Goal: Task Accomplishment & Management: Manage account settings

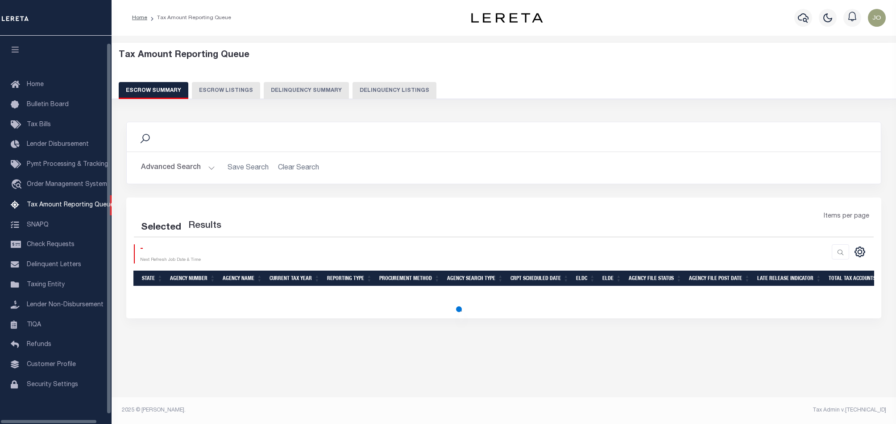
select select "100"
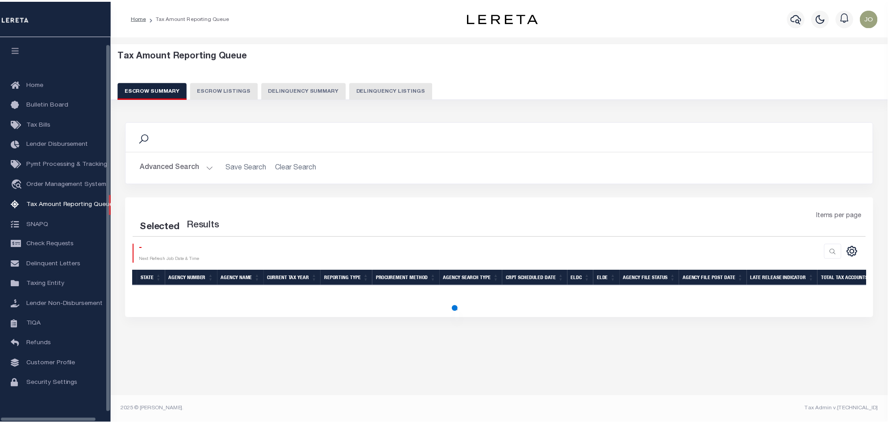
scroll to position [15, 0]
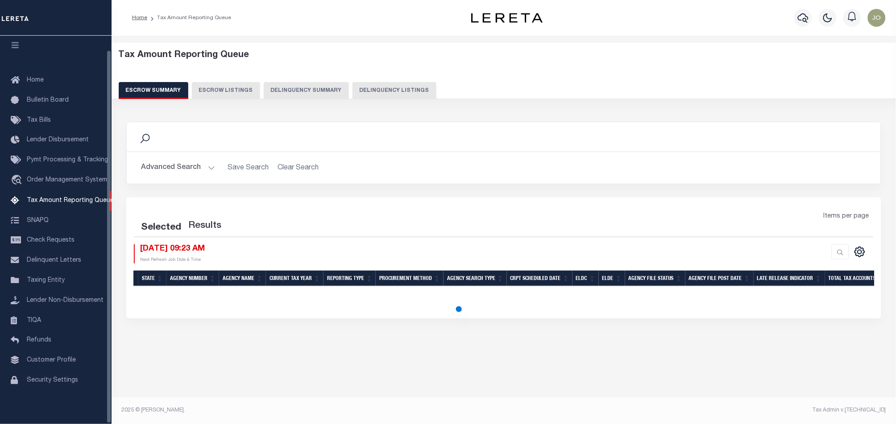
select select "100"
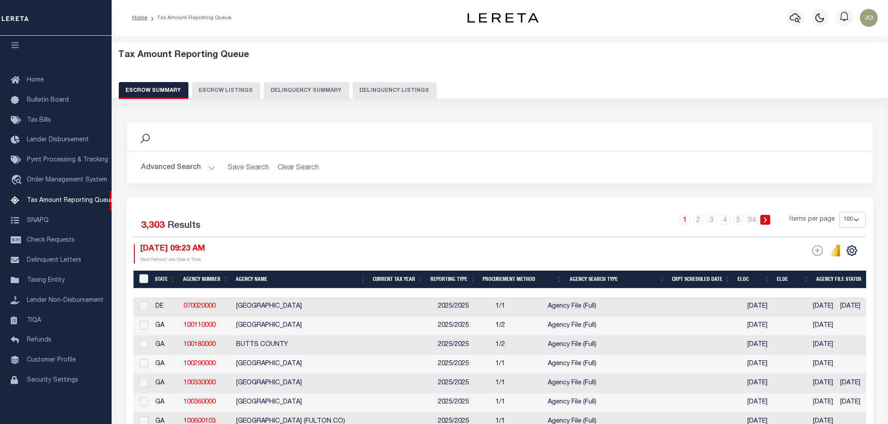
click at [303, 92] on button "Delinquency Summary" at bounding box center [306, 90] width 85 height 17
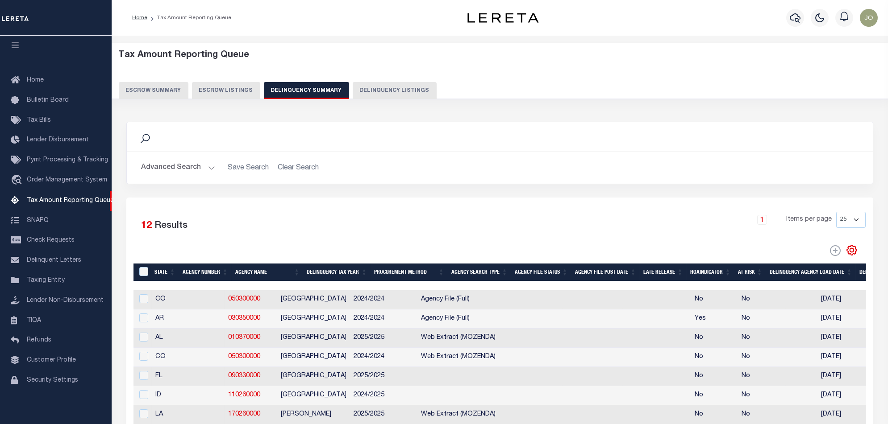
scroll to position [0, 640]
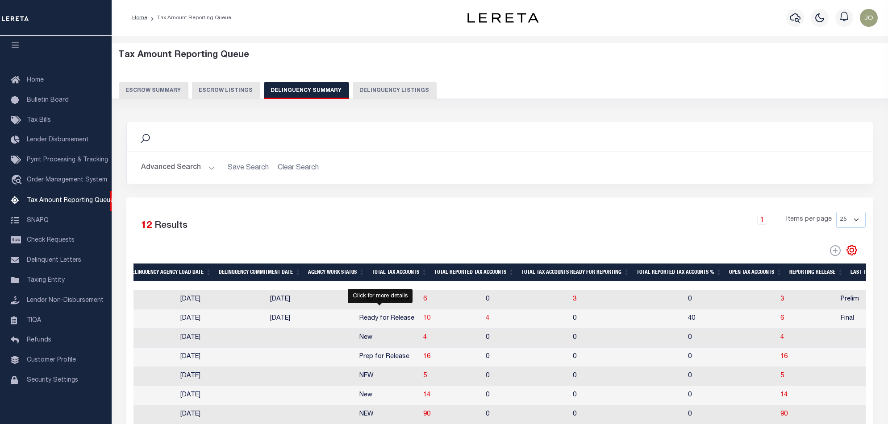
click at [423, 320] on span "10" at bounding box center [426, 319] width 7 height 6
select select "100"
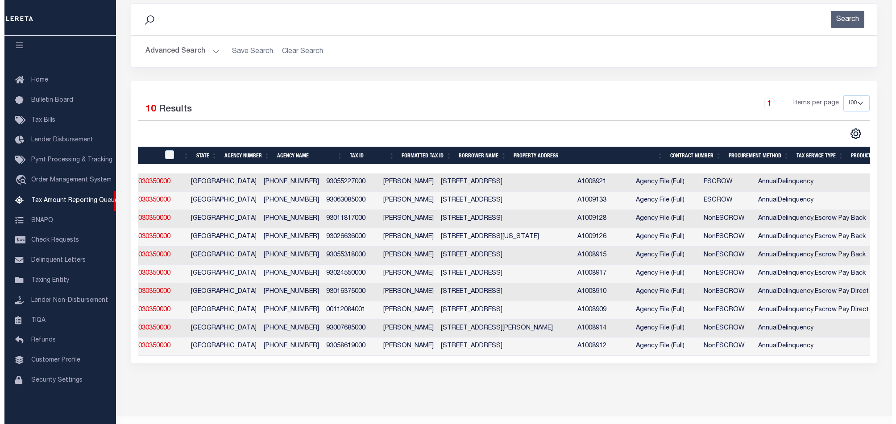
scroll to position [0, 0]
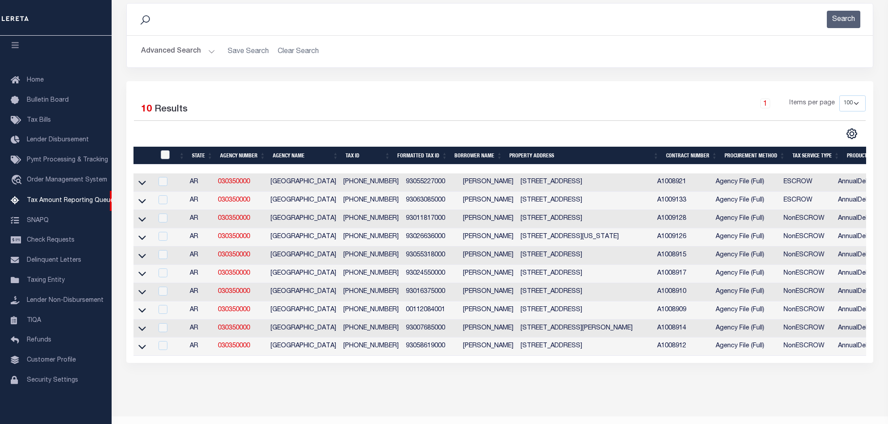
click at [167, 158] on input "checkbox" at bounding box center [165, 154] width 9 height 9
checkbox input "true"
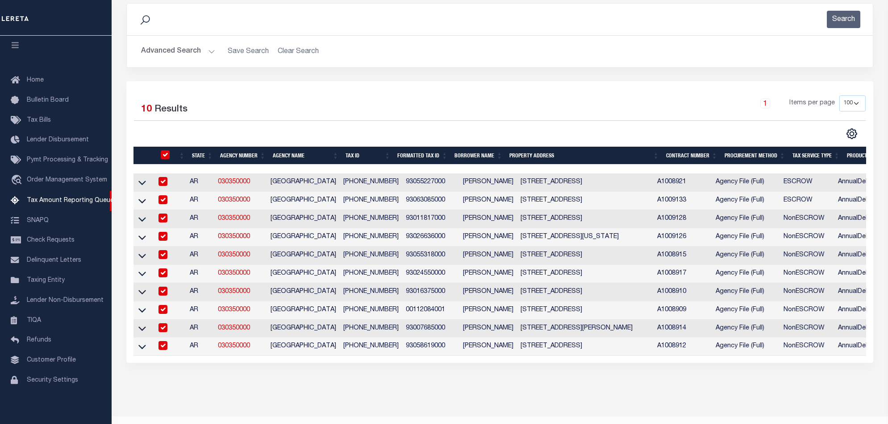
checkbox input "true"
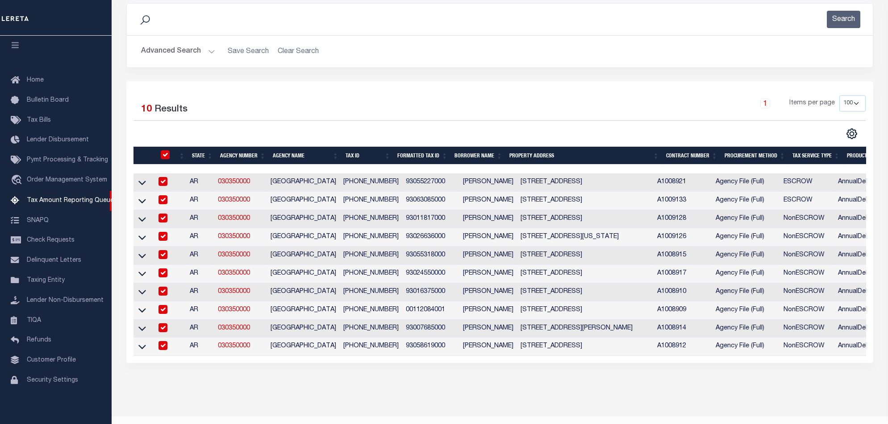
checkbox input "true"
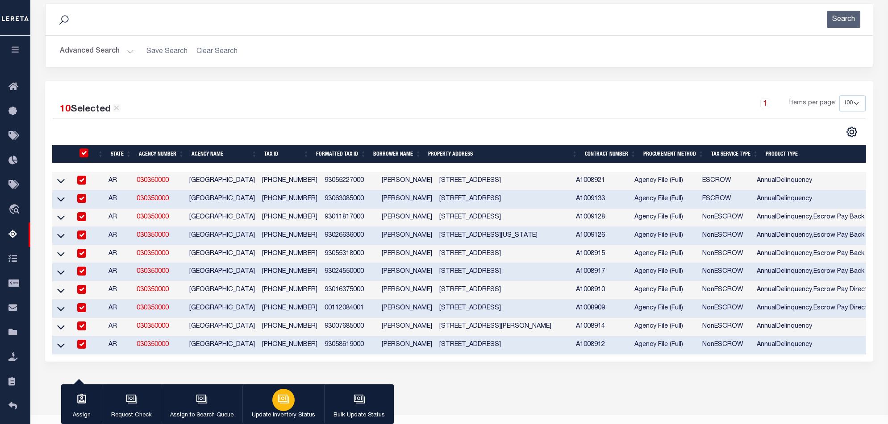
click at [286, 412] on p "Update Inventory Status" at bounding box center [283, 415] width 63 height 9
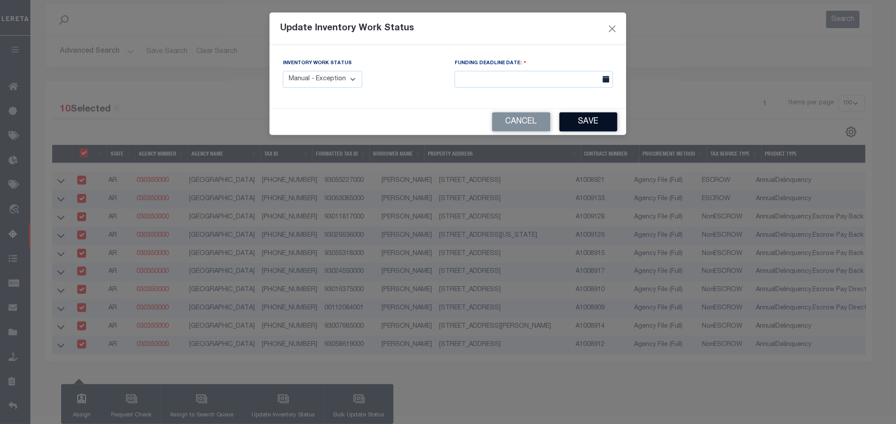
click at [597, 128] on button "Save" at bounding box center [589, 121] width 58 height 19
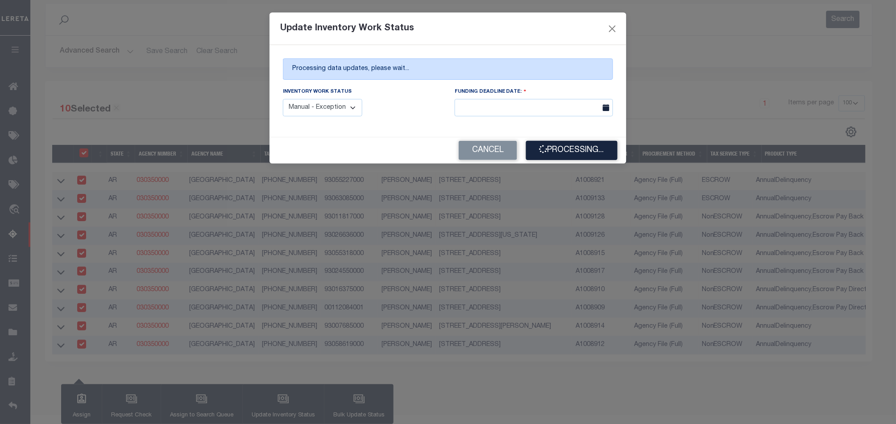
click at [340, 112] on select "Manual - Exception Pended - Awaiting Search Late Add Exception Completed" at bounding box center [322, 107] width 79 height 17
click at [404, 96] on div "Inventory Work Status Manual - Exception Pended - Awaiting Search Late Add Exce…" at bounding box center [362, 101] width 158 height 29
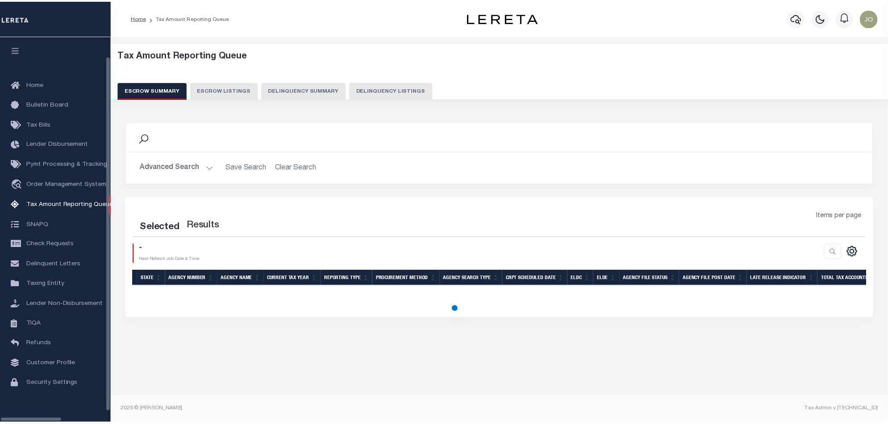
scroll to position [15, 0]
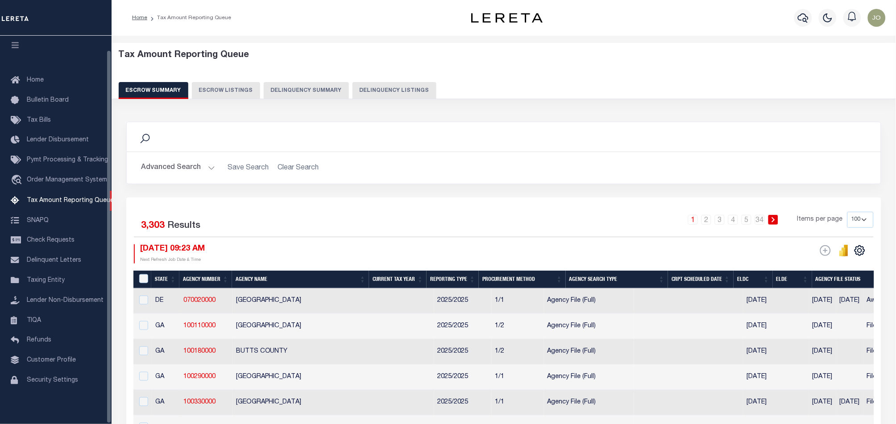
click at [310, 89] on button "Delinquency Summary" at bounding box center [306, 90] width 85 height 17
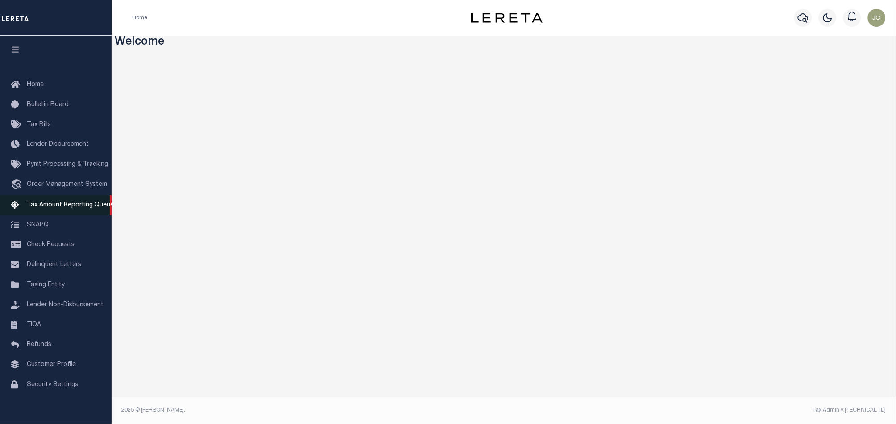
click at [63, 204] on link "Tax Amount Reporting Queue" at bounding box center [56, 205] width 112 height 20
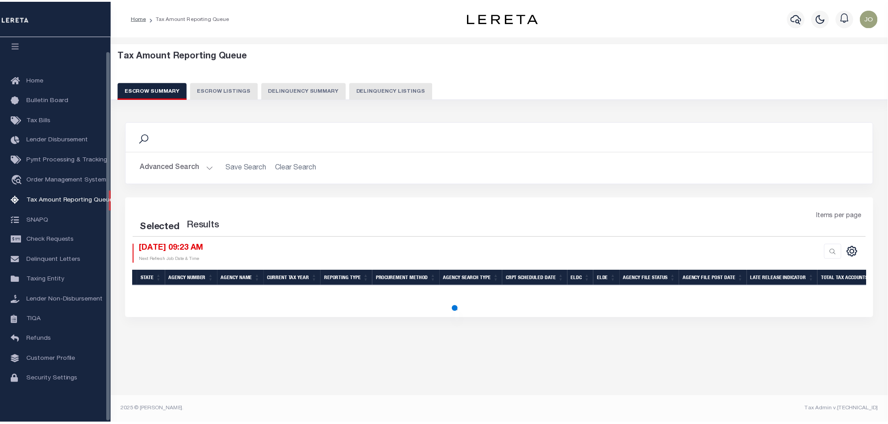
scroll to position [15, 0]
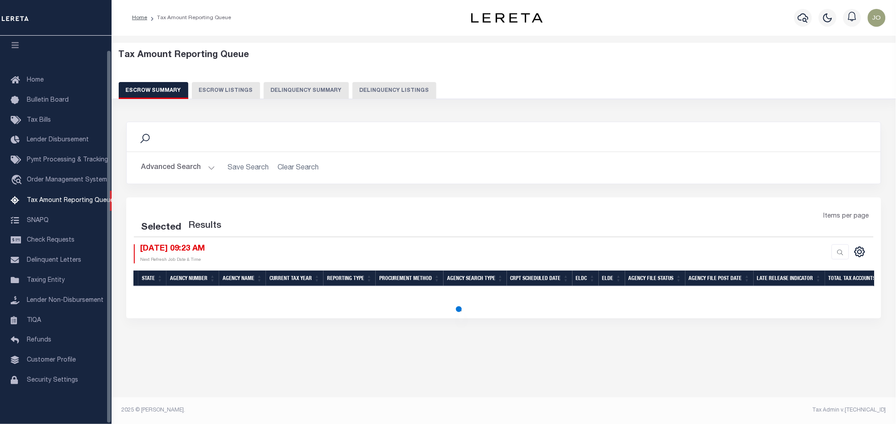
select select "100"
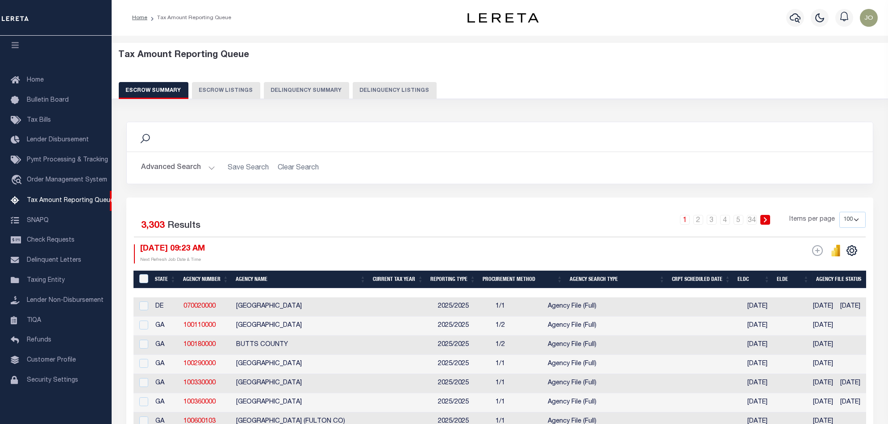
click at [311, 91] on button "Delinquency Summary" at bounding box center [306, 90] width 85 height 17
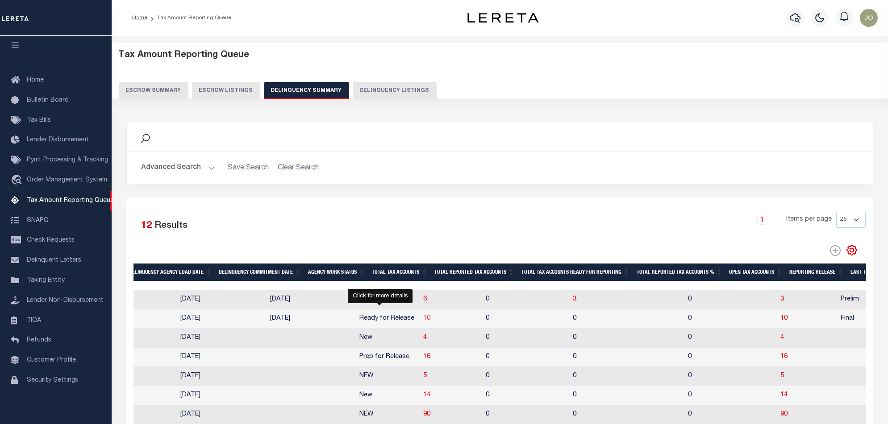
click at [423, 322] on span "10" at bounding box center [426, 319] width 7 height 6
select select "100"
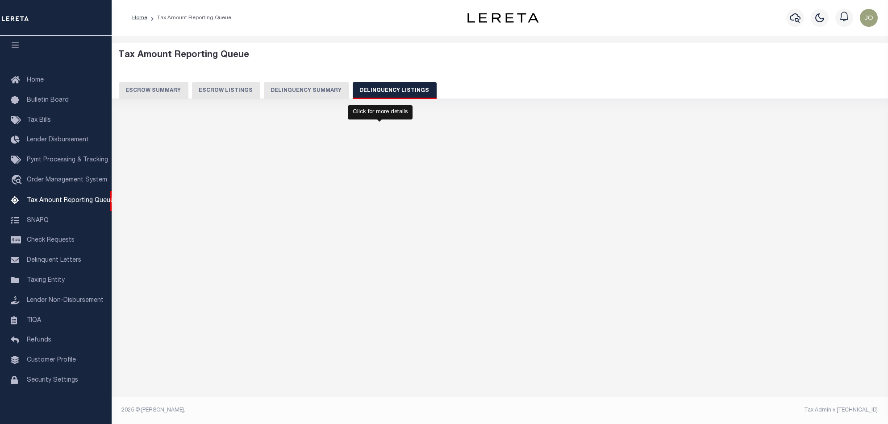
select select "100"
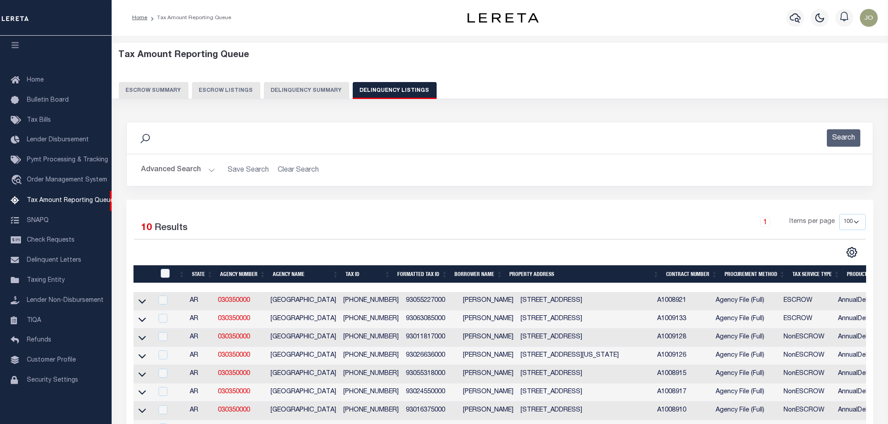
scroll to position [119, 0]
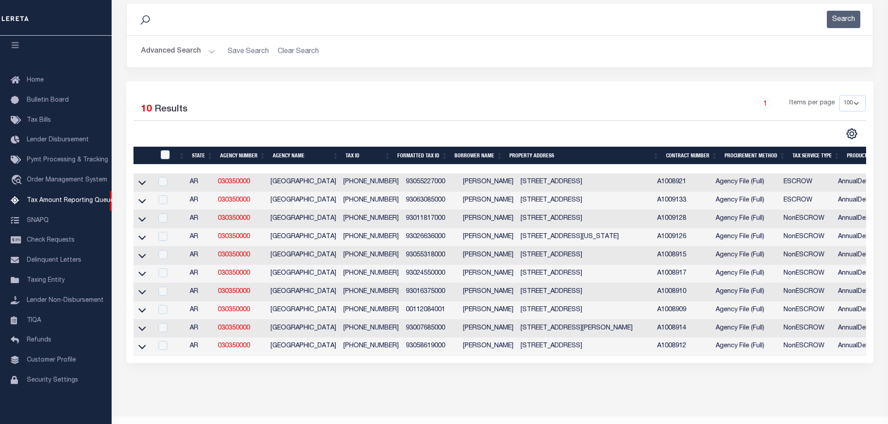
click at [588, 174] on td "[STREET_ADDRESS]" at bounding box center [585, 183] width 137 height 18
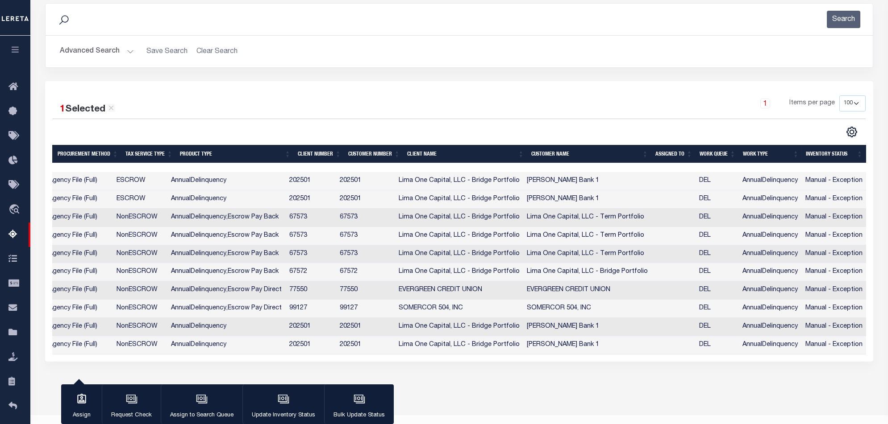
scroll to position [0, 586]
click at [376, 165] on div at bounding box center [166, 167] width 1399 height 9
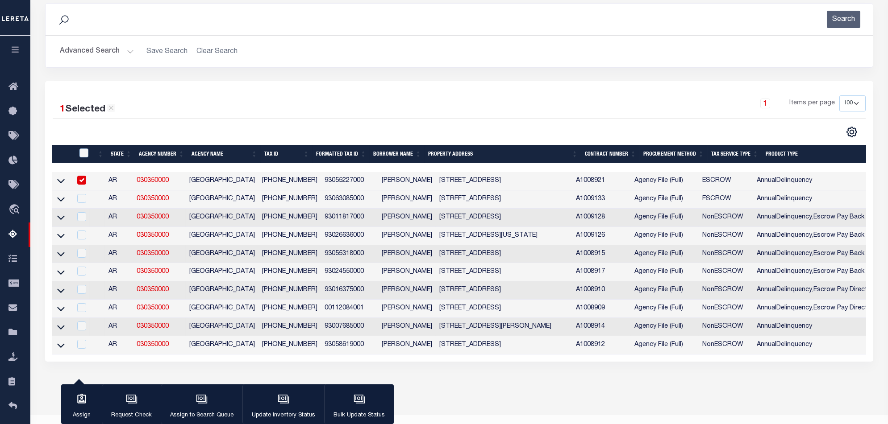
click at [83, 180] on input "checkbox" at bounding box center [81, 180] width 9 height 9
checkbox input "false"
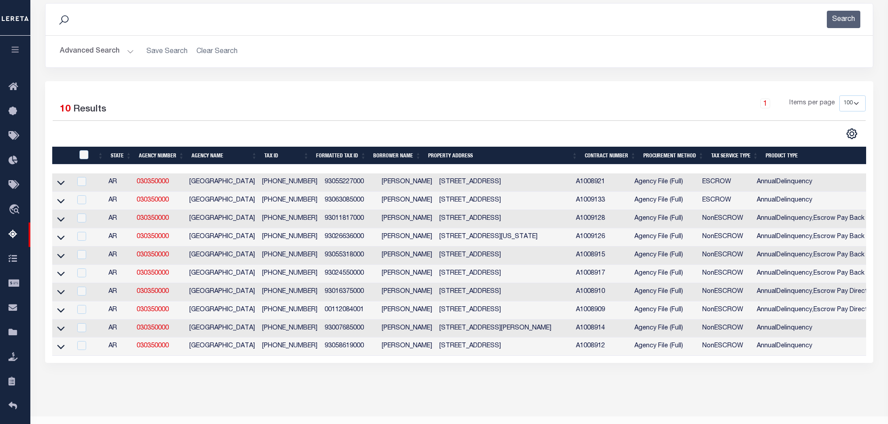
click at [550, 363] on div "1 Selected 10 Results 1 Items per page 10 25 50 100 500" at bounding box center [459, 222] width 828 height 282
click at [83, 199] on input "checkbox" at bounding box center [81, 199] width 9 height 9
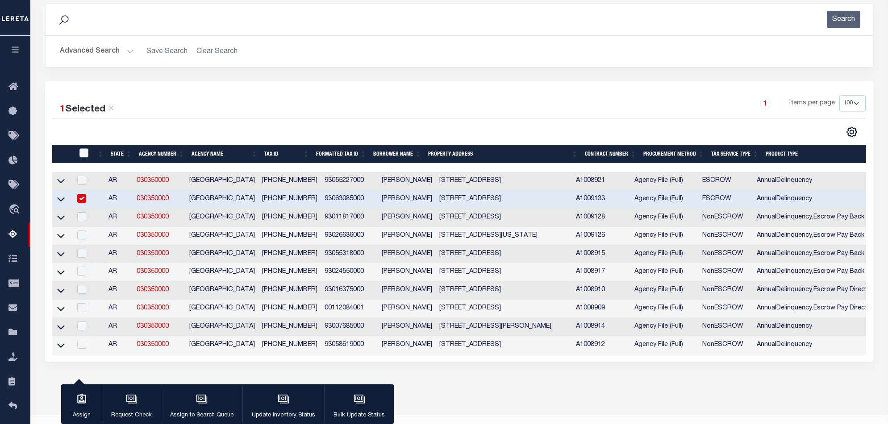
click at [504, 62] on div "Advanced Search Save Search Clear Search State In" at bounding box center [459, 52] width 827 height 32
click at [536, 362] on div "1 Selected 10 Results 1 Items per page 10 25 50 100 500" at bounding box center [459, 221] width 828 height 281
click at [281, 410] on div "button" at bounding box center [283, 400] width 22 height 22
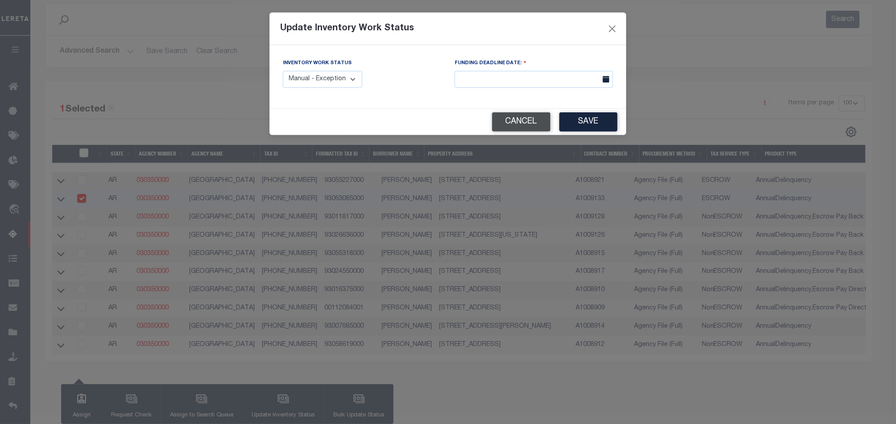
click at [528, 117] on button "Cancel" at bounding box center [521, 121] width 58 height 19
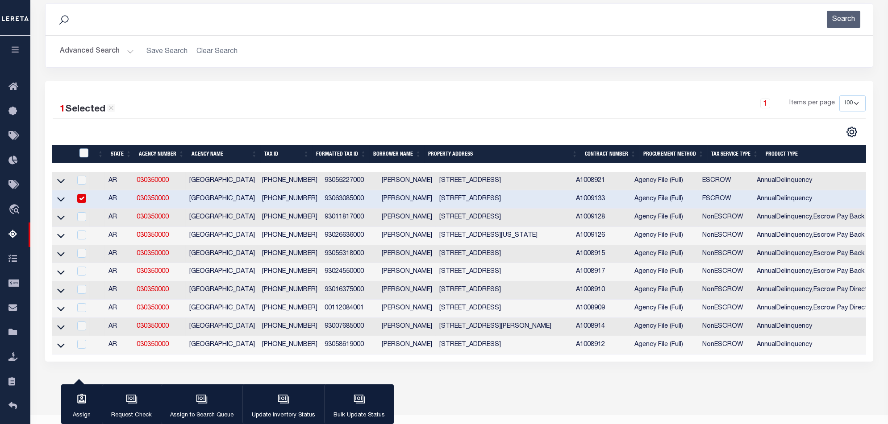
click at [80, 201] on input "checkbox" at bounding box center [81, 198] width 9 height 9
checkbox input "false"
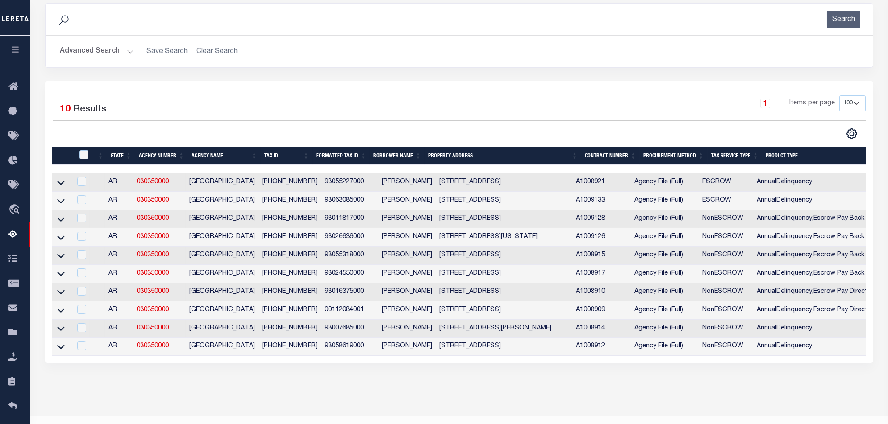
click at [64, 183] on icon at bounding box center [61, 183] width 8 height 4
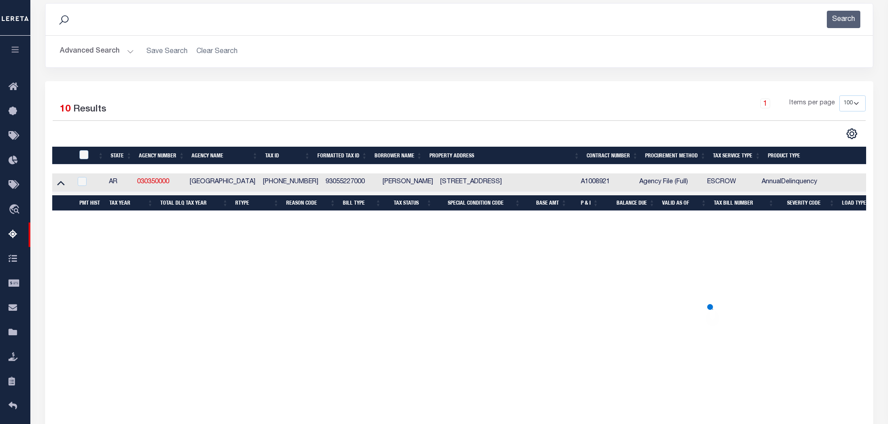
scroll to position [179, 0]
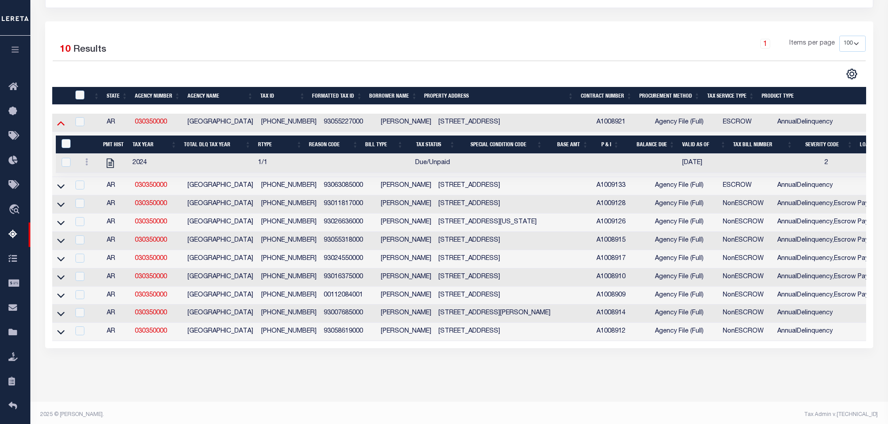
click at [60, 122] on icon at bounding box center [61, 122] width 8 height 9
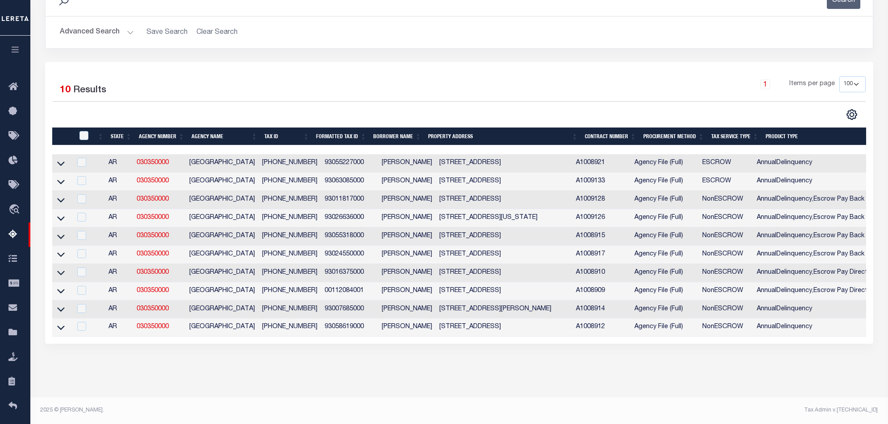
drag, startPoint x: 59, startPoint y: 173, endPoint x: 218, endPoint y: 170, distance: 158.9
click at [59, 177] on icon at bounding box center [61, 181] width 8 height 9
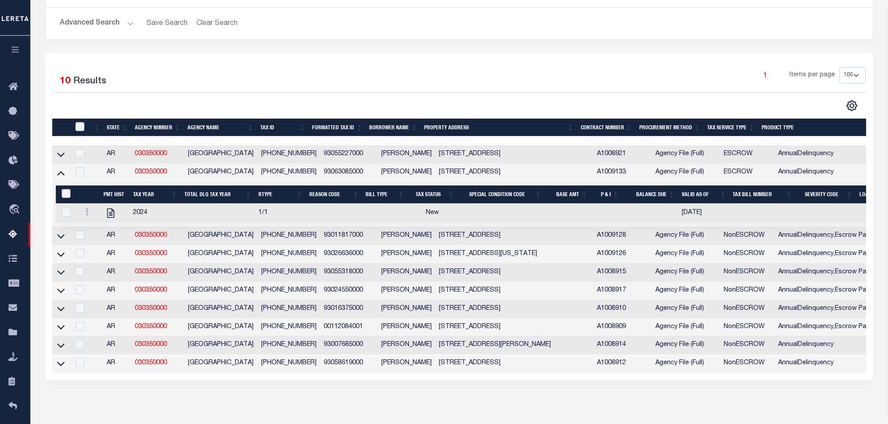
click at [64, 194] on input "&nbsp;" at bounding box center [66, 193] width 9 height 9
checkbox input "true"
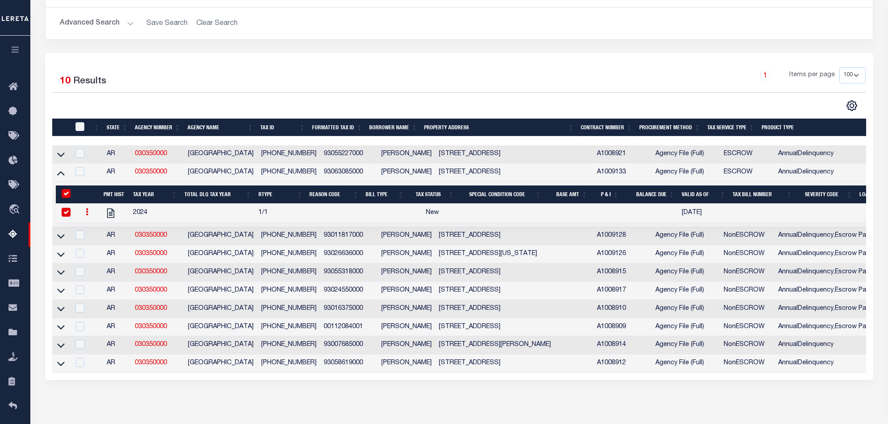
click at [64, 194] on input "&nbsp;" at bounding box center [66, 193] width 9 height 9
checkbox input "false"
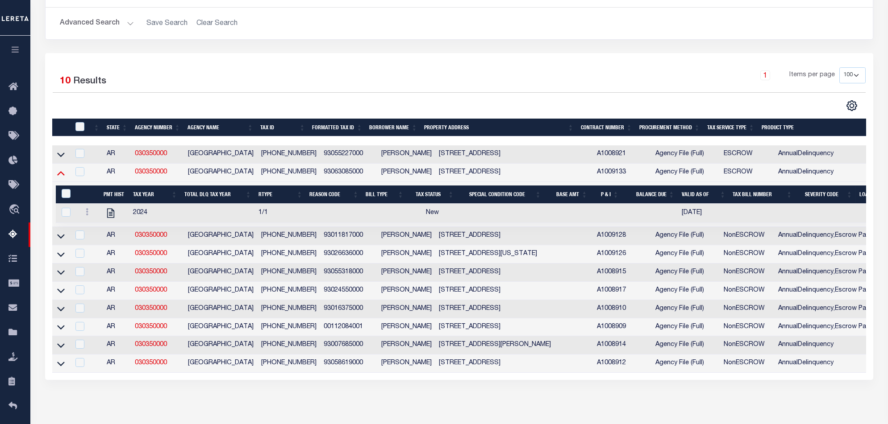
click at [59, 172] on icon at bounding box center [61, 172] width 8 height 9
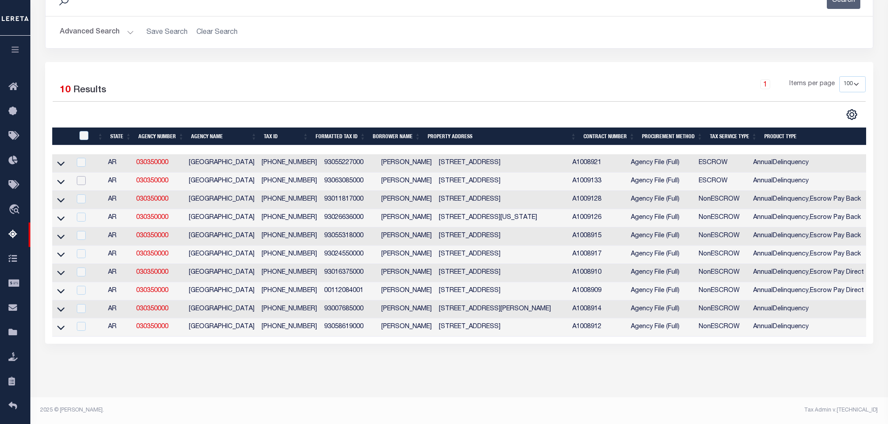
click at [79, 176] on input "checkbox" at bounding box center [81, 180] width 9 height 9
checkbox input "true"
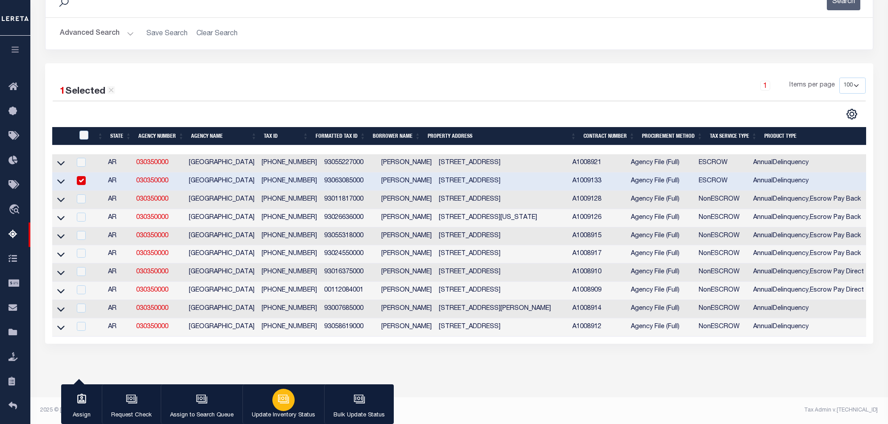
click at [268, 403] on button "Update Inventory Status" at bounding box center [283, 405] width 82 height 40
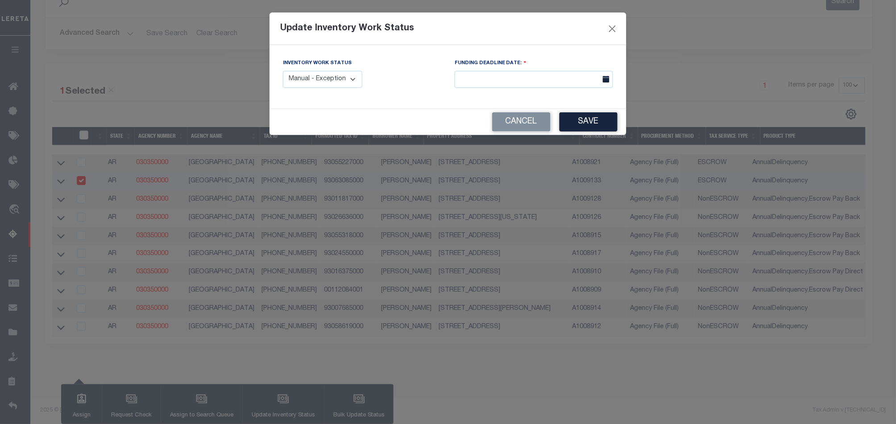
click at [325, 88] on select "Manual - Exception Pended - Awaiting Search Late Add Exception Completed" at bounding box center [322, 79] width 79 height 17
select select "4"
click at [283, 71] on select "Manual - Exception Pended - Awaiting Search Late Add Exception Completed" at bounding box center [322, 79] width 79 height 17
click at [582, 124] on button "Save" at bounding box center [589, 121] width 58 height 19
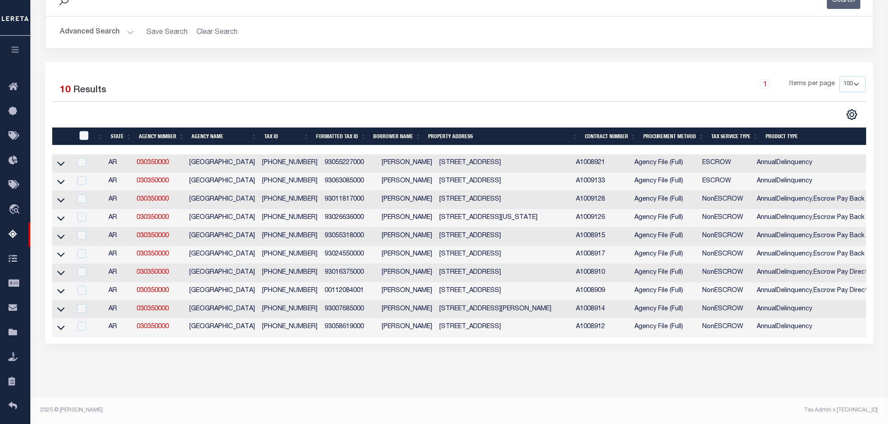
scroll to position [0, 586]
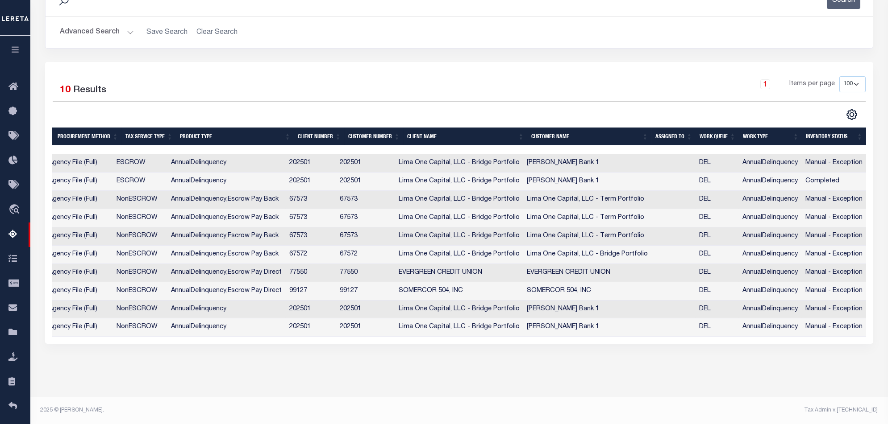
click at [545, 365] on div "Data sync process is currently running, you may face some response delays. Sear…" at bounding box center [459, 173] width 840 height 396
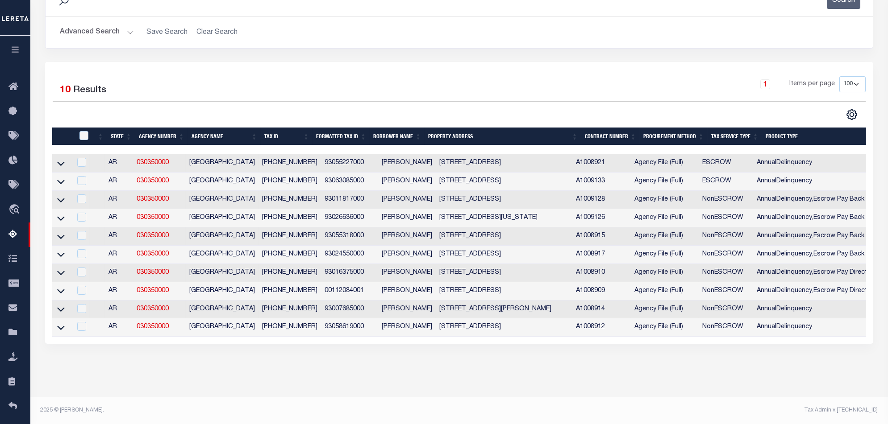
scroll to position [0, 0]
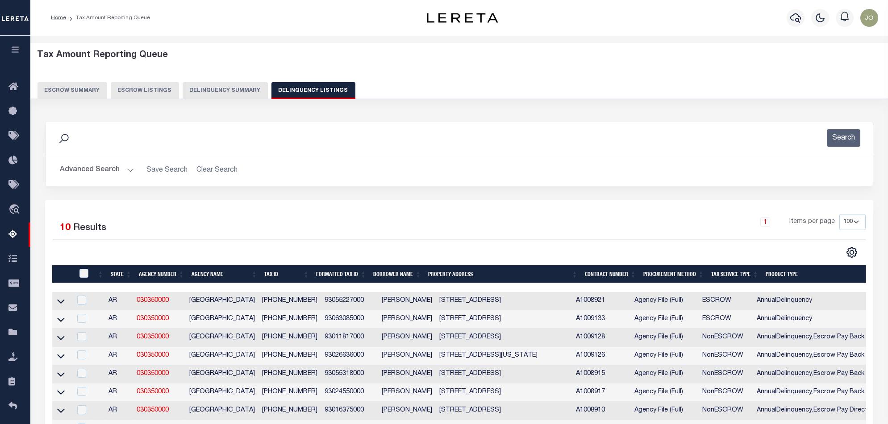
click at [215, 91] on button "Delinquency Summary" at bounding box center [225, 90] width 85 height 17
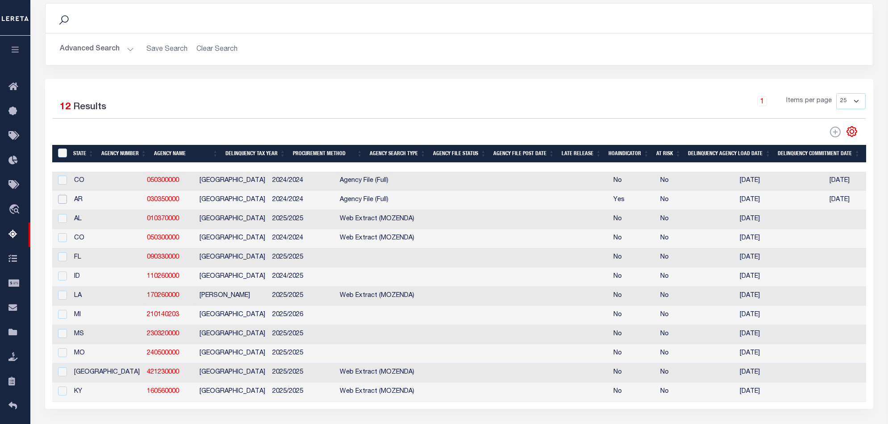
click at [60, 202] on input "checkbox" at bounding box center [62, 199] width 9 height 9
checkbox input "true"
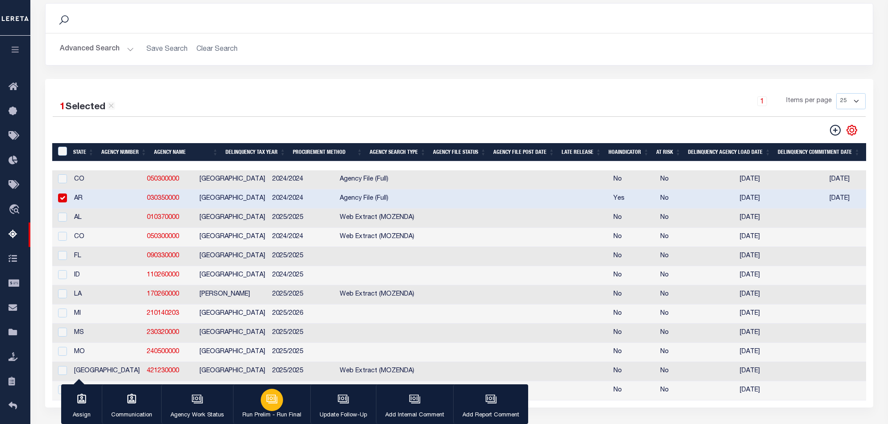
click at [262, 406] on div "button" at bounding box center [272, 400] width 22 height 22
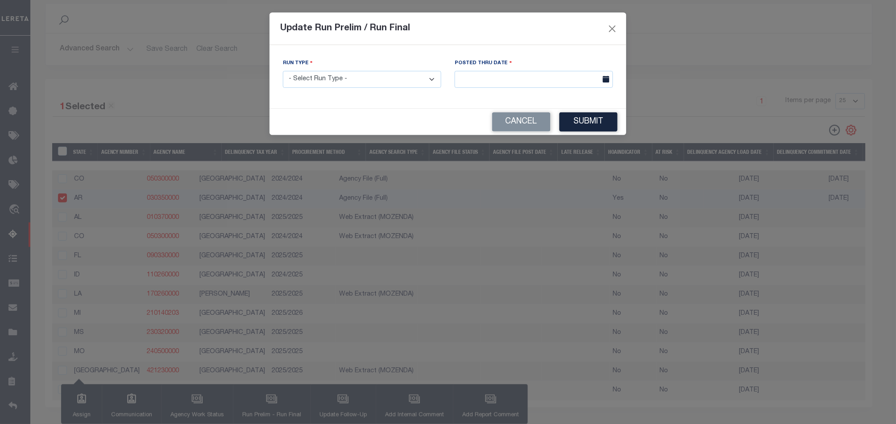
click at [394, 83] on select "- Select Run Type - Prelim Run Final Run" at bounding box center [362, 79] width 158 height 17
select select "F"
click at [283, 71] on select "- Select Run Type - Prelim Run Final Run" at bounding box center [362, 79] width 158 height 17
click at [595, 112] on div "Cancel Submit" at bounding box center [448, 122] width 357 height 26
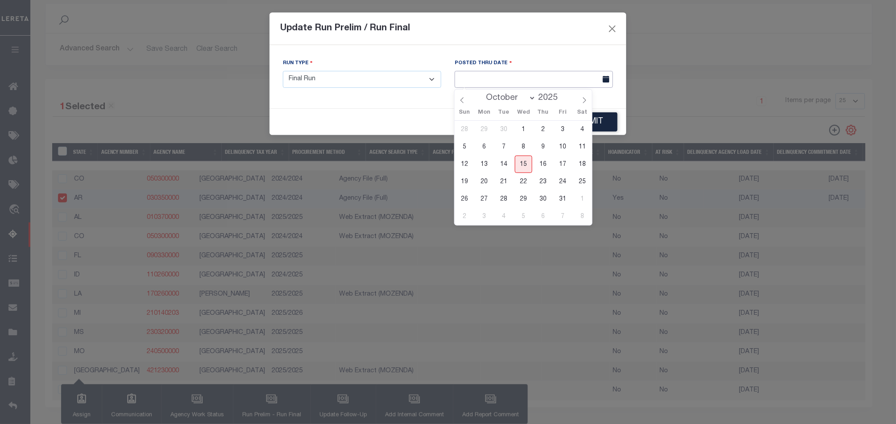
click at [592, 77] on input "text" at bounding box center [534, 79] width 158 height 17
click at [521, 166] on span "15" at bounding box center [523, 164] width 17 height 17
type input "10/15/2025"
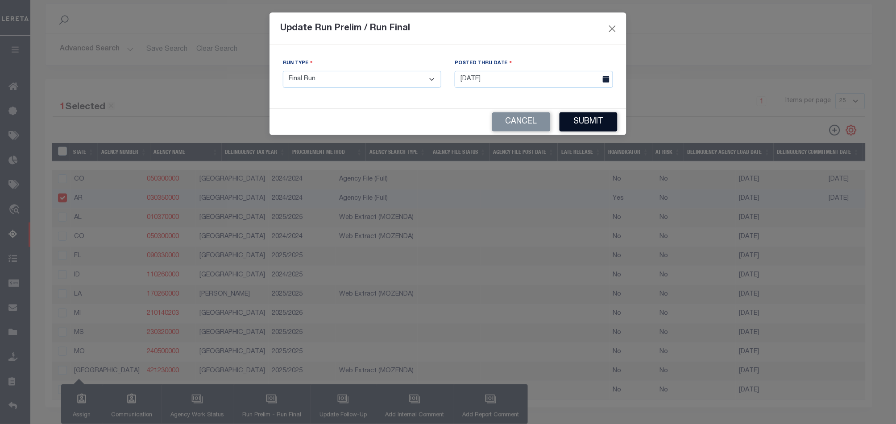
click at [602, 127] on button "Submit" at bounding box center [589, 121] width 58 height 19
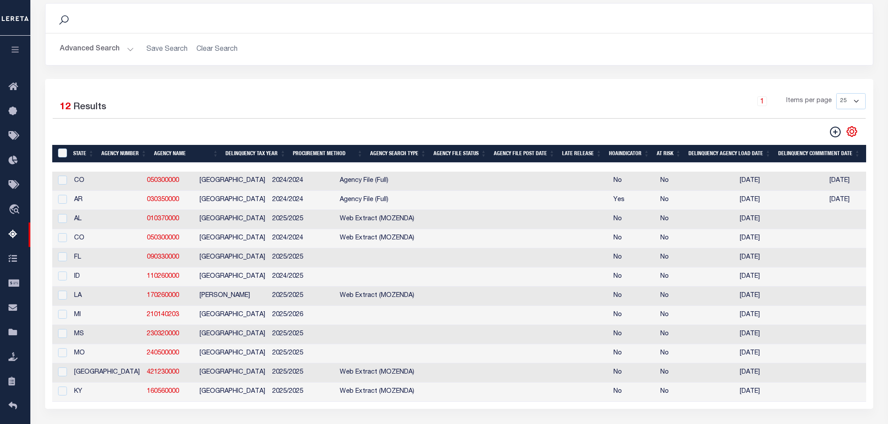
scroll to position [0, 711]
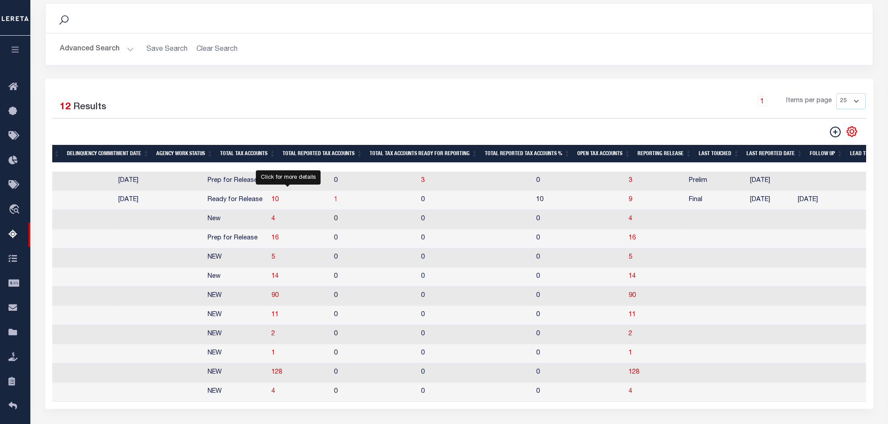
click at [334, 203] on span "1" at bounding box center [336, 200] width 4 height 6
select select "100"
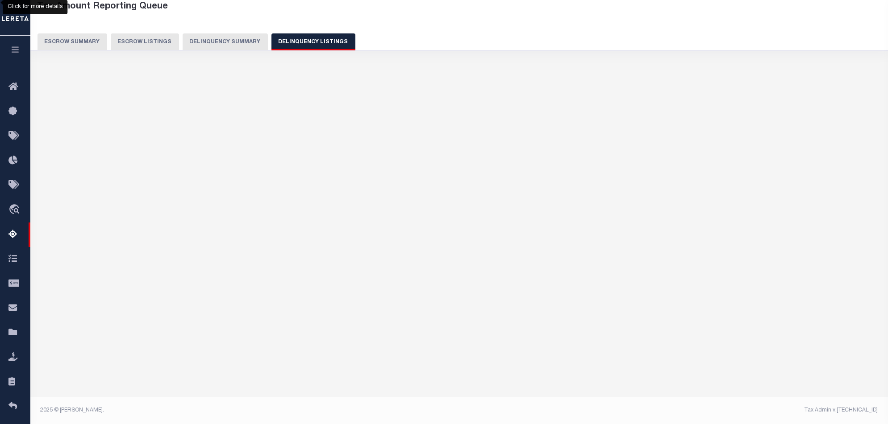
select select "100"
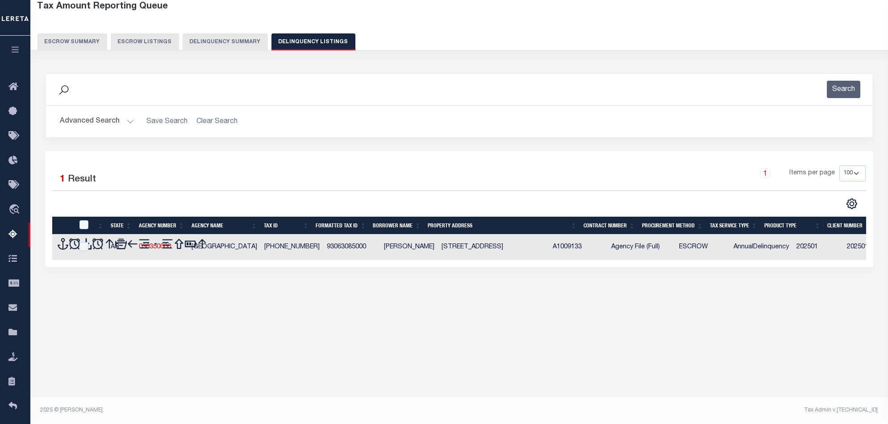
scroll to position [48, 0]
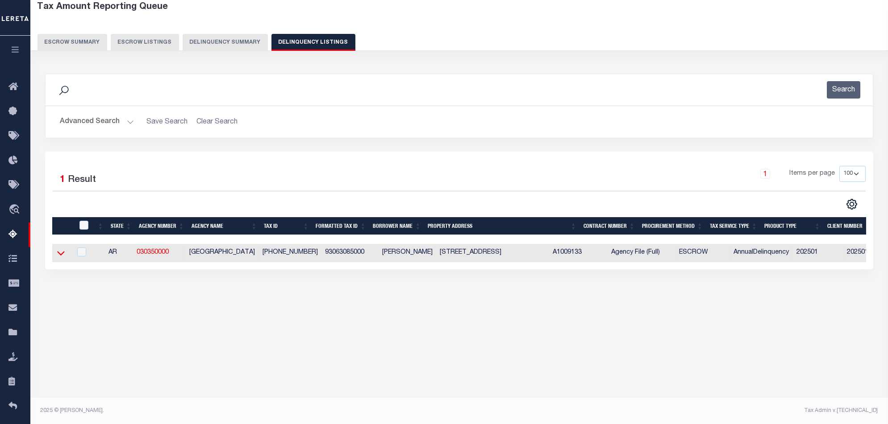
click at [58, 258] on icon at bounding box center [61, 253] width 8 height 9
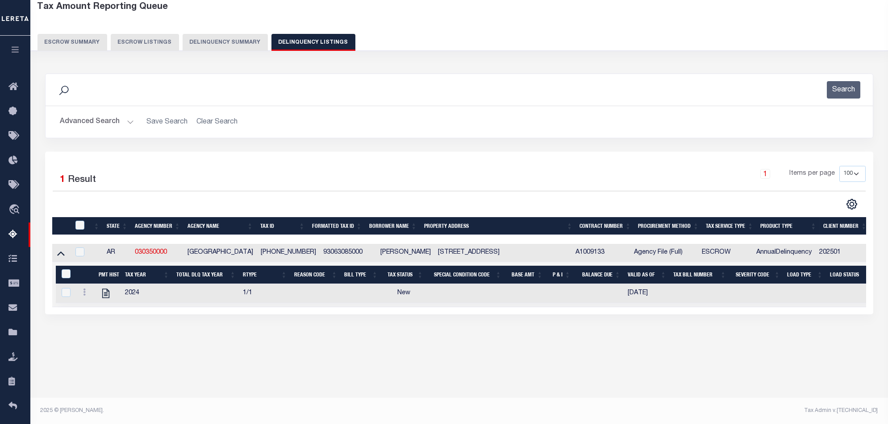
click at [257, 44] on button "Delinquency Summary" at bounding box center [225, 42] width 85 height 17
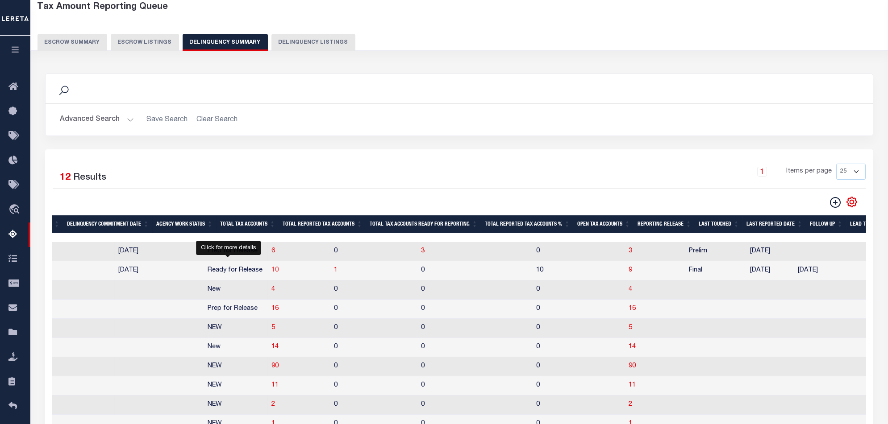
click at [271, 274] on span "10" at bounding box center [274, 270] width 7 height 6
select select "100"
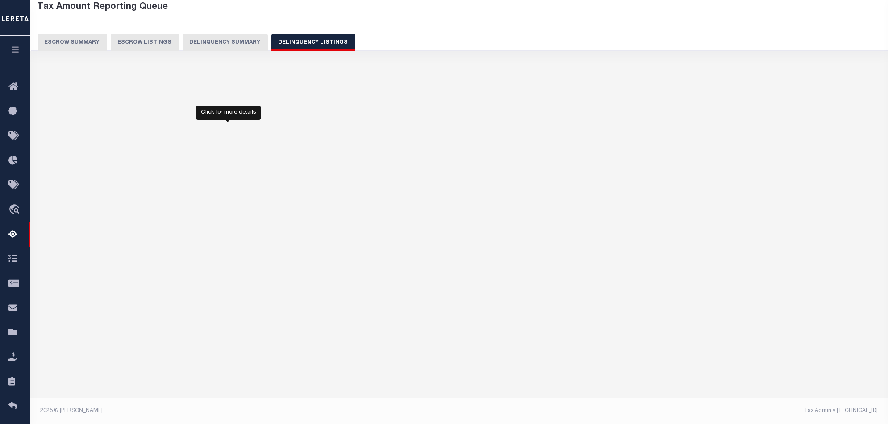
select select "100"
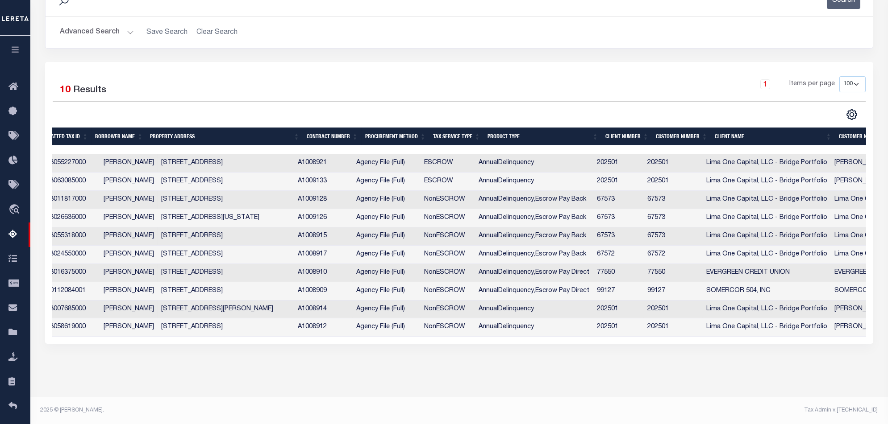
scroll to position [0, 34]
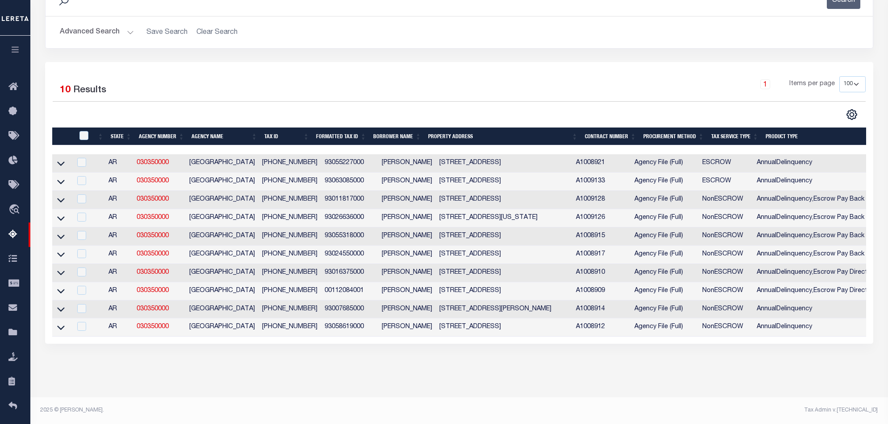
click at [56, 324] on link at bounding box center [61, 327] width 10 height 6
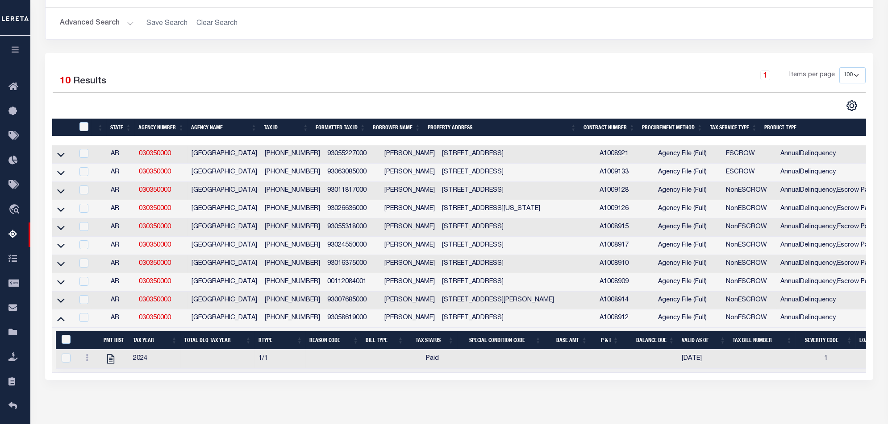
scroll to position [192, 0]
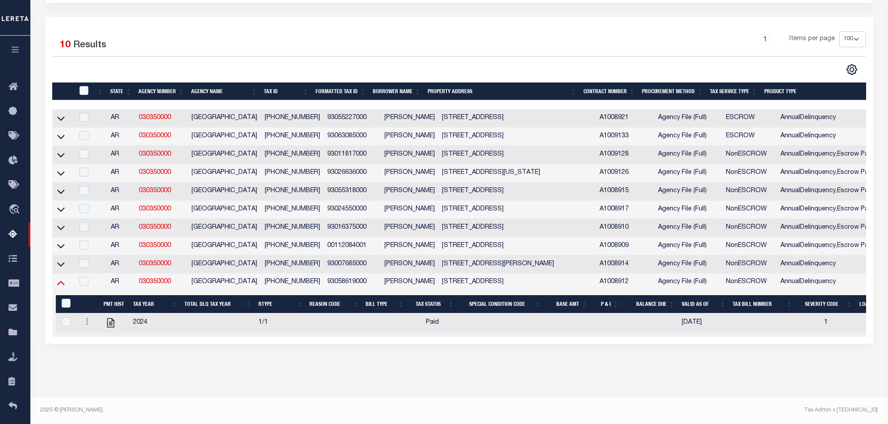
click at [57, 279] on icon at bounding box center [61, 282] width 8 height 9
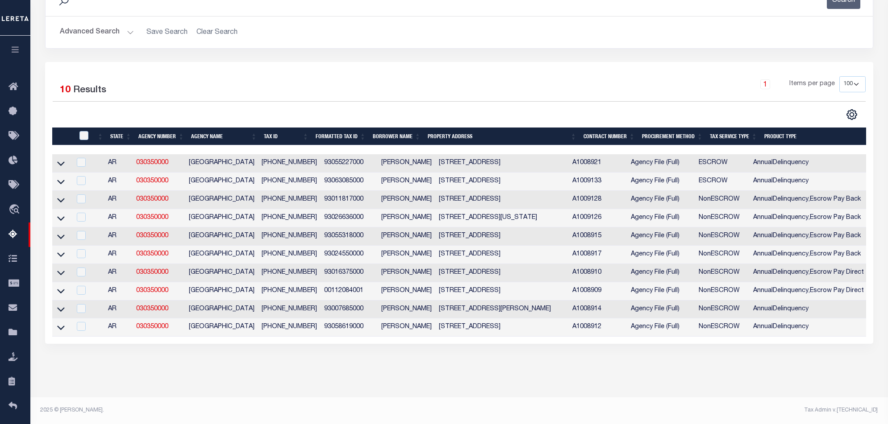
scroll to position [147, 0]
click at [60, 326] on icon at bounding box center [61, 327] width 8 height 9
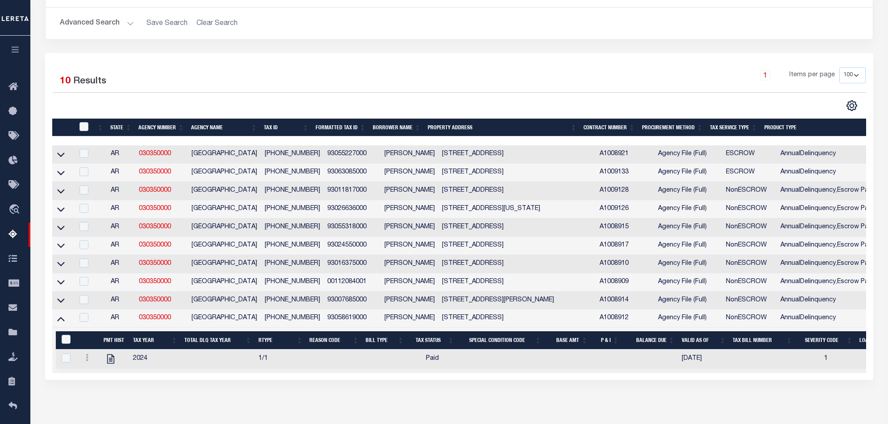
scroll to position [192, 0]
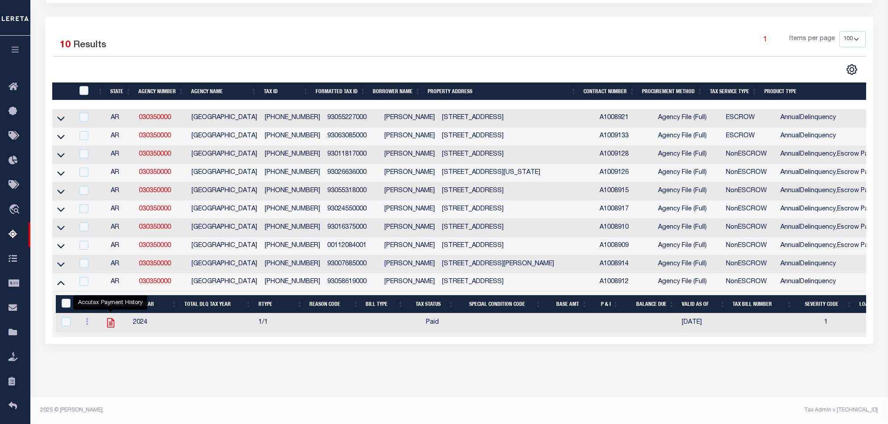
click at [109, 319] on icon "" at bounding box center [110, 323] width 7 height 9
checkbox input "true"
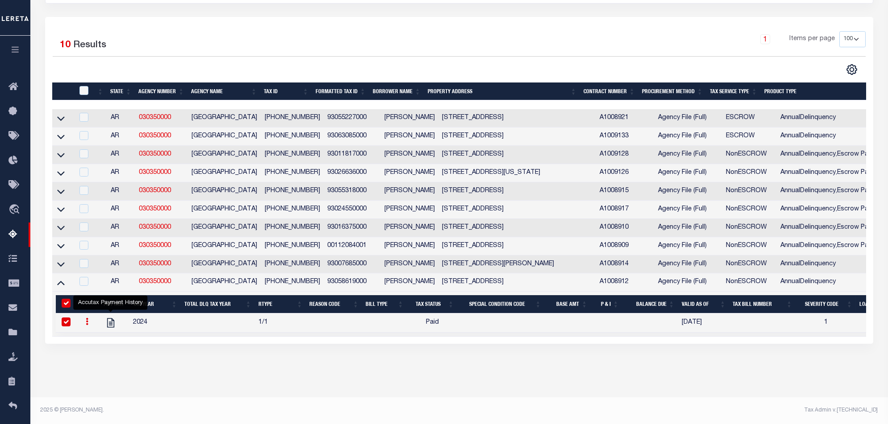
click at [77, 278] on div at bounding box center [82, 282] width 11 height 10
checkbox input "true"
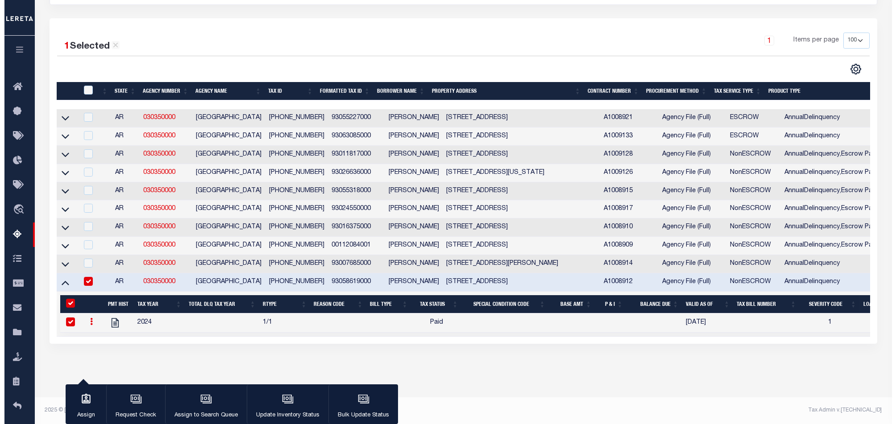
scroll to position [190, 0]
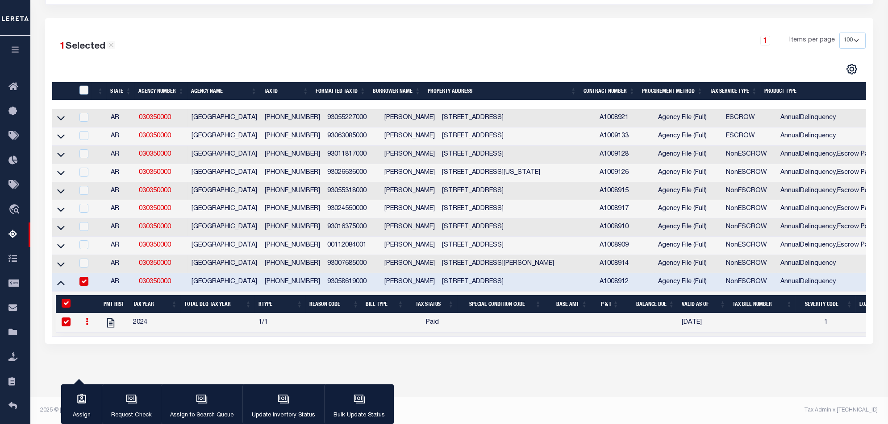
click at [284, 402] on icon "button" at bounding box center [284, 400] width 12 height 12
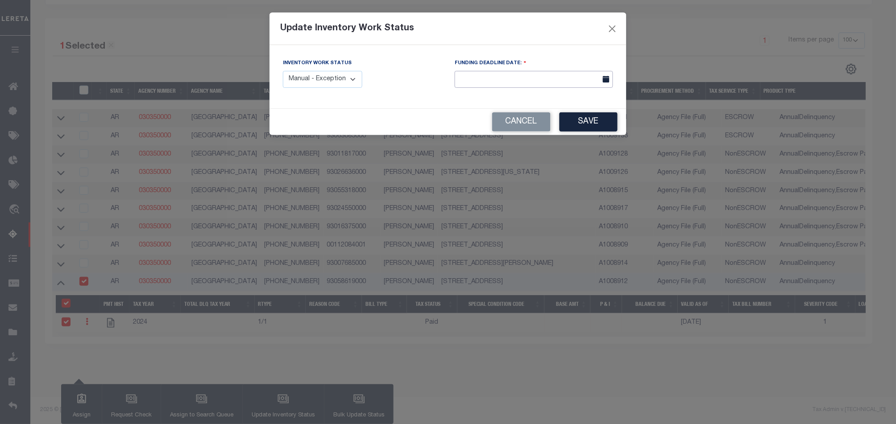
click at [470, 80] on input "text" at bounding box center [534, 79] width 158 height 17
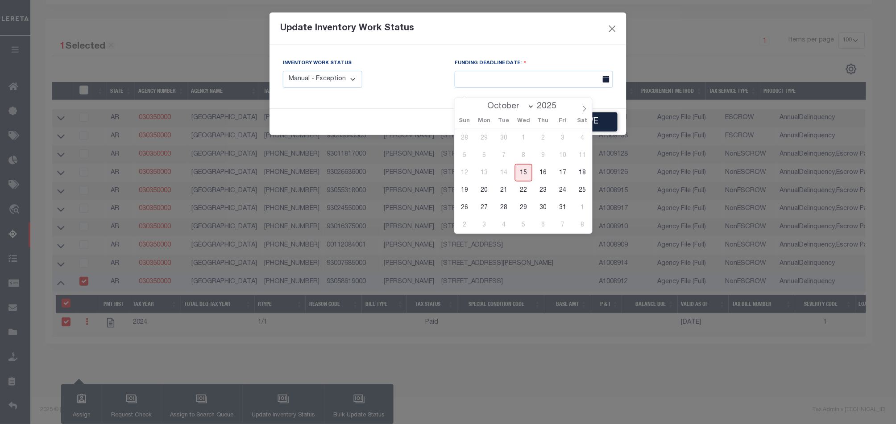
click at [334, 86] on select "Manual - Exception Pended - Awaiting Search Late Add Exception Completed" at bounding box center [322, 79] width 79 height 17
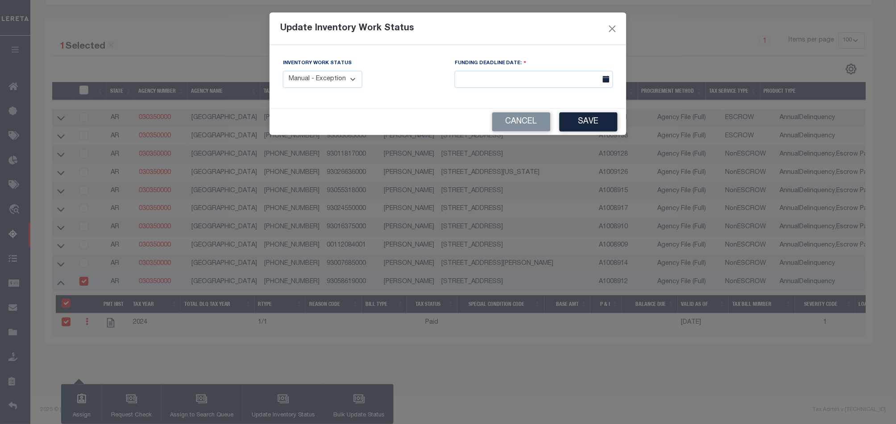
select select "4"
click at [283, 71] on select "Manual - Exception Pended - Awaiting Search Late Add Exception Completed" at bounding box center [322, 79] width 79 height 17
click at [569, 123] on button "Save" at bounding box center [589, 121] width 58 height 19
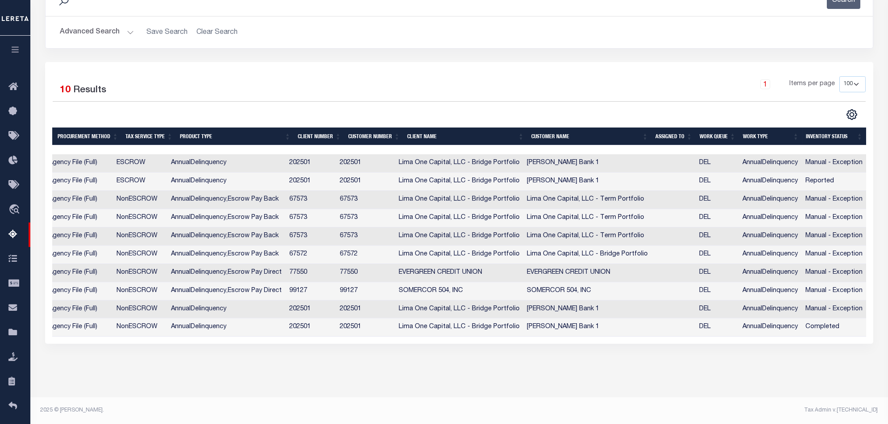
scroll to position [0, 167]
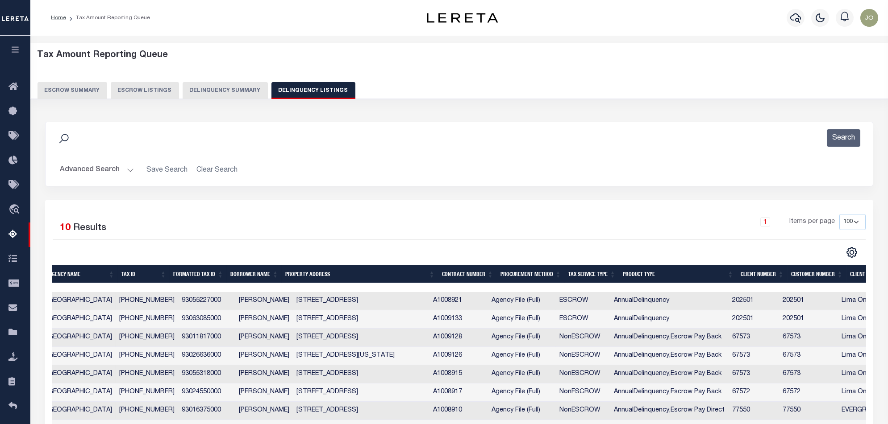
click at [233, 100] on div "Tax Amount Reporting Queue Escrow Summary Escrow Listings Delinquency Summary" at bounding box center [459, 78] width 875 height 70
click at [234, 89] on button "Delinquency Summary" at bounding box center [225, 90] width 85 height 17
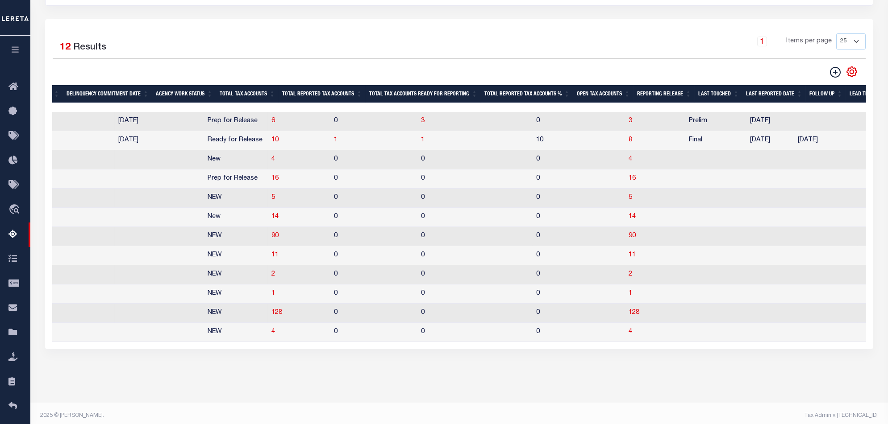
click at [179, 349] on div "1 Selected 12 Results 1 Items per page 25 100 200 500 1000" at bounding box center [459, 184] width 828 height 330
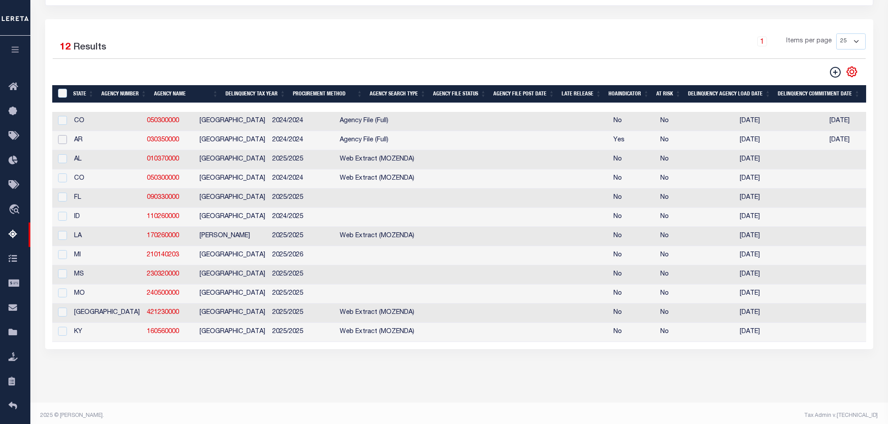
click at [64, 139] on input "checkbox" at bounding box center [62, 139] width 9 height 9
checkbox input "true"
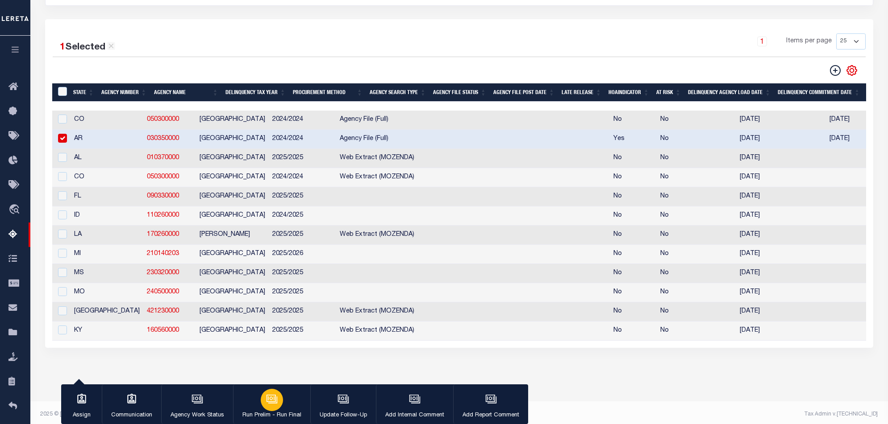
click at [266, 395] on icon "button" at bounding box center [272, 400] width 12 height 12
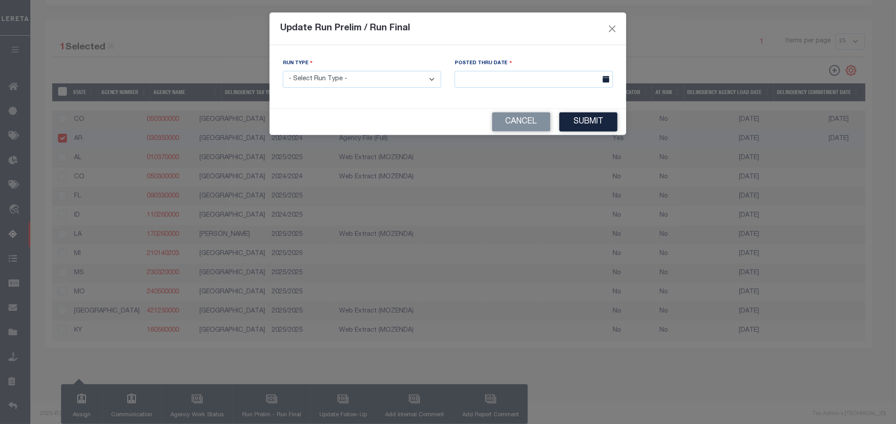
click at [349, 83] on select "- Select Run Type - Prelim Run Final Run" at bounding box center [362, 79] width 158 height 17
select select "F"
click at [283, 71] on select "- Select Run Type - Prelim Run Final Run" at bounding box center [362, 79] width 158 height 17
click at [584, 78] on input "text" at bounding box center [534, 79] width 158 height 17
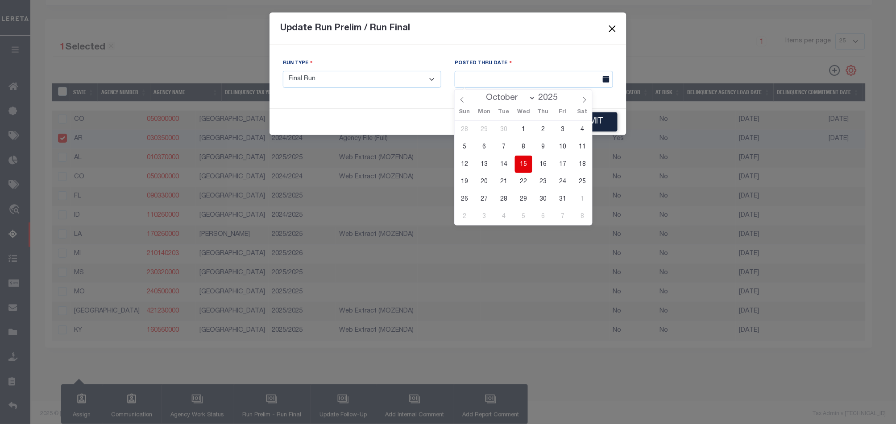
click at [517, 168] on span "15" at bounding box center [523, 164] width 17 height 17
type input "10/15/2025"
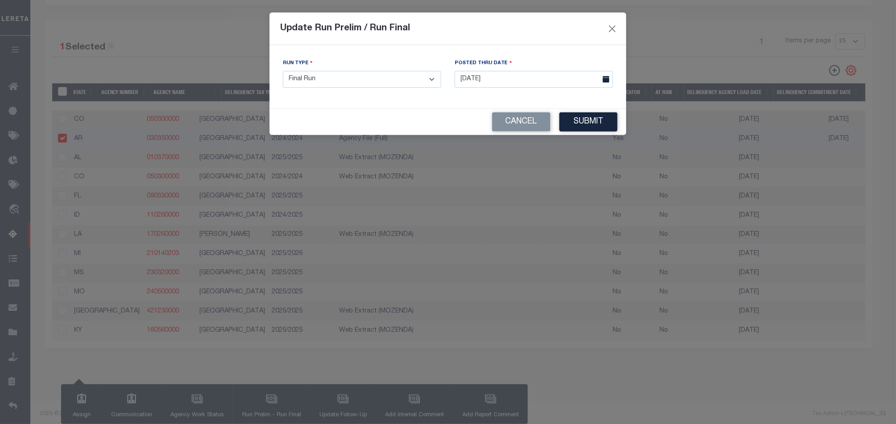
click at [573, 120] on button "Submit" at bounding box center [589, 121] width 58 height 19
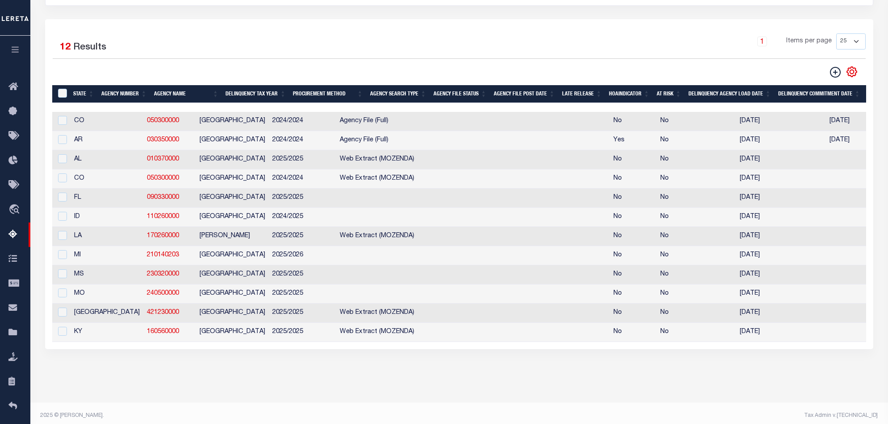
scroll to position [0, 711]
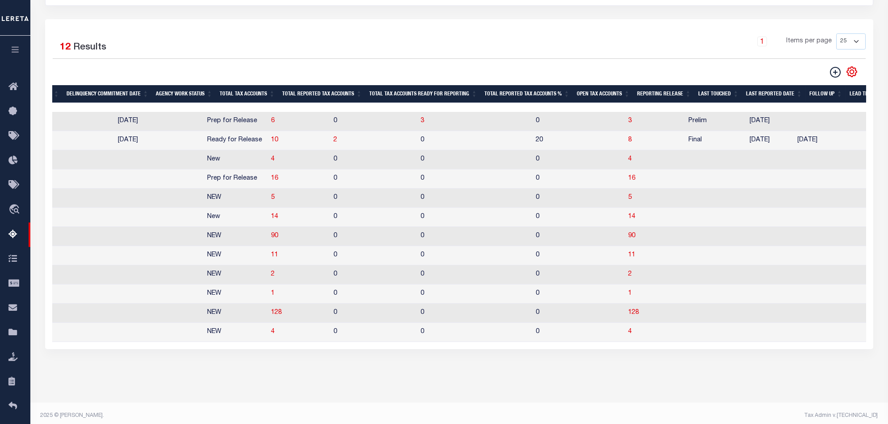
click at [330, 138] on td "2" at bounding box center [373, 140] width 87 height 19
checkbox input "true"
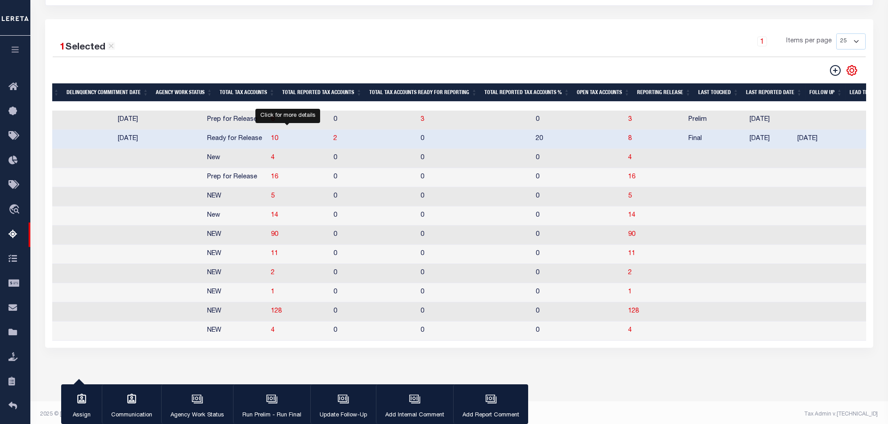
click at [333, 141] on span "2" at bounding box center [335, 139] width 4 height 6
select select "100"
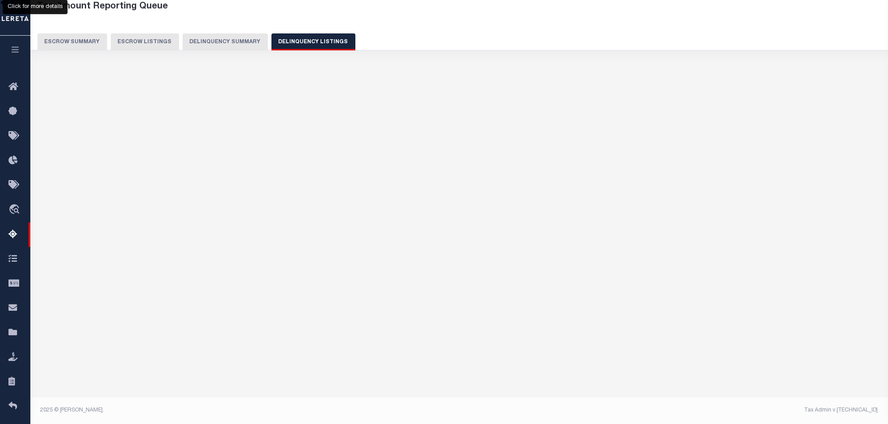
select select "100"
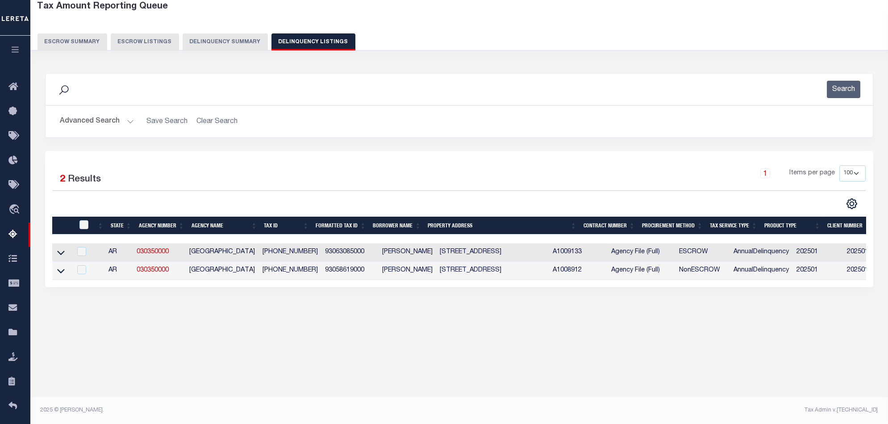
scroll to position [48, 0]
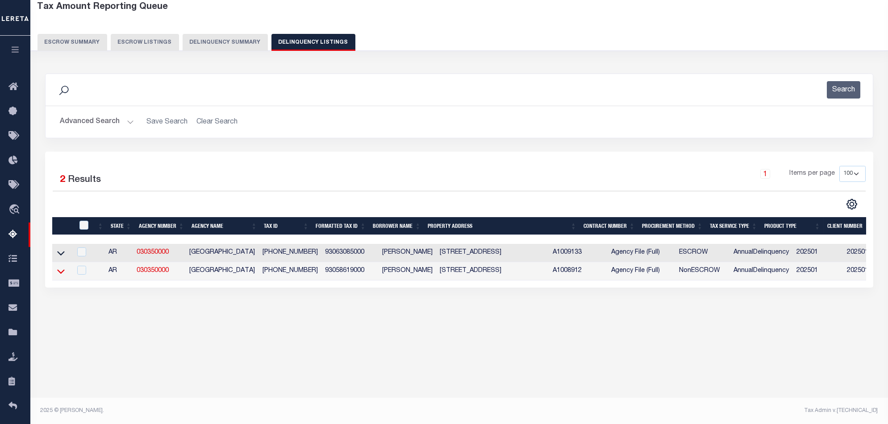
click at [62, 274] on icon at bounding box center [61, 272] width 8 height 4
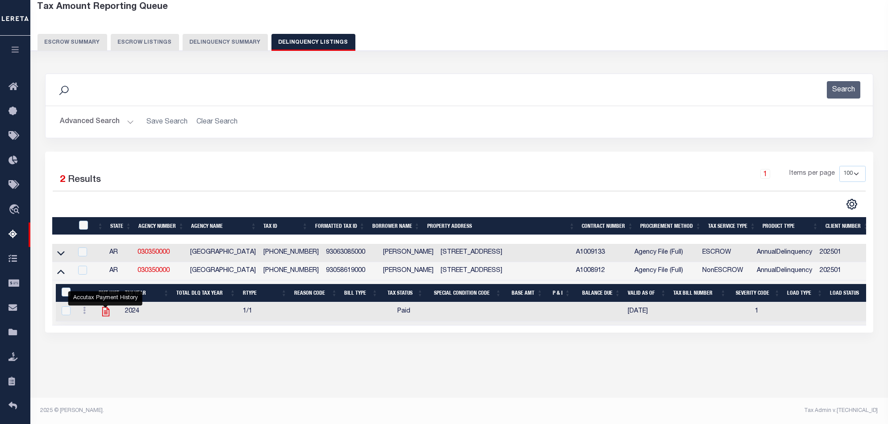
click at [107, 313] on icon "" at bounding box center [106, 312] width 12 height 12
checkbox input "true"
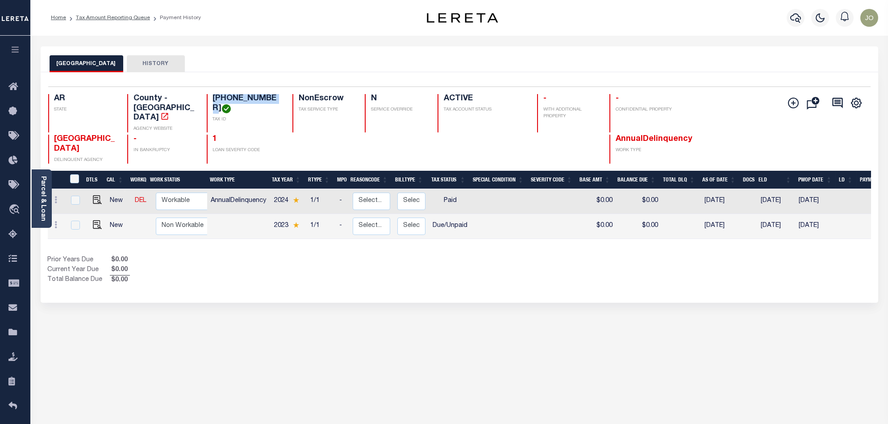
drag, startPoint x: 266, startPoint y: 103, endPoint x: 212, endPoint y: 100, distance: 55.0
click at [213, 100] on h4 "[PHONE_NUMBER]" at bounding box center [247, 103] width 69 height 19
copy h4 "[PHONE_NUMBER]"
click at [115, 17] on link "Tax Amount Reporting Queue" at bounding box center [113, 17] width 74 height 5
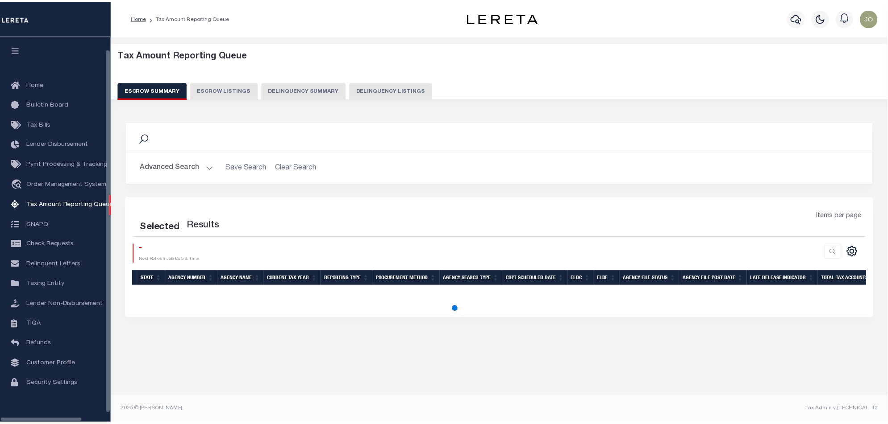
scroll to position [15, 0]
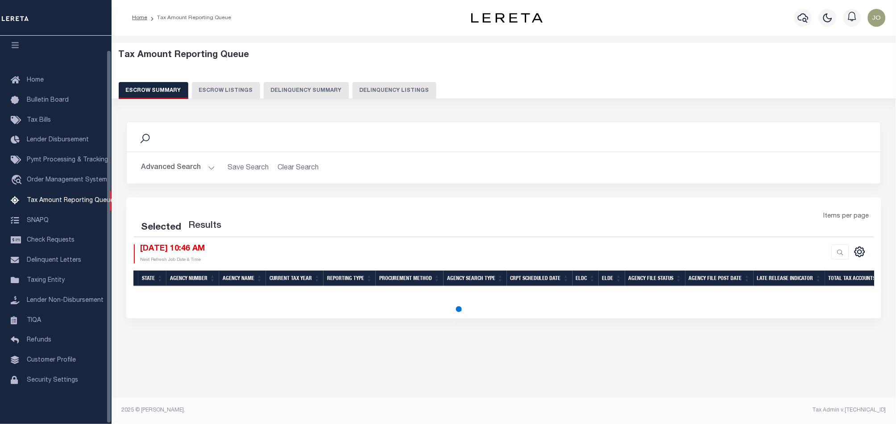
click at [315, 86] on button "Delinquency Summary" at bounding box center [306, 90] width 85 height 17
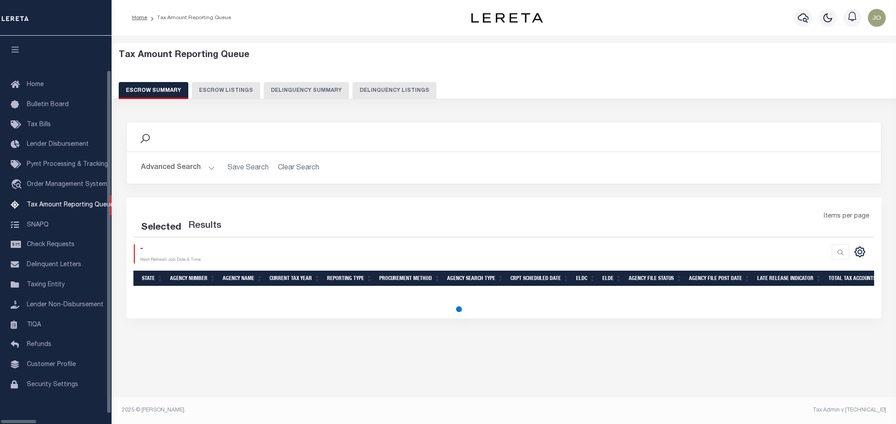
select select "100"
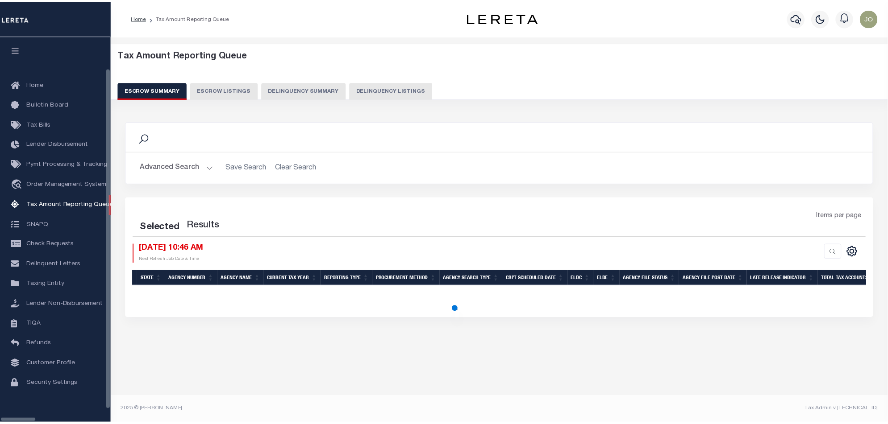
scroll to position [15, 0]
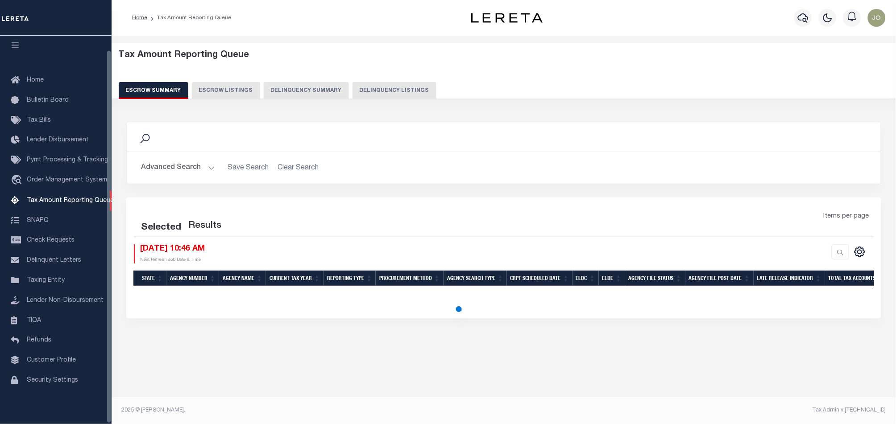
select select "100"
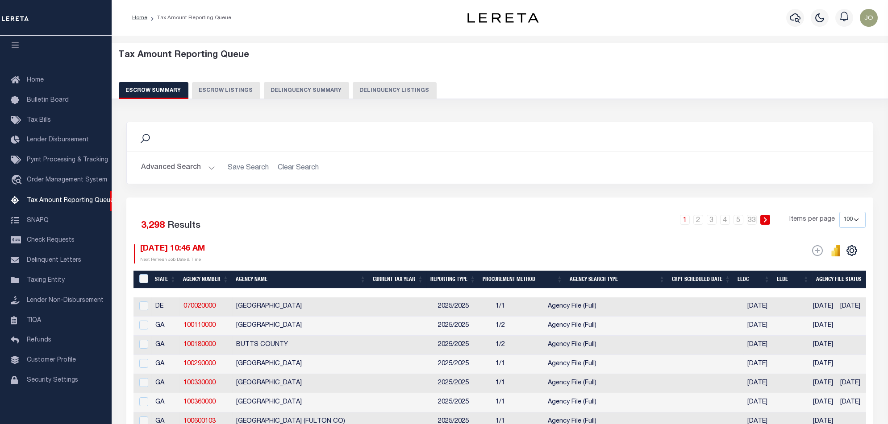
click at [295, 91] on button "Delinquency Summary" at bounding box center [306, 90] width 85 height 17
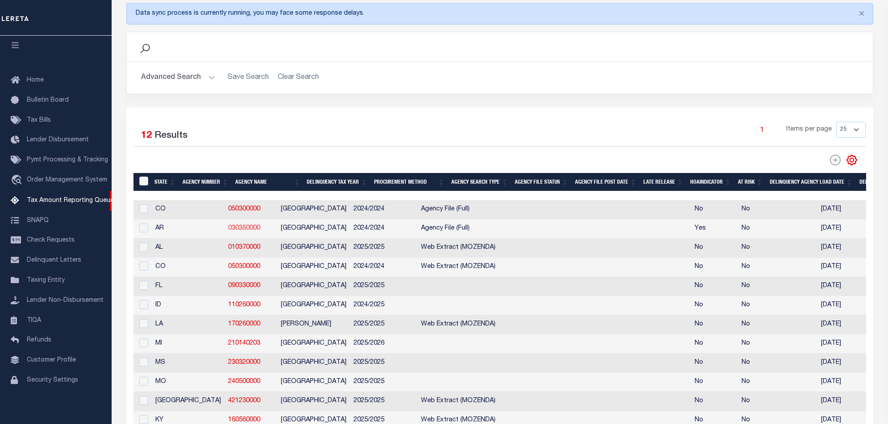
scroll to position [59, 0]
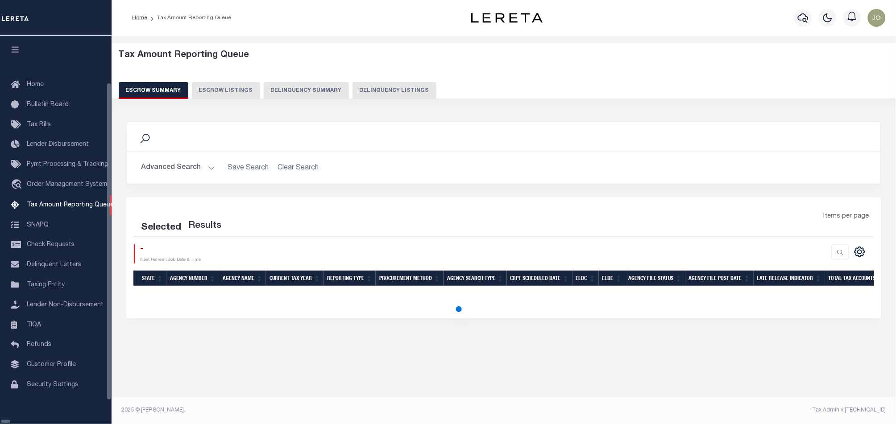
select select "100"
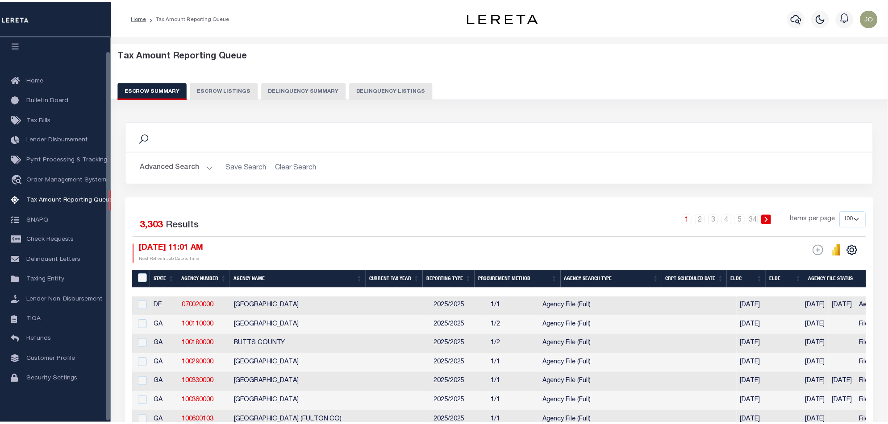
scroll to position [15, 0]
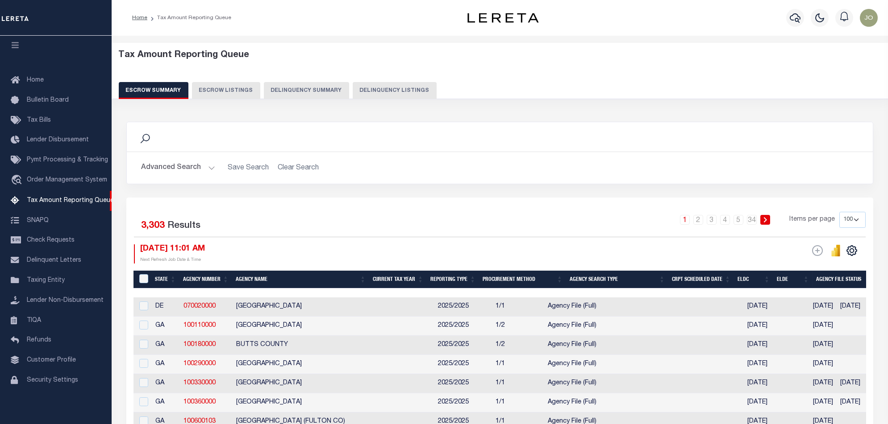
click at [285, 93] on button "Delinquency Summary" at bounding box center [306, 90] width 85 height 17
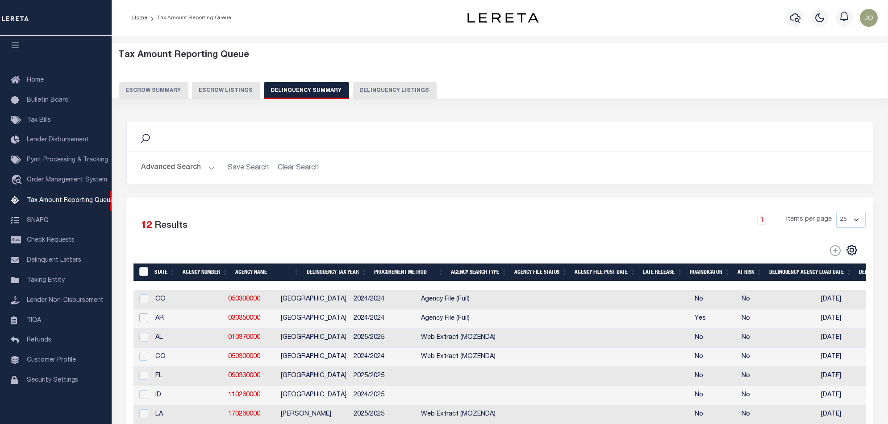
click at [143, 320] on input "checkbox" at bounding box center [143, 318] width 9 height 9
checkbox input "true"
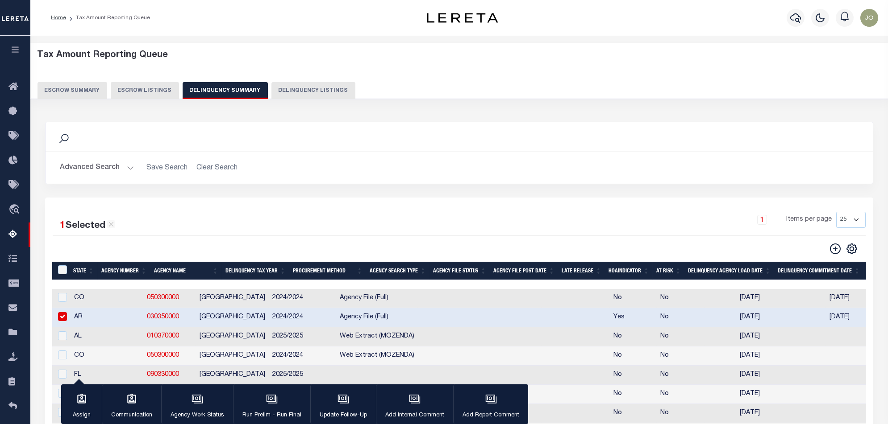
scroll to position [59, 0]
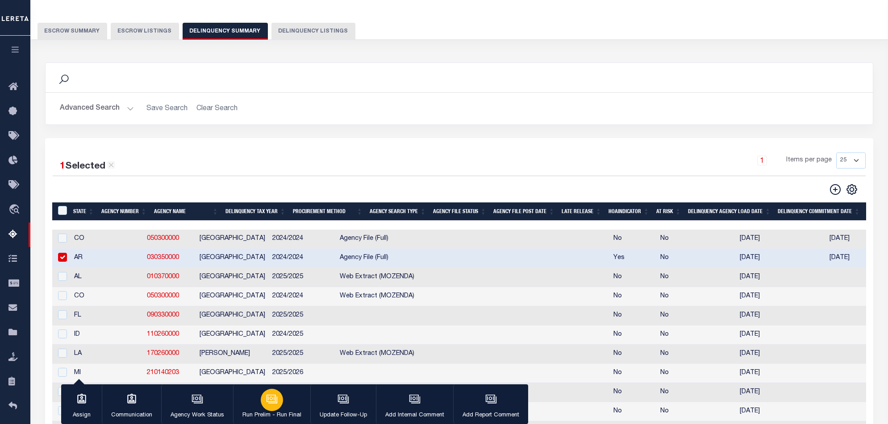
click at [278, 412] on p "Run Prelim - Run Final" at bounding box center [271, 415] width 59 height 9
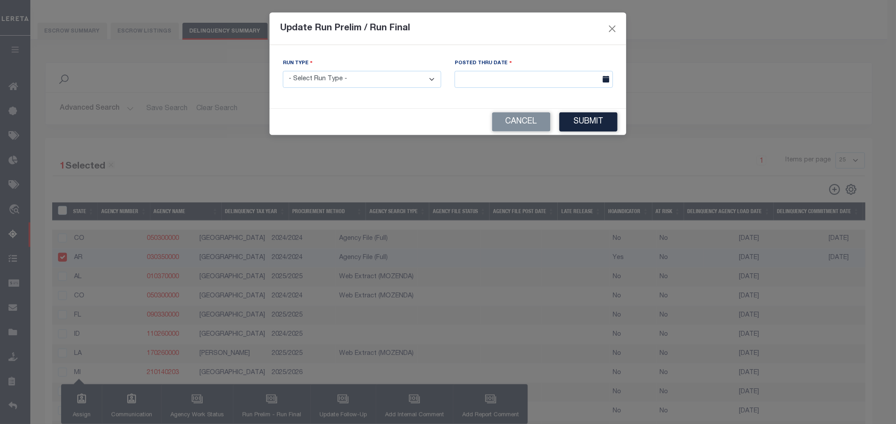
click at [399, 79] on select "- Select Run Type - Prelim Run Final Run" at bounding box center [362, 79] width 158 height 17
select select "F"
click at [283, 71] on select "- Select Run Type - Prelim Run Final Run" at bounding box center [362, 79] width 158 height 17
click at [582, 111] on div "Cancel Submit" at bounding box center [448, 122] width 357 height 26
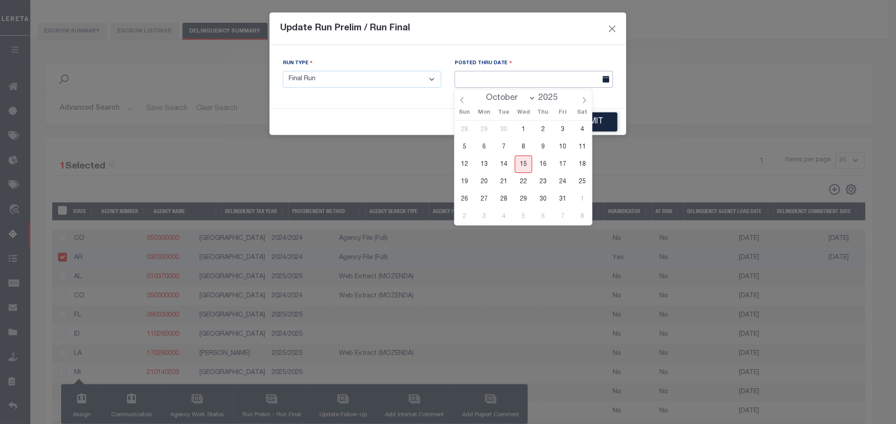
click at [574, 83] on input "text" at bounding box center [534, 79] width 158 height 17
click at [523, 159] on span "15" at bounding box center [523, 164] width 17 height 17
type input "[DATE]"
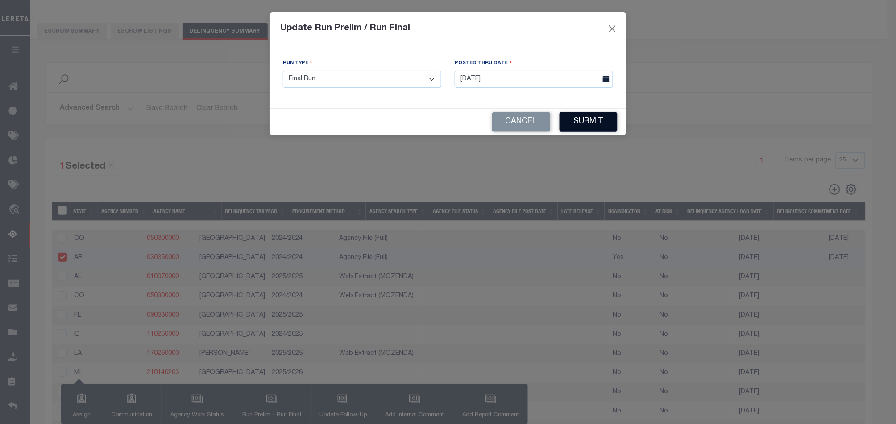
click at [603, 120] on button "Submit" at bounding box center [589, 121] width 58 height 19
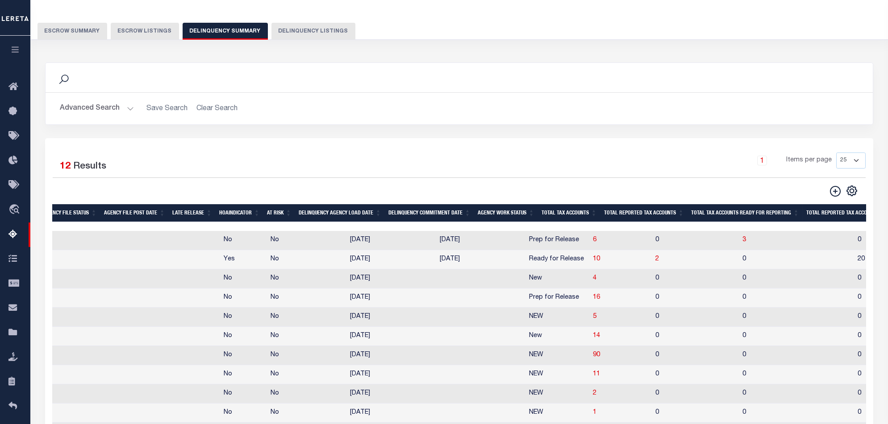
scroll to position [0, 390]
click at [655, 262] on span "2" at bounding box center [657, 259] width 4 height 6
select select "100"
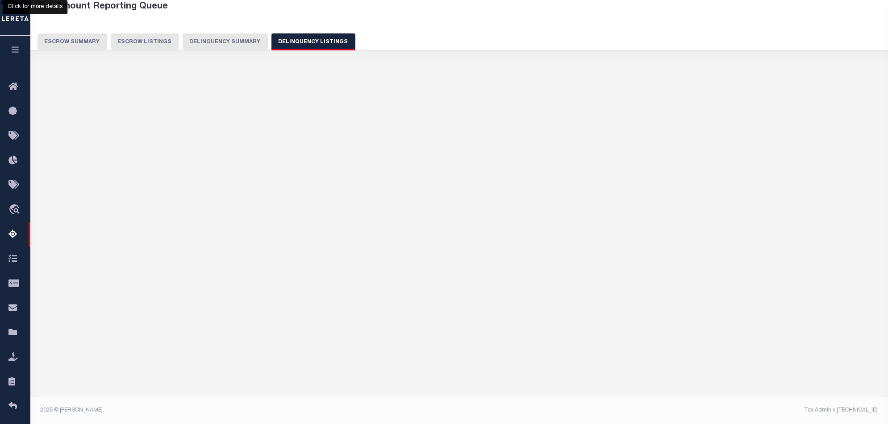
scroll to position [48, 0]
select select "100"
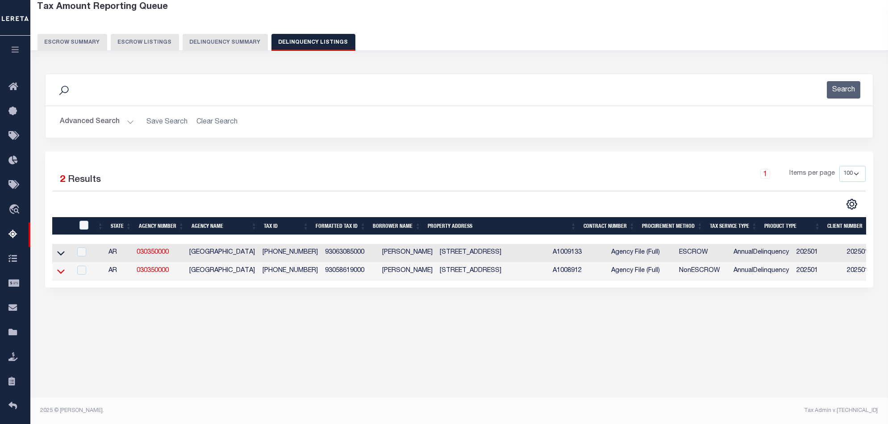
click at [58, 269] on icon at bounding box center [61, 271] width 8 height 9
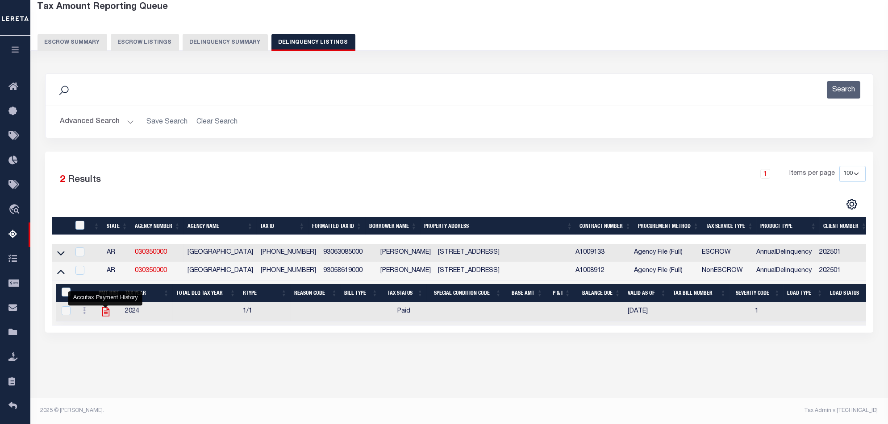
click at [106, 313] on icon "" at bounding box center [106, 312] width 12 height 12
checkbox input "true"
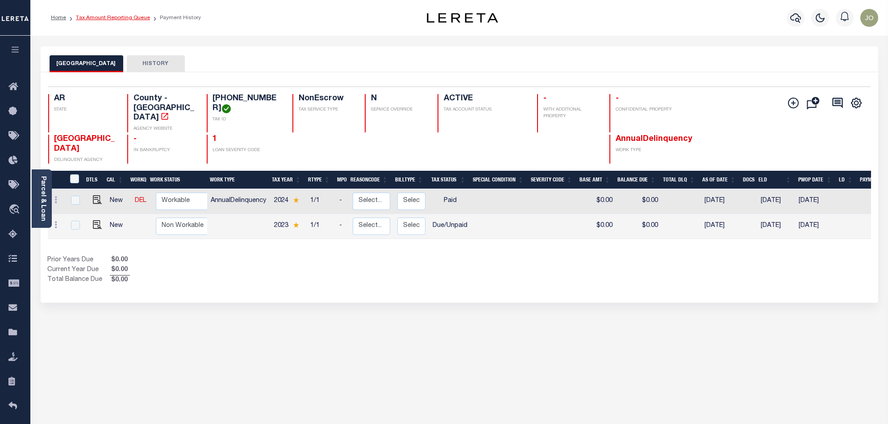
click at [124, 17] on link "Tax Amount Reporting Queue" at bounding box center [113, 17] width 74 height 5
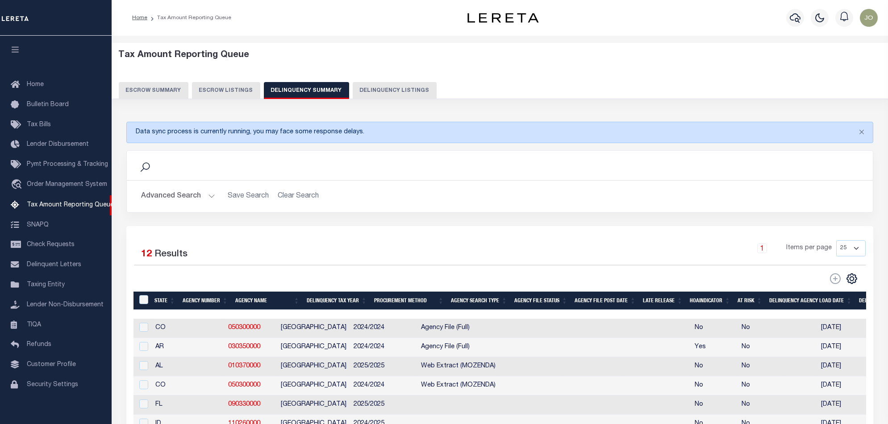
scroll to position [15, 0]
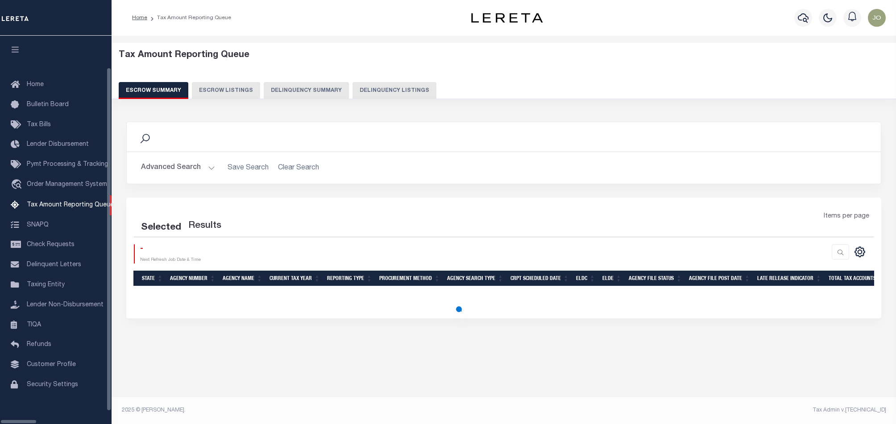
select select "100"
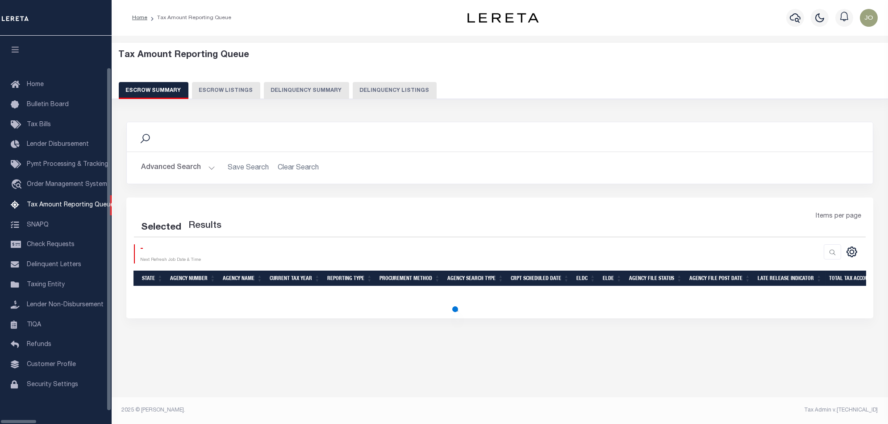
select select "100"
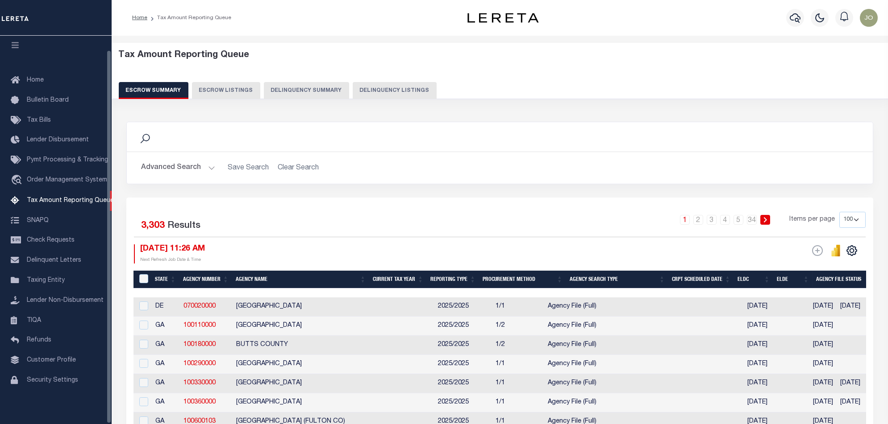
scroll to position [15, 0]
click at [305, 93] on button "Delinquency Summary" at bounding box center [306, 90] width 85 height 17
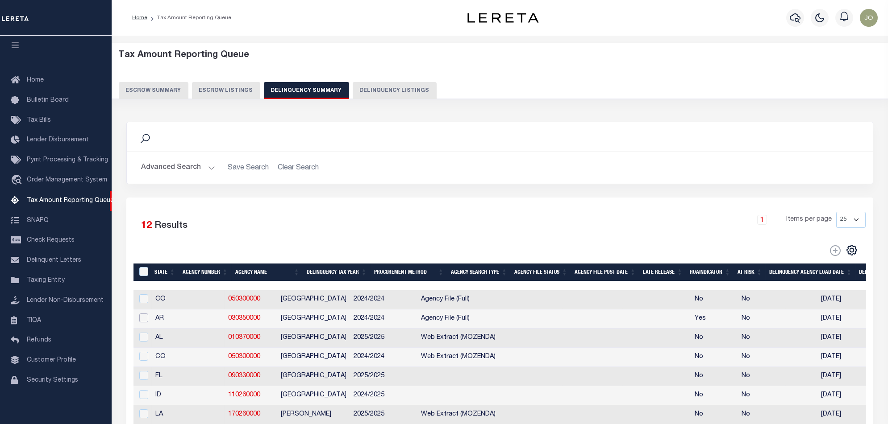
click at [146, 323] on input "checkbox" at bounding box center [143, 318] width 9 height 9
checkbox input "true"
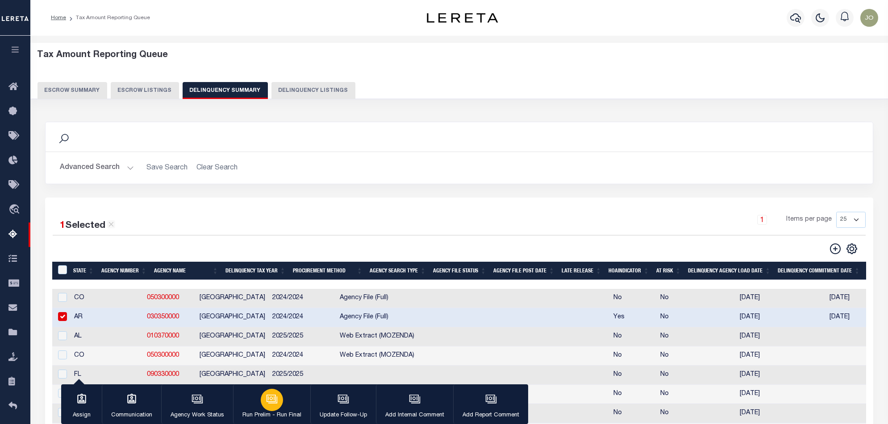
click at [271, 409] on div "button" at bounding box center [272, 400] width 22 height 22
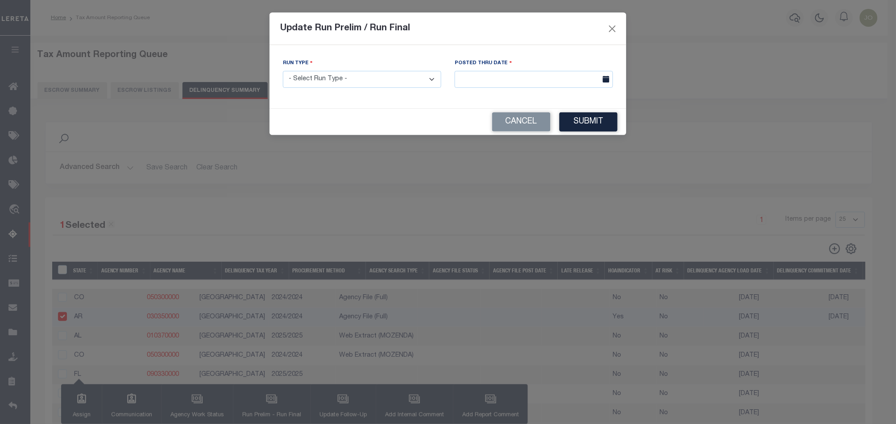
click at [388, 86] on select "- Select Run Type - Prelim Run Final Run" at bounding box center [362, 79] width 158 height 17
select select "F"
click at [283, 71] on select "- Select Run Type - Prelim Run Final Run" at bounding box center [362, 79] width 158 height 17
click at [565, 83] on input "text" at bounding box center [534, 79] width 158 height 17
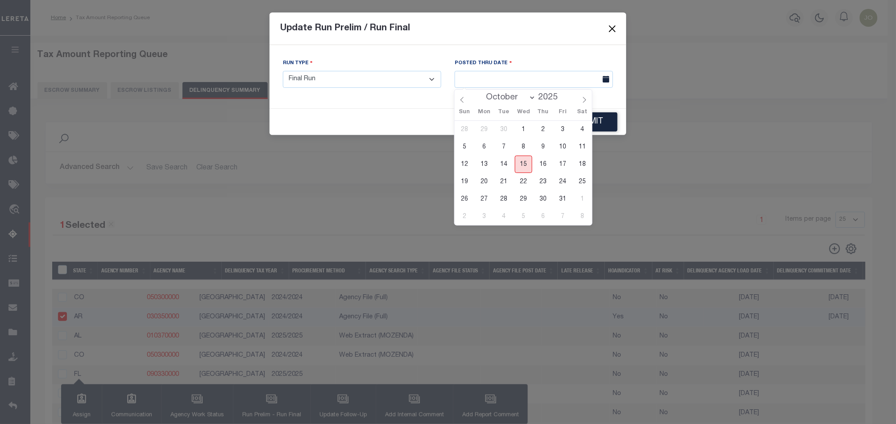
click at [527, 162] on span "15" at bounding box center [523, 164] width 17 height 17
type input "[DATE]"
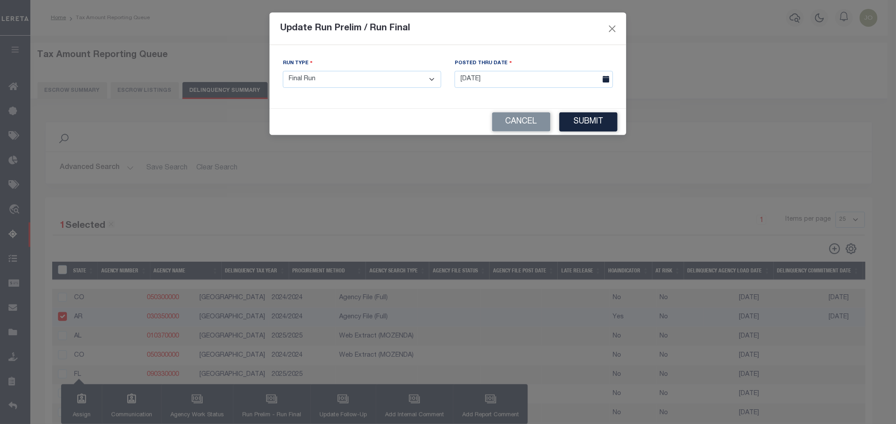
click at [598, 138] on div "Update Run Prelim / Run Final Run Type - Select Run Type - Prelim Run Final Run…" at bounding box center [448, 212] width 896 height 424
click at [601, 127] on button "Submit" at bounding box center [589, 121] width 58 height 19
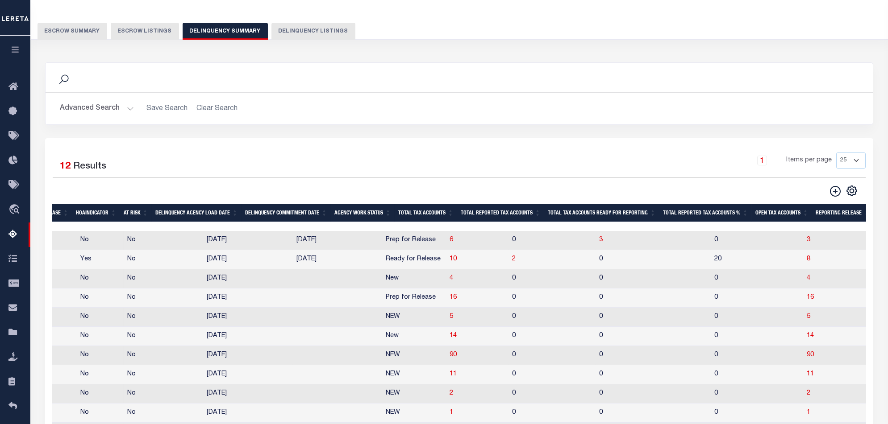
scroll to position [0, 533]
click at [465, 258] on body "Home Tax Amount Reporting Queue Profile" at bounding box center [444, 245] width 888 height 608
click at [512, 260] on span "2" at bounding box center [514, 259] width 4 height 6
select select "100"
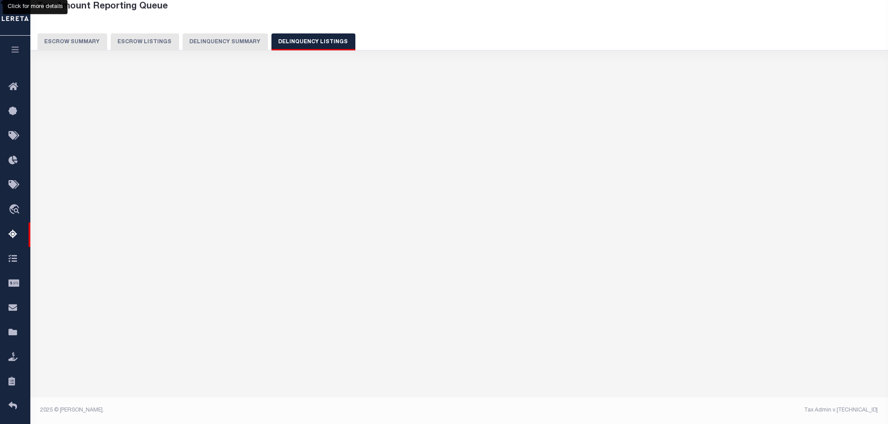
scroll to position [48, 0]
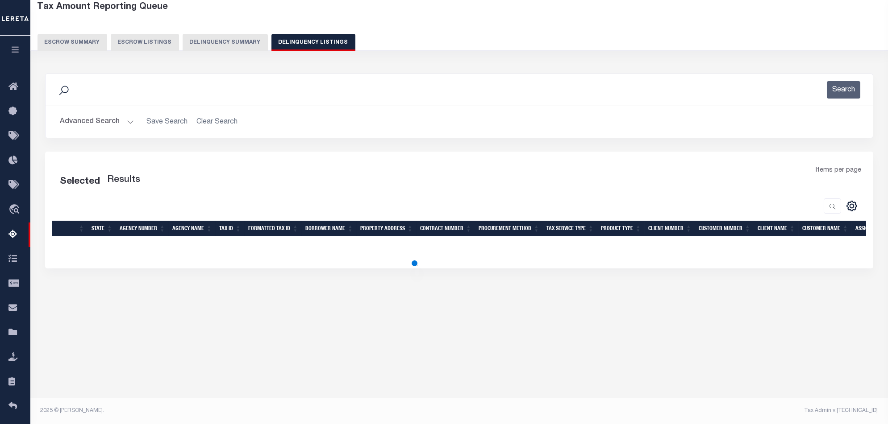
select select "100"
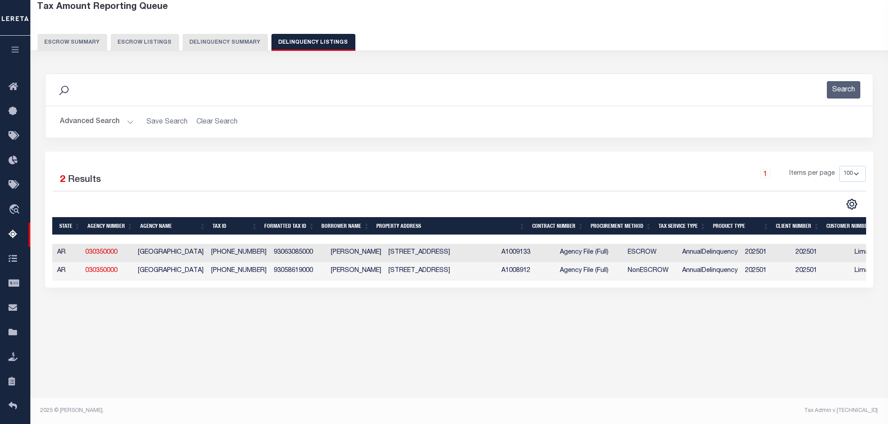
scroll to position [0, 0]
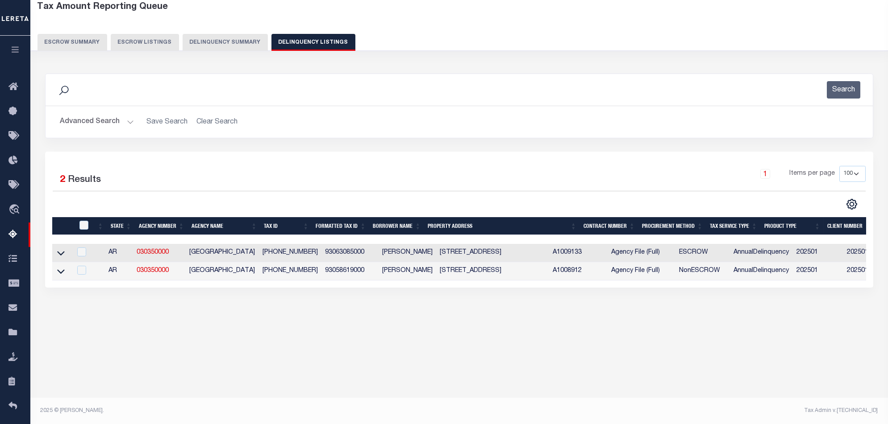
click at [243, 41] on button "Delinquency Summary" at bounding box center [225, 42] width 85 height 17
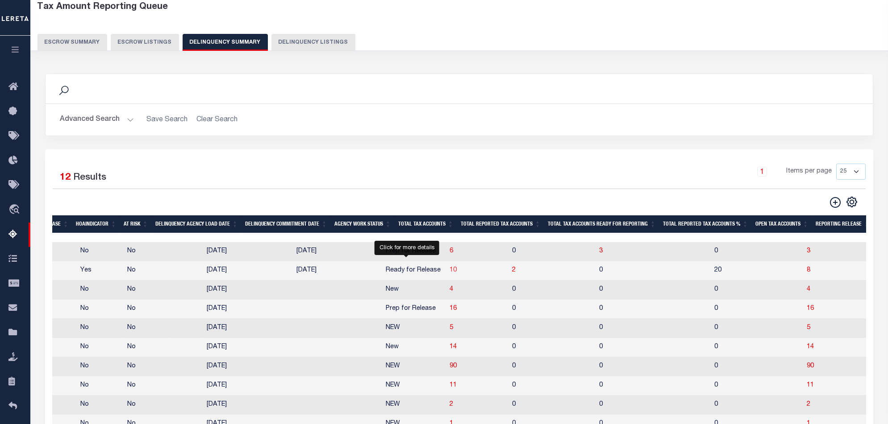
click at [449, 270] on span "10" at bounding box center [452, 270] width 7 height 6
select select "100"
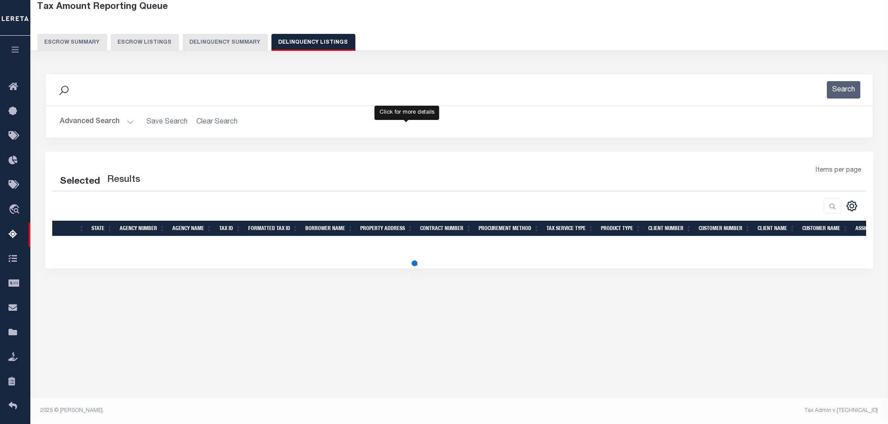
select select "100"
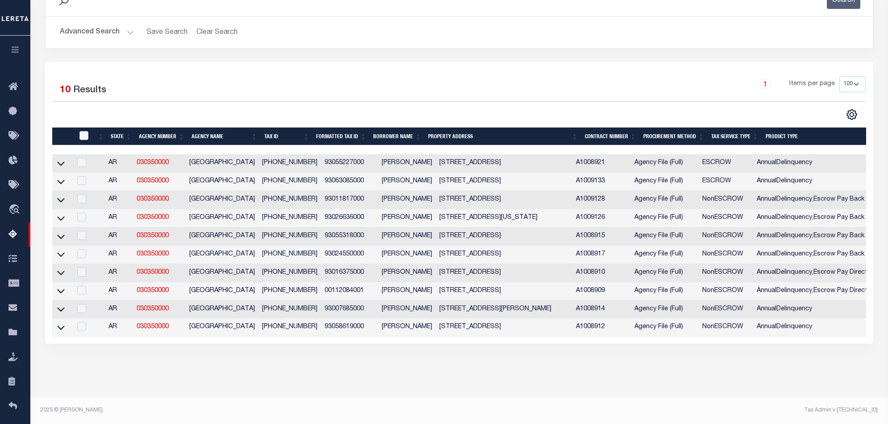
click at [88, 302] on td at bounding box center [80, 310] width 18 height 18
checkbox input "true"
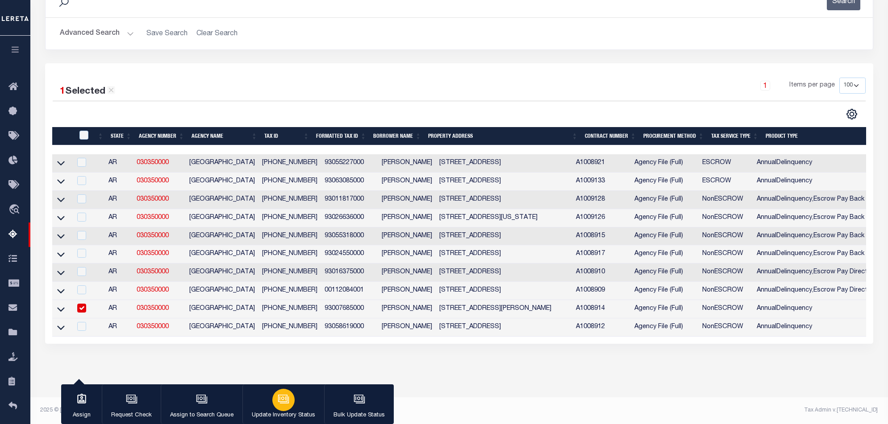
click at [281, 405] on icon "button" at bounding box center [284, 400] width 12 height 12
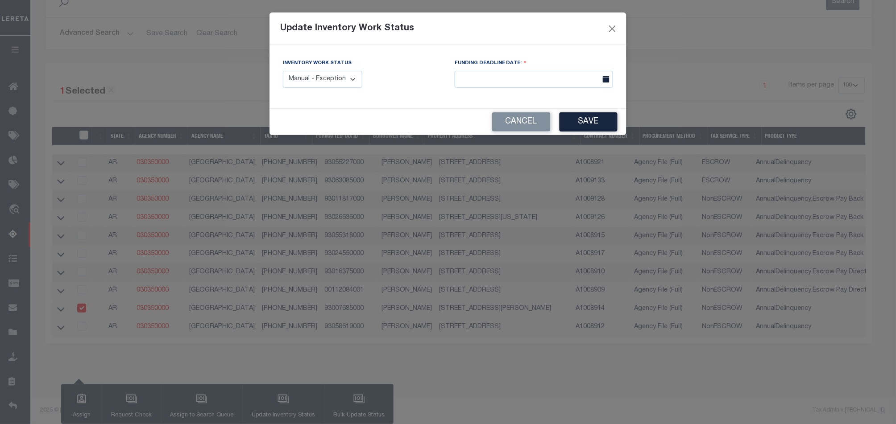
click at [341, 78] on select "Manual - Exception Pended - Awaiting Search Late Add Exception Completed" at bounding box center [322, 79] width 79 height 17
select select "4"
click at [283, 71] on select "Manual - Exception Pended - Awaiting Search Late Add Exception Completed" at bounding box center [322, 79] width 79 height 17
click at [583, 115] on button "Save" at bounding box center [589, 121] width 58 height 19
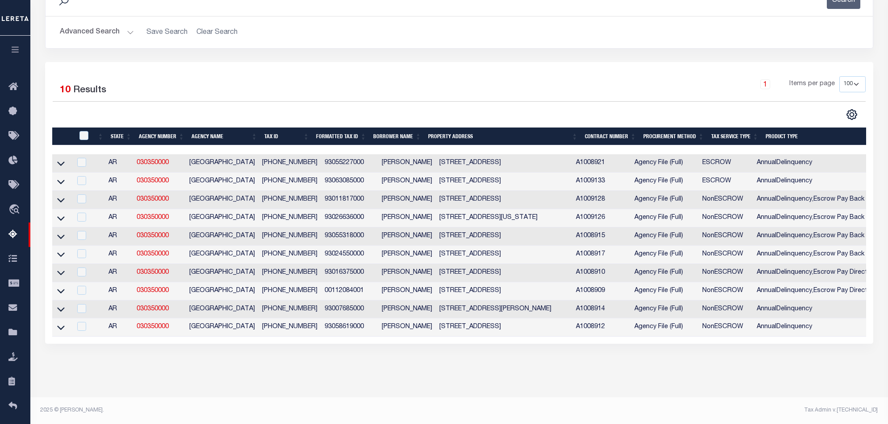
scroll to position [0, 0]
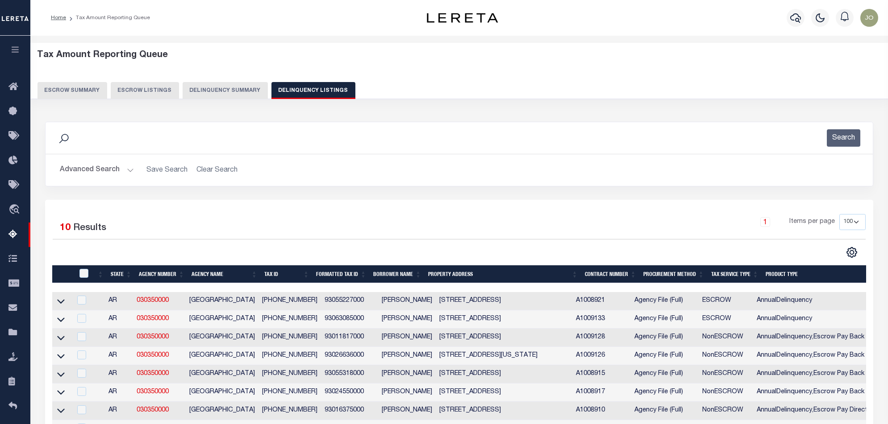
click at [232, 100] on div "Tax Amount Reporting Queue Escrow Summary Escrow Listings Delinquency Summary" at bounding box center [459, 78] width 875 height 70
click at [232, 96] on button "Delinquency Summary" at bounding box center [225, 90] width 85 height 17
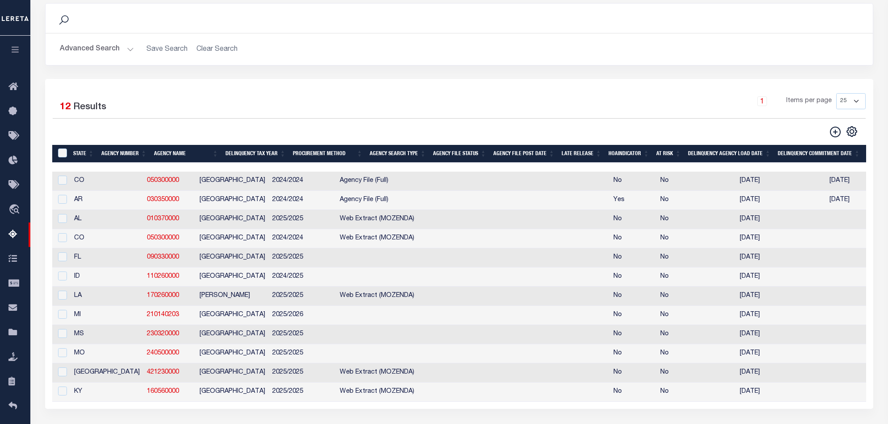
scroll to position [0, 2]
click at [59, 199] on input "checkbox" at bounding box center [60, 199] width 9 height 9
checkbox input "true"
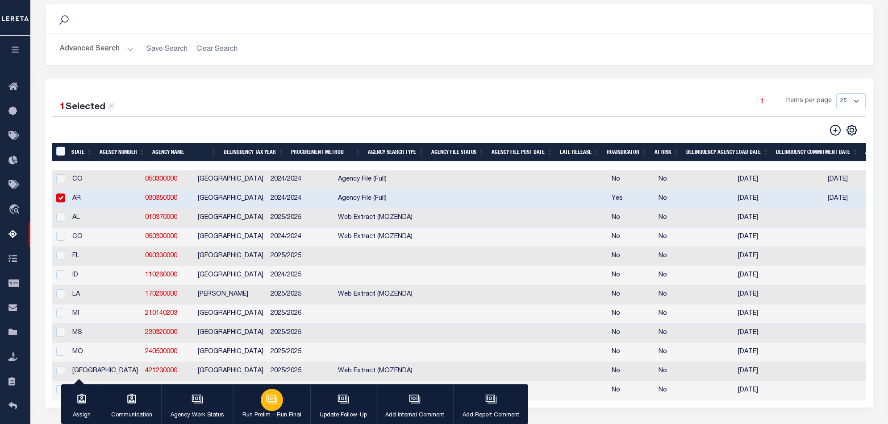
click at [259, 399] on button "Run Prelim - Run Final" at bounding box center [271, 405] width 77 height 40
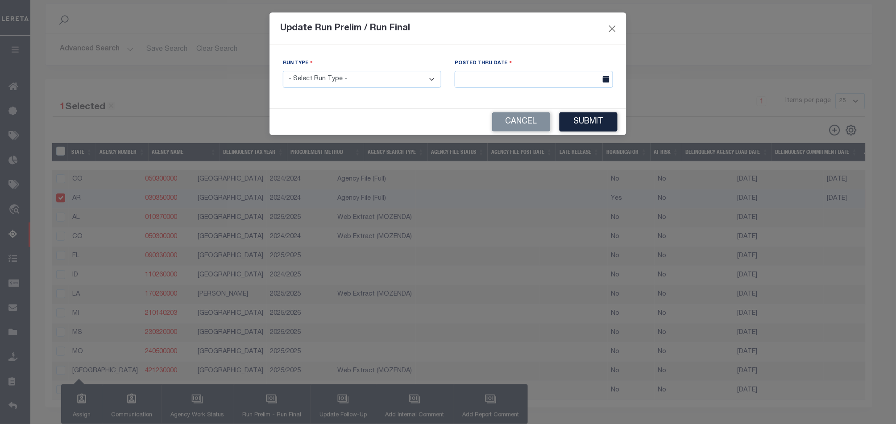
click at [361, 74] on select "- Select Run Type - Prelim Run Final Run" at bounding box center [362, 79] width 158 height 17
select select "F"
click at [283, 71] on select "- Select Run Type - Prelim Run Final Run" at bounding box center [362, 79] width 158 height 17
click at [601, 122] on button "Submit" at bounding box center [589, 121] width 58 height 19
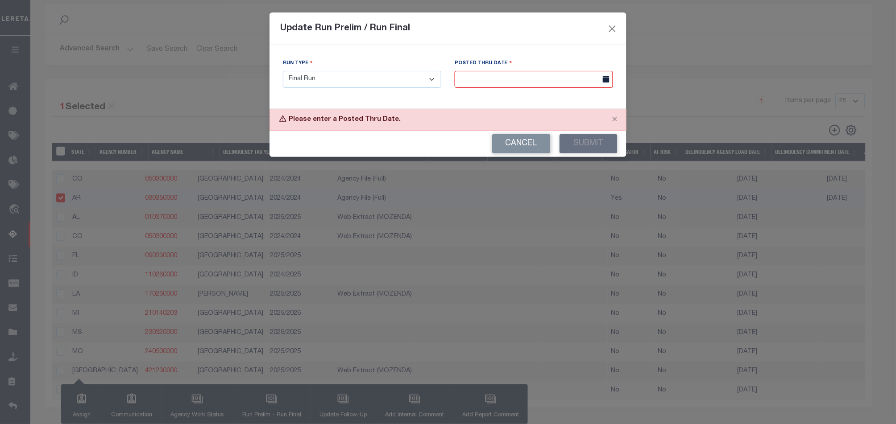
click at [569, 86] on input "text" at bounding box center [534, 79] width 158 height 17
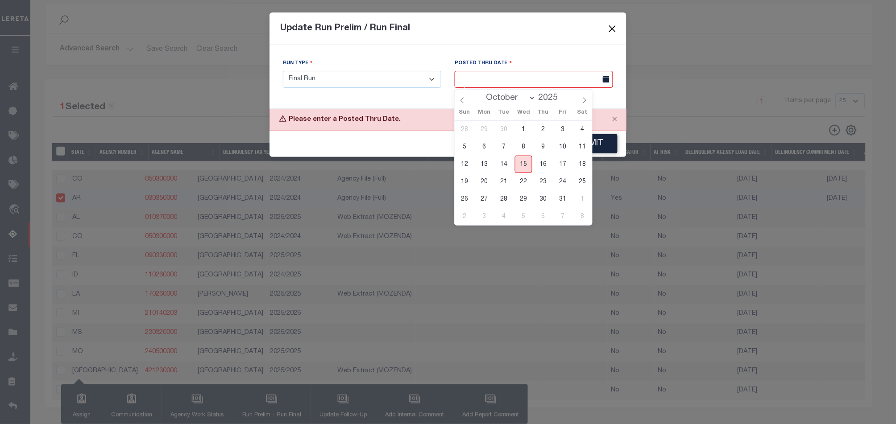
click at [527, 163] on span "15" at bounding box center [523, 164] width 17 height 17
type input "10/15/2025"
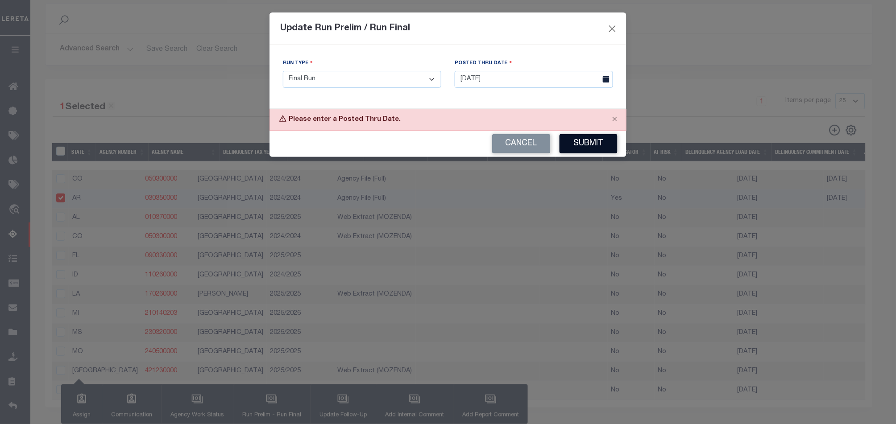
click at [590, 138] on button "Submit" at bounding box center [589, 143] width 58 height 19
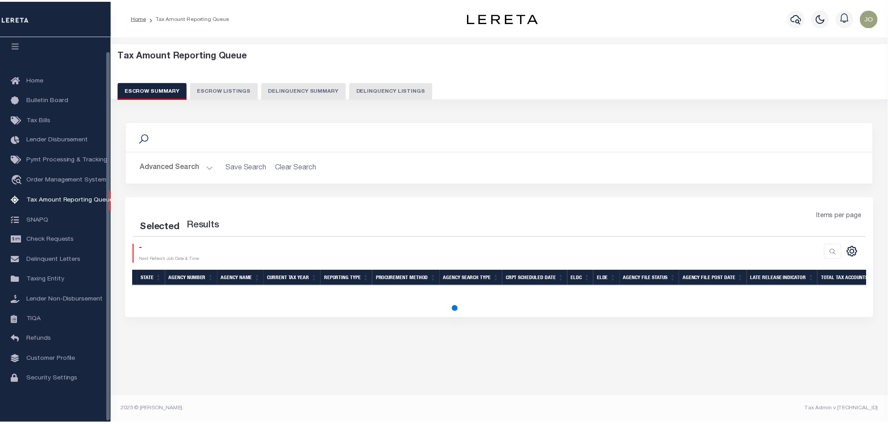
scroll to position [15, 0]
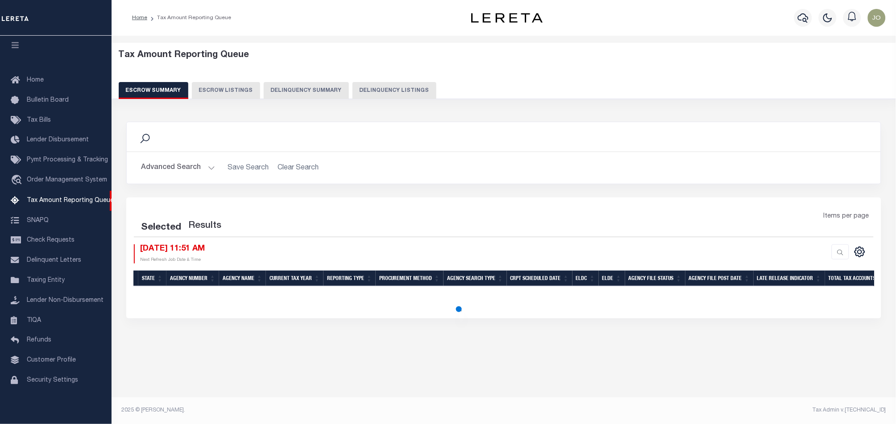
select select "100"
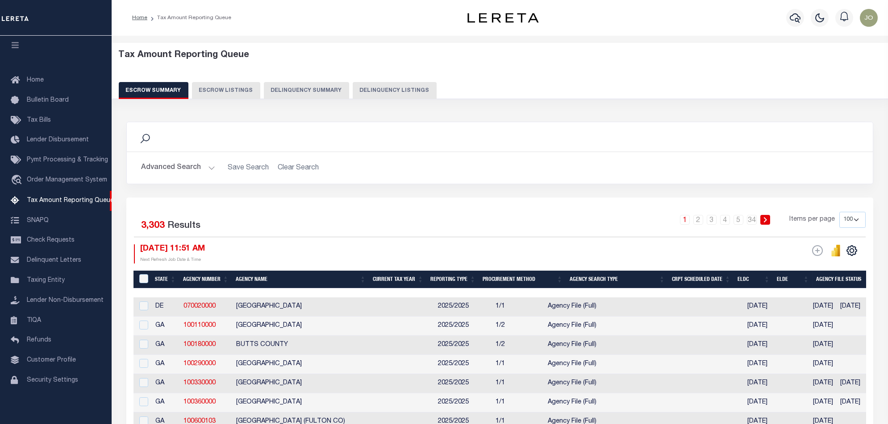
click at [302, 95] on button "Delinquency Summary" at bounding box center [306, 90] width 85 height 17
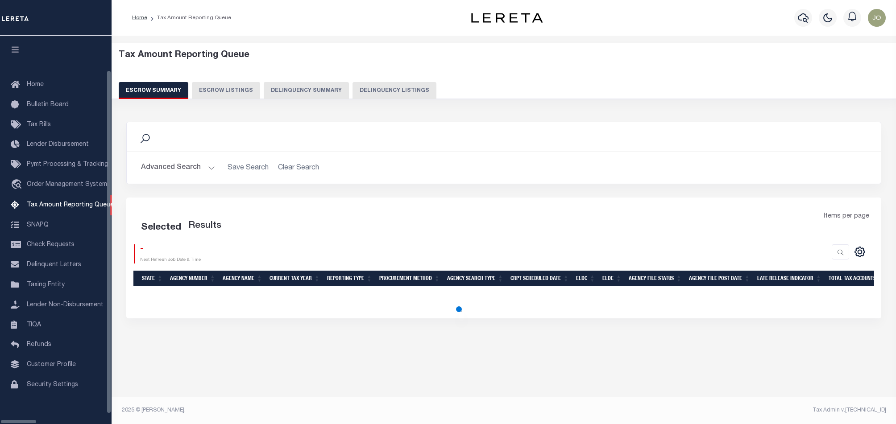
select select "100"
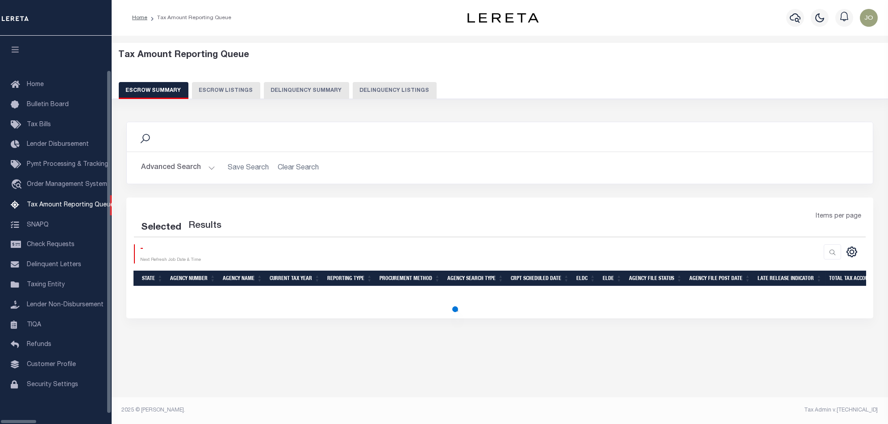
scroll to position [15, 0]
select select "100"
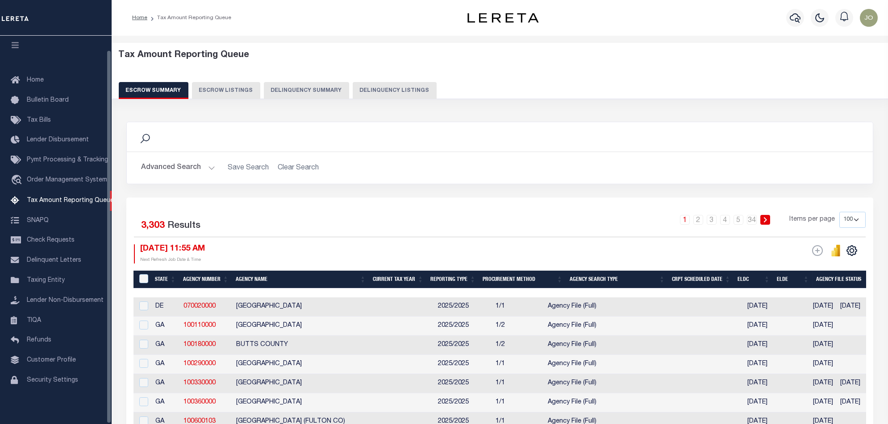
click at [326, 90] on button "Delinquency Summary" at bounding box center [306, 90] width 85 height 17
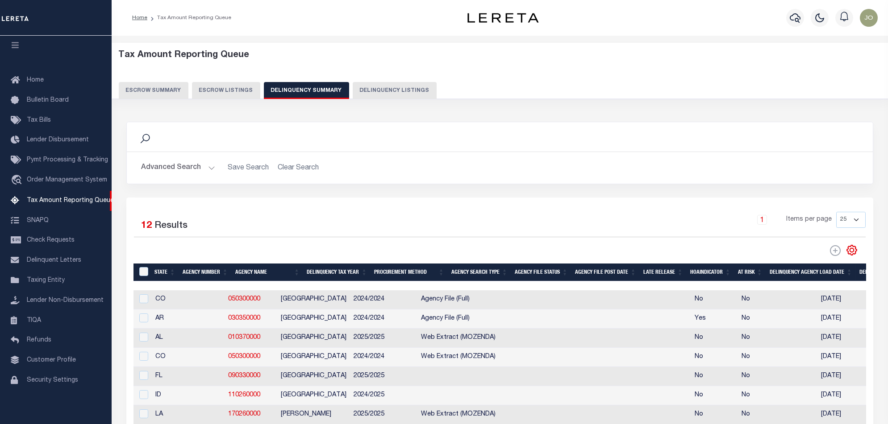
scroll to position [0, 640]
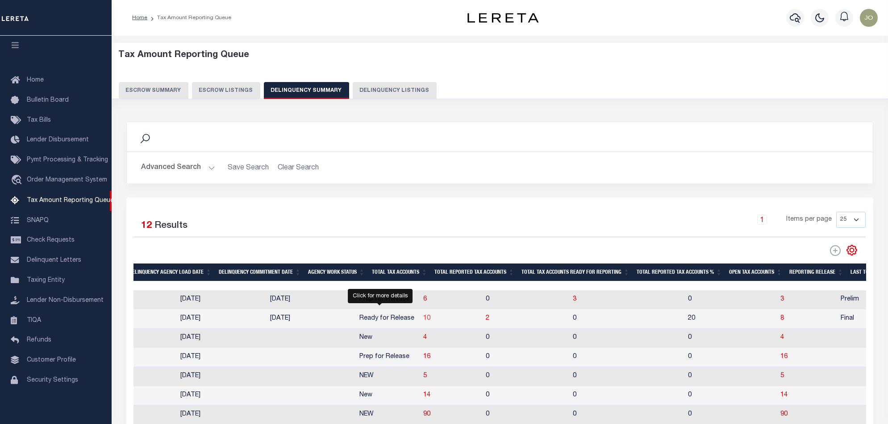
click at [423, 322] on span "10" at bounding box center [426, 319] width 7 height 6
select select "100"
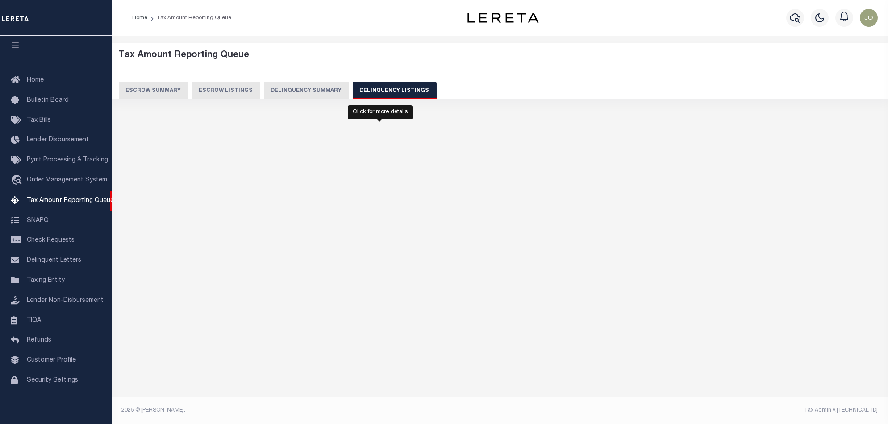
select select "100"
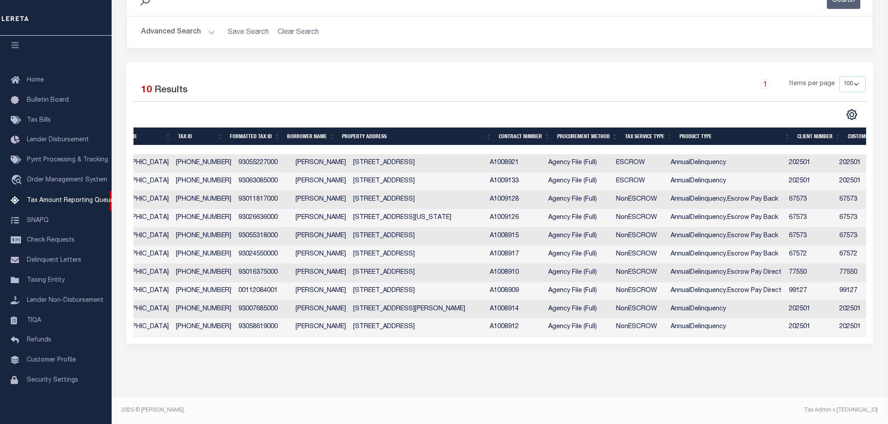
scroll to position [0, 277]
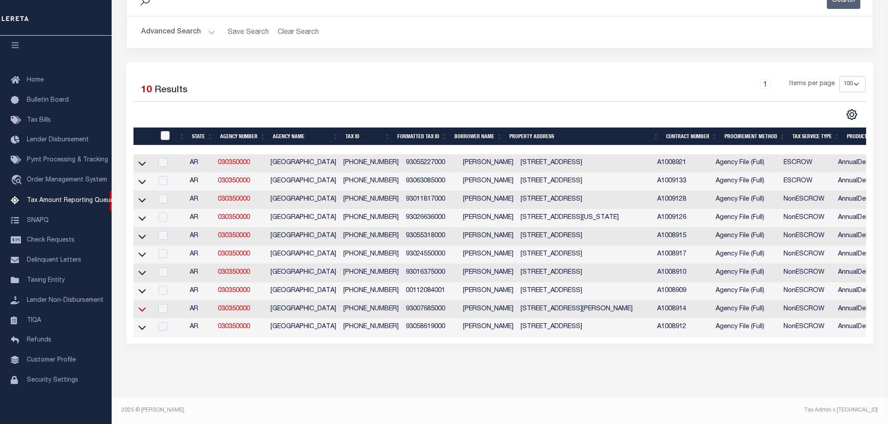
click at [144, 308] on icon at bounding box center [142, 310] width 8 height 4
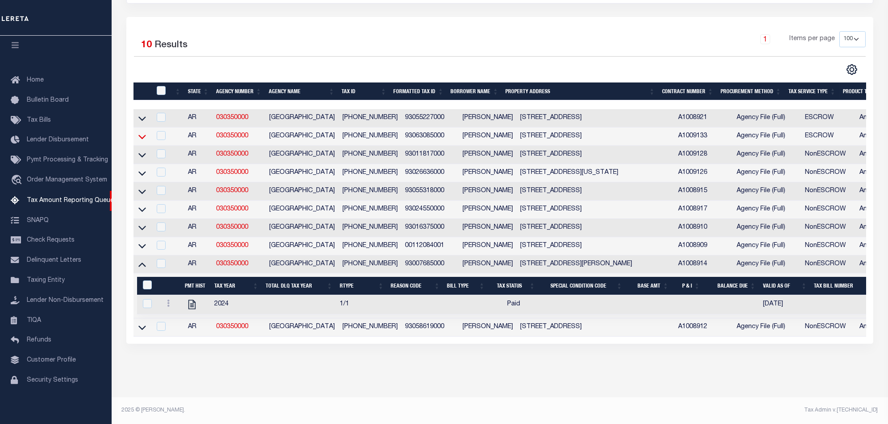
click at [141, 132] on icon at bounding box center [142, 136] width 8 height 9
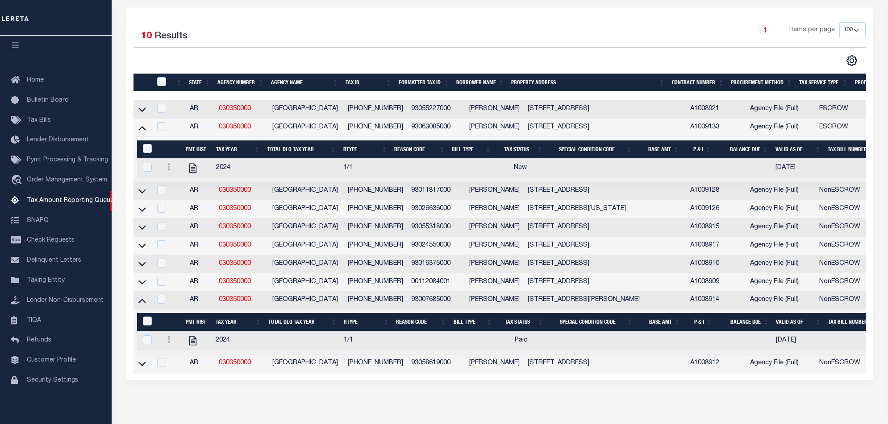
click at [532, 373] on div "State Agency Number Agency Name Tax ID Formatted Tax ID Borrower Name Property …" at bounding box center [499, 236] width 732 height 273
click at [140, 305] on icon at bounding box center [142, 300] width 8 height 9
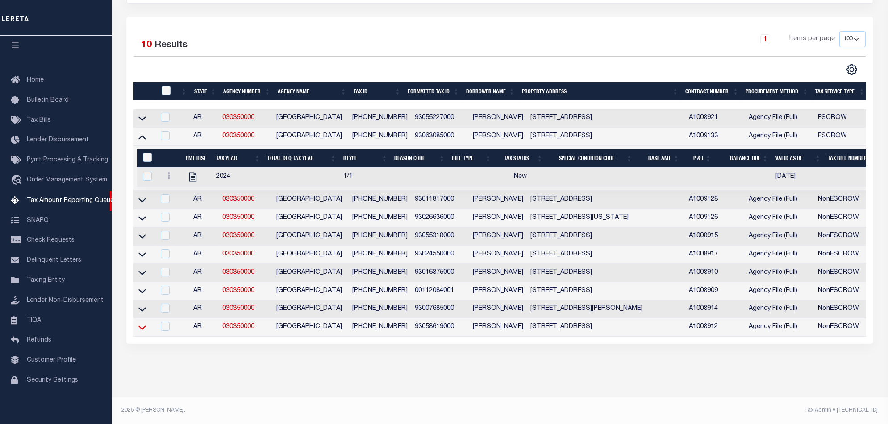
click at [143, 323] on icon at bounding box center [142, 327] width 8 height 9
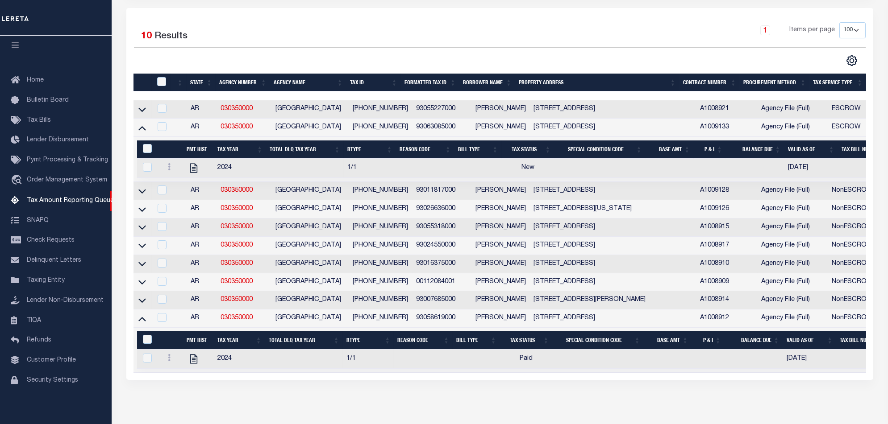
click at [513, 380] on div "Selected 10 Results 1 Items per page 10 25 50 100 500" at bounding box center [499, 194] width 747 height 372
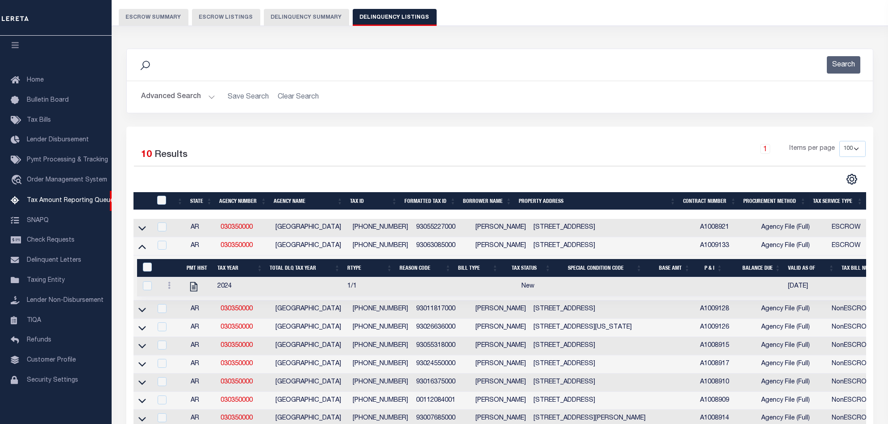
click at [306, 10] on button "Delinquency Summary" at bounding box center [306, 17] width 85 height 17
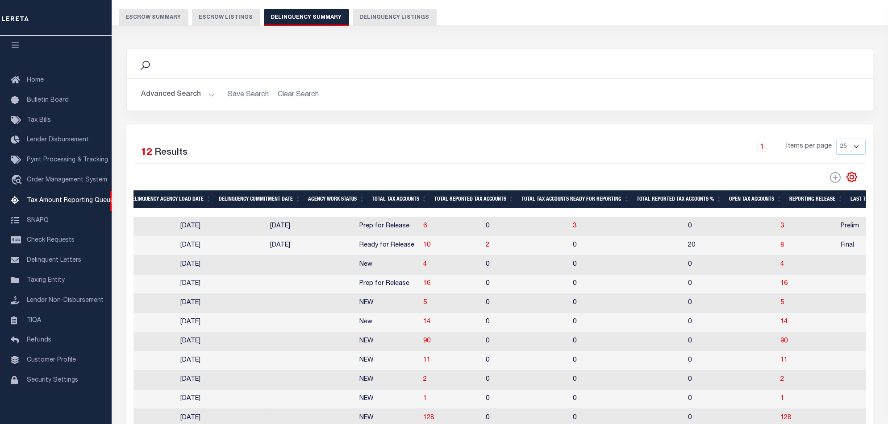
click at [193, 212] on div at bounding box center [459, 212] width 1932 height 9
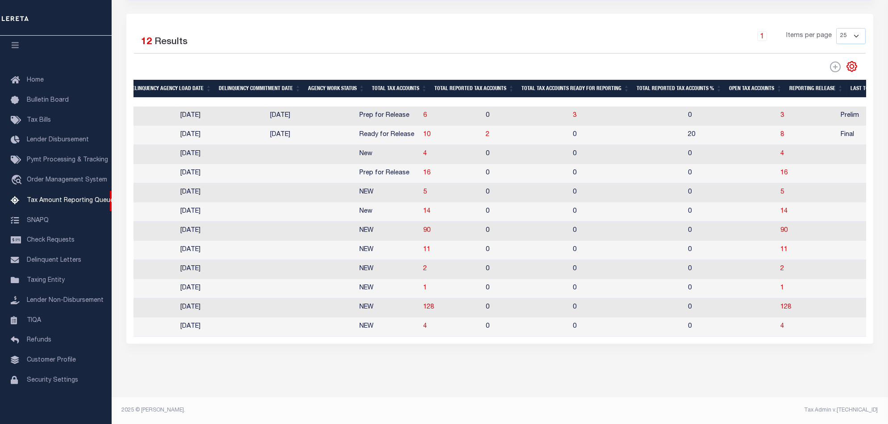
scroll to position [0, 0]
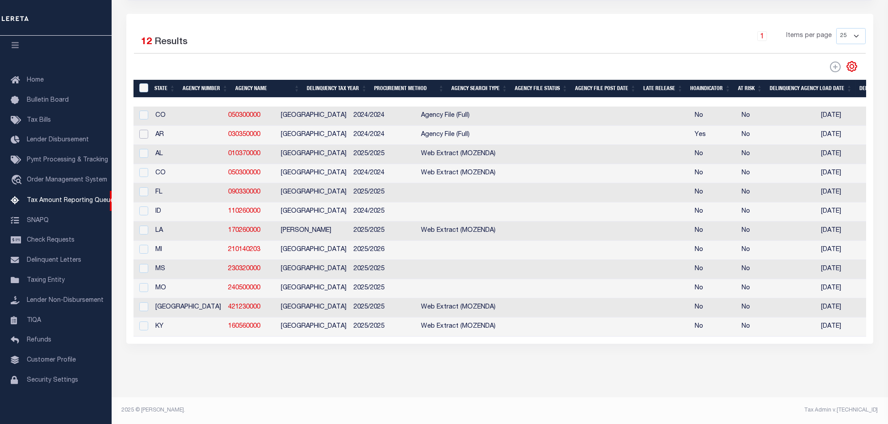
click at [147, 130] on input "checkbox" at bounding box center [143, 134] width 9 height 9
checkbox input "true"
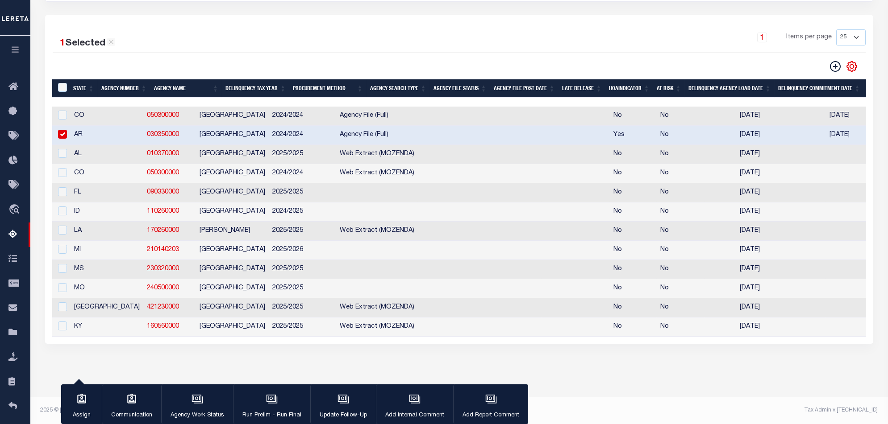
scroll to position [193, 0]
click at [277, 403] on div "button" at bounding box center [272, 400] width 22 height 22
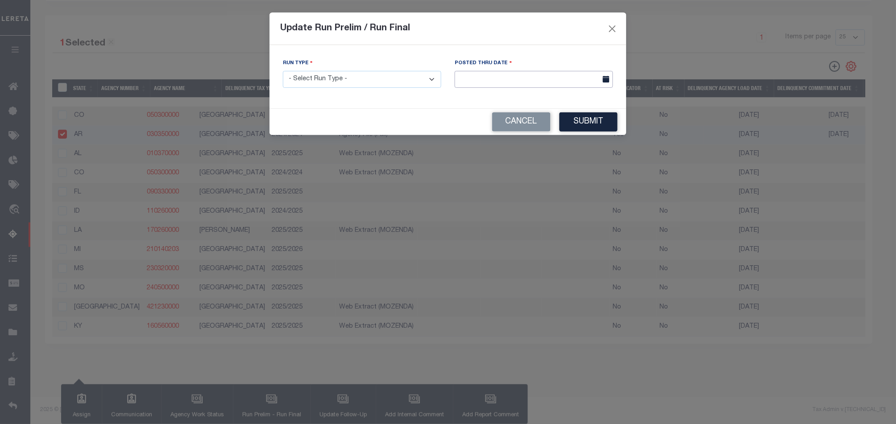
click at [501, 75] on input "text" at bounding box center [534, 79] width 158 height 17
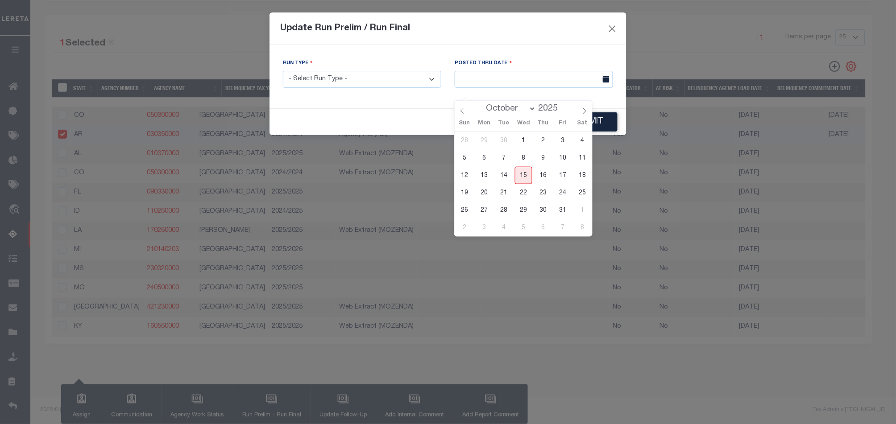
click at [382, 82] on select "- Select Run Type - Prelim Run Final Run" at bounding box center [362, 79] width 158 height 17
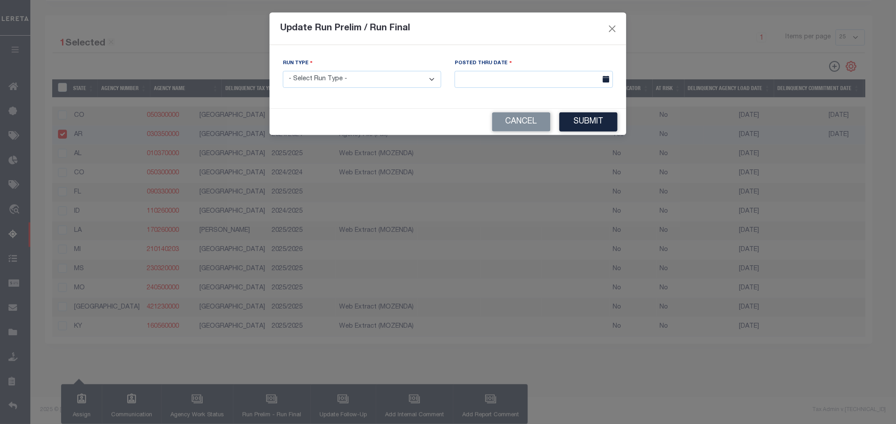
select select "F"
click at [283, 71] on select "- Select Run Type - Prelim Run Final Run" at bounding box center [362, 79] width 158 height 17
click at [511, 80] on input "text" at bounding box center [534, 79] width 158 height 17
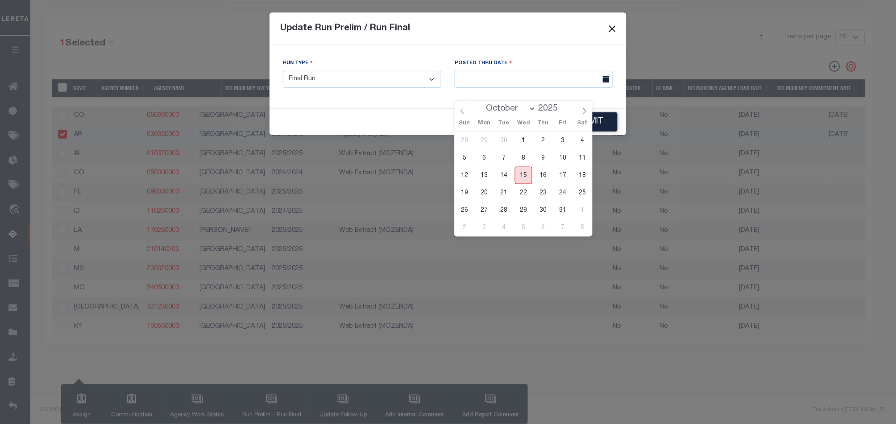
click at [526, 167] on span "15" at bounding box center [523, 175] width 17 height 17
type input "10/15/2025"
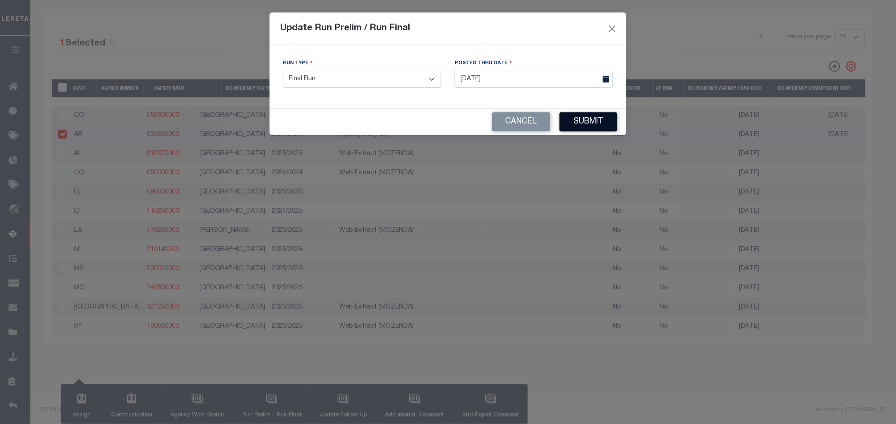
click at [594, 125] on button "Submit" at bounding box center [589, 121] width 58 height 19
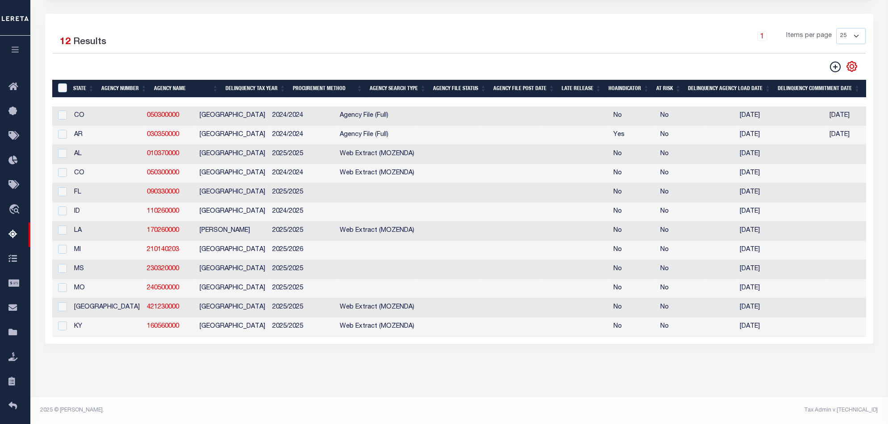
click at [430, 339] on div "1 Selected 12 Results 1 Items per page 25 100 200 500 1000" at bounding box center [459, 179] width 828 height 330
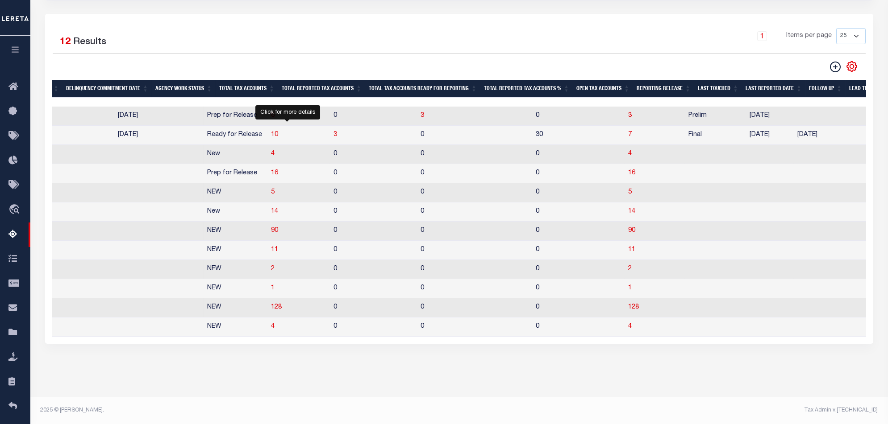
click at [333, 132] on span "3" at bounding box center [335, 135] width 4 height 6
select select "100"
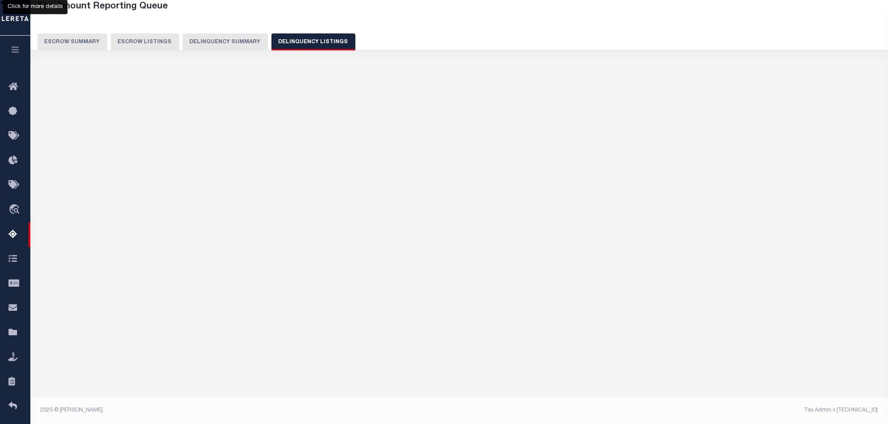
select select "100"
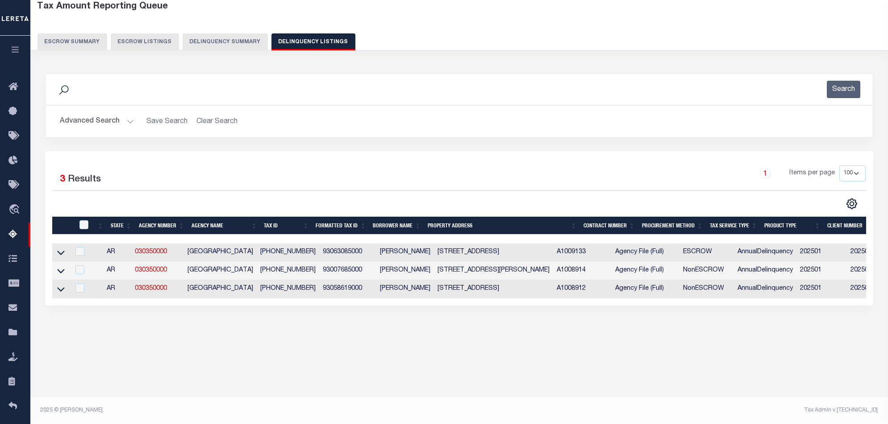
scroll to position [48, 0]
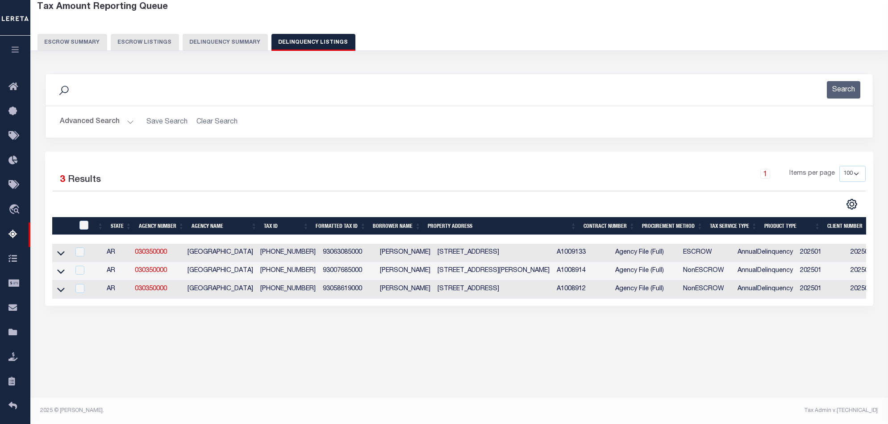
click at [62, 289] on icon at bounding box center [61, 289] width 8 height 9
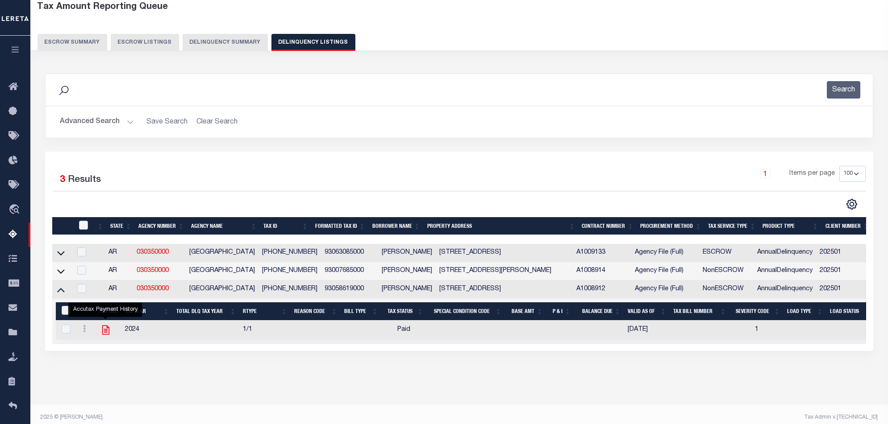
click at [102, 332] on icon "" at bounding box center [105, 329] width 7 height 9
checkbox input "true"
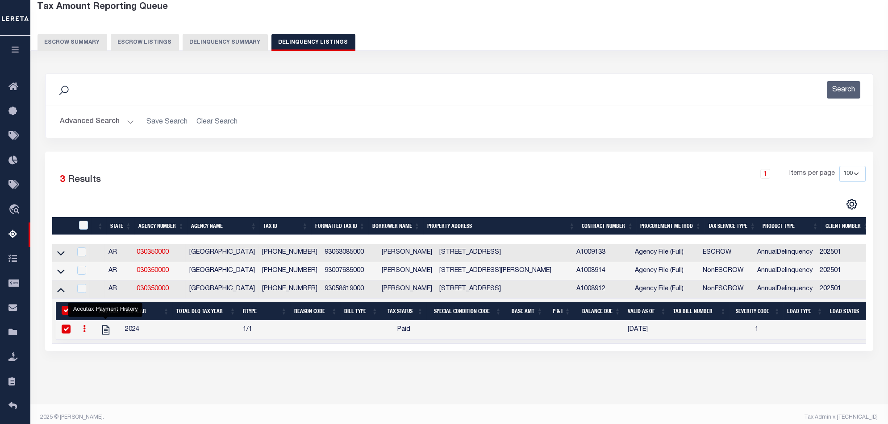
click at [222, 49] on button "Delinquency Summary" at bounding box center [225, 42] width 85 height 17
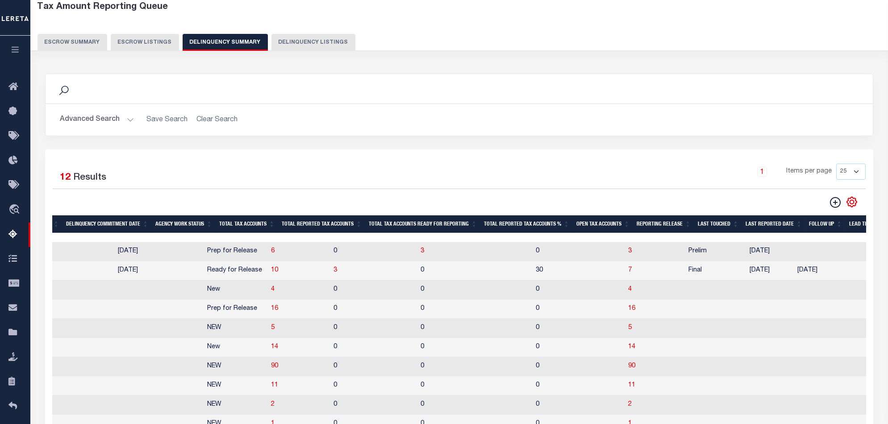
scroll to position [0, 0]
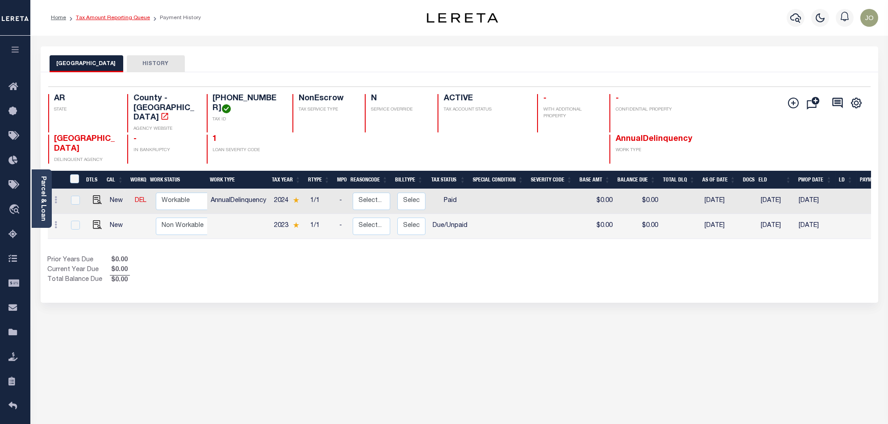
click at [136, 17] on link "Tax Amount Reporting Queue" at bounding box center [113, 17] width 74 height 5
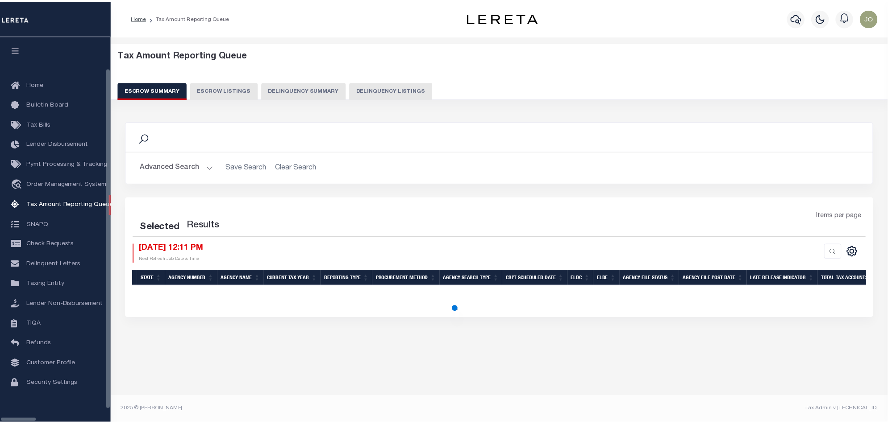
scroll to position [6, 0]
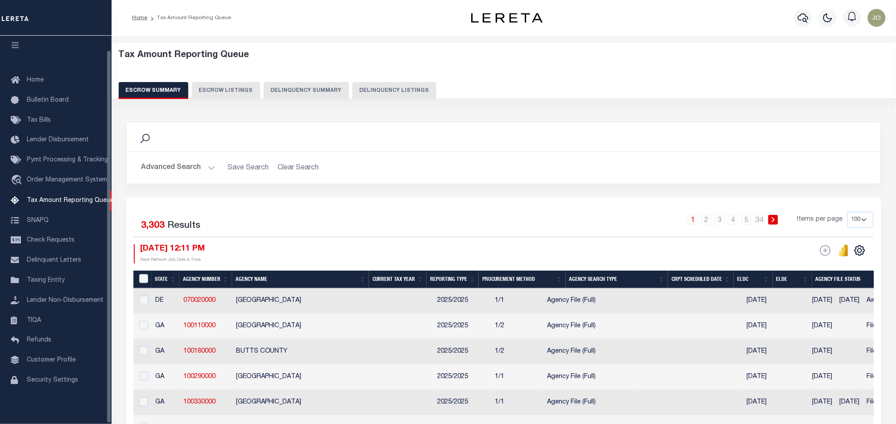
click at [311, 88] on button "Delinquency Summary" at bounding box center [306, 90] width 85 height 17
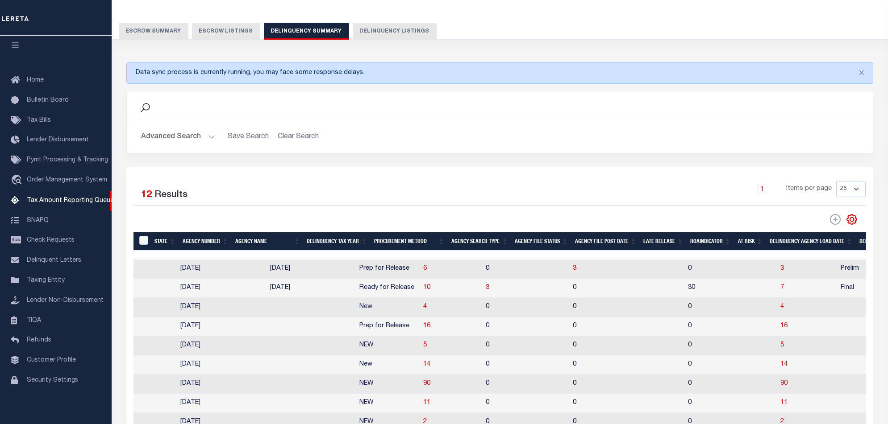
scroll to position [0, 640]
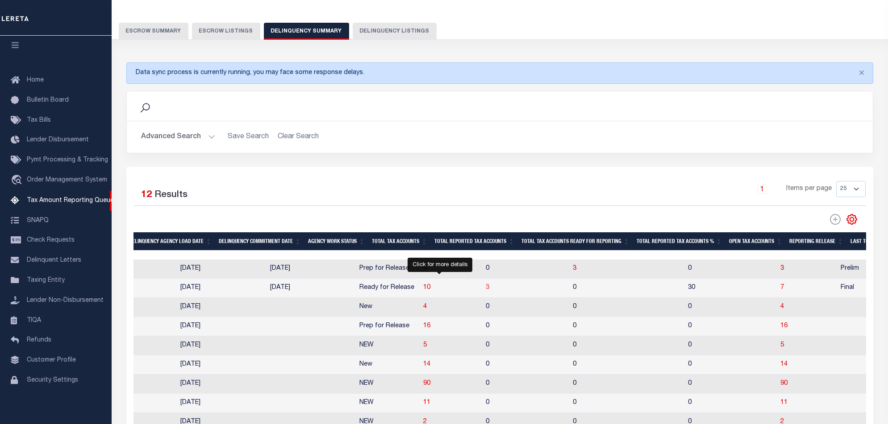
click at [486, 289] on span "3" at bounding box center [488, 288] width 4 height 6
select select "100"
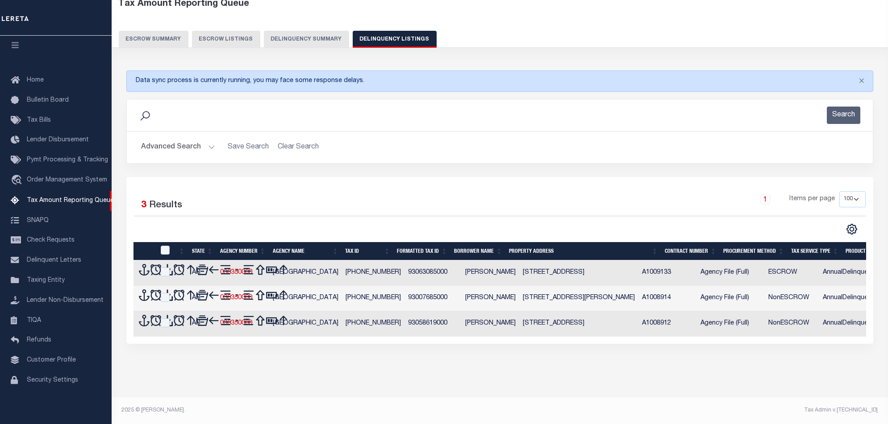
scroll to position [1, 0]
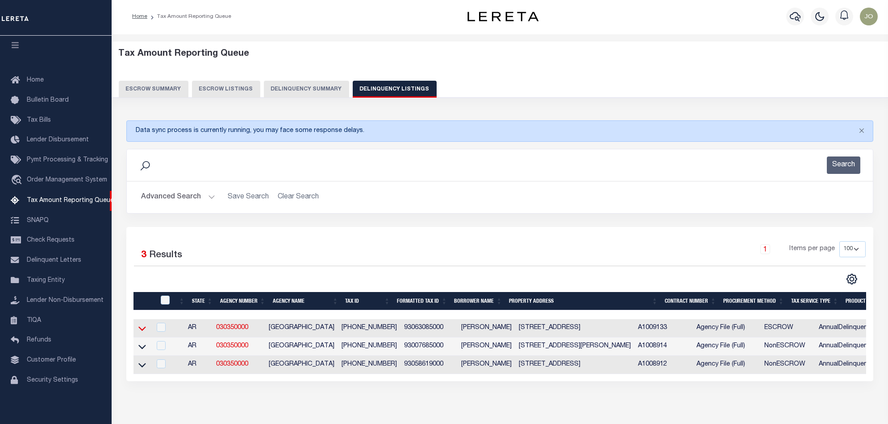
click at [144, 329] on icon at bounding box center [142, 329] width 8 height 4
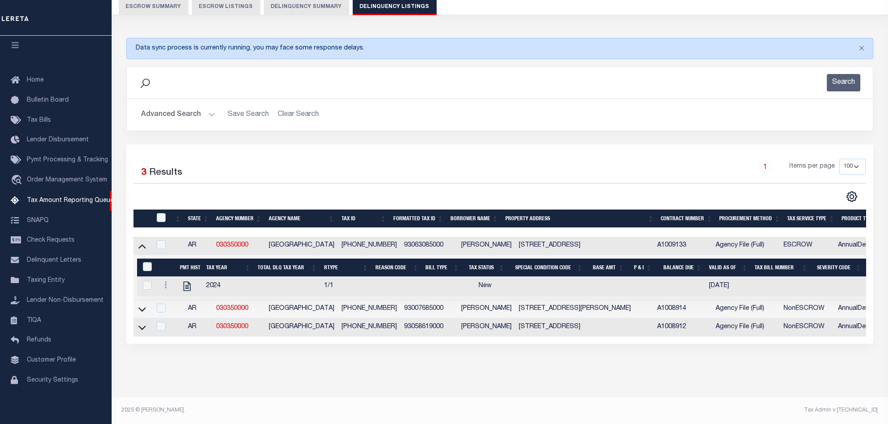
scroll to position [91, 0]
click at [141, 305] on icon at bounding box center [142, 309] width 8 height 9
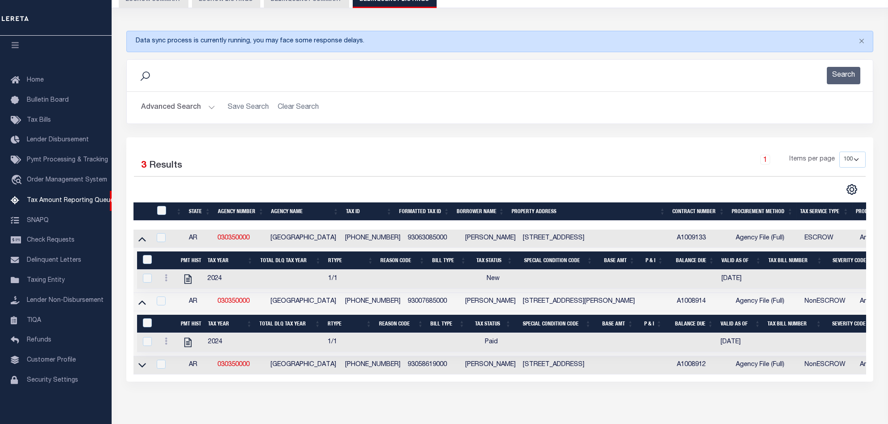
scroll to position [137, 0]
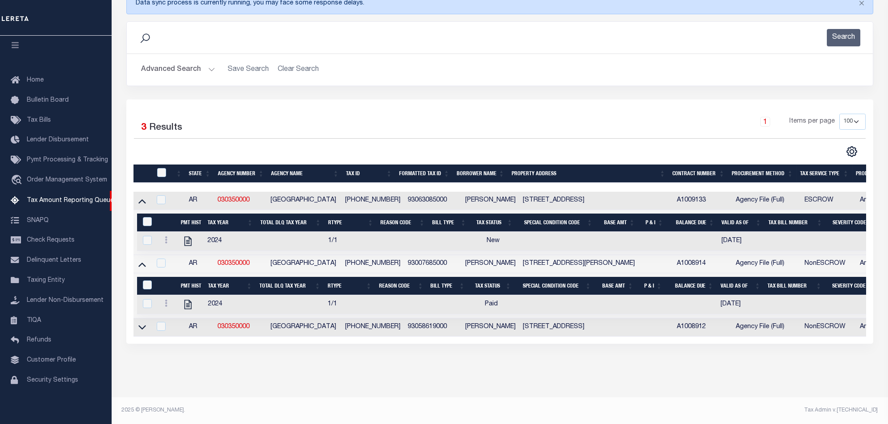
drag, startPoint x: 145, startPoint y: 322, endPoint x: 346, endPoint y: 174, distance: 250.0
click at [145, 323] on icon at bounding box center [142, 327] width 8 height 9
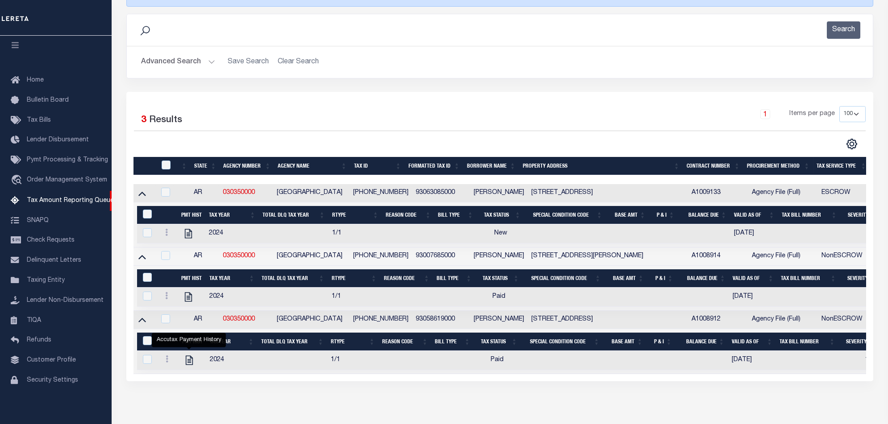
click at [189, 366] on icon "" at bounding box center [189, 361] width 12 height 12
checkbox input "true"
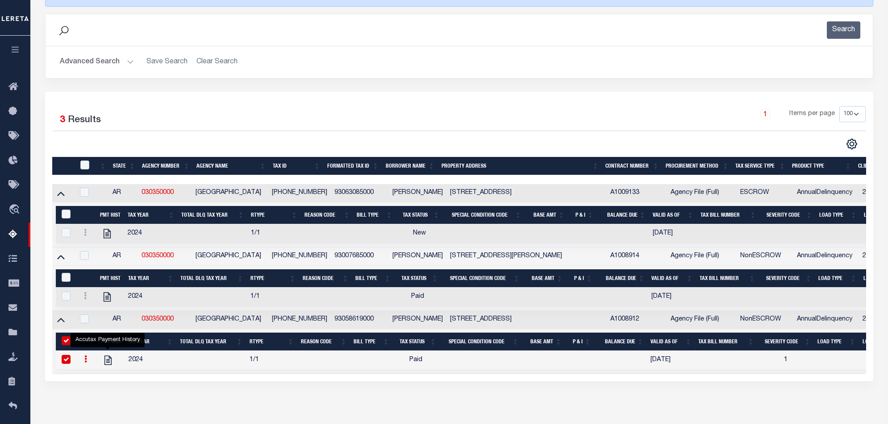
scroll to position [17, 0]
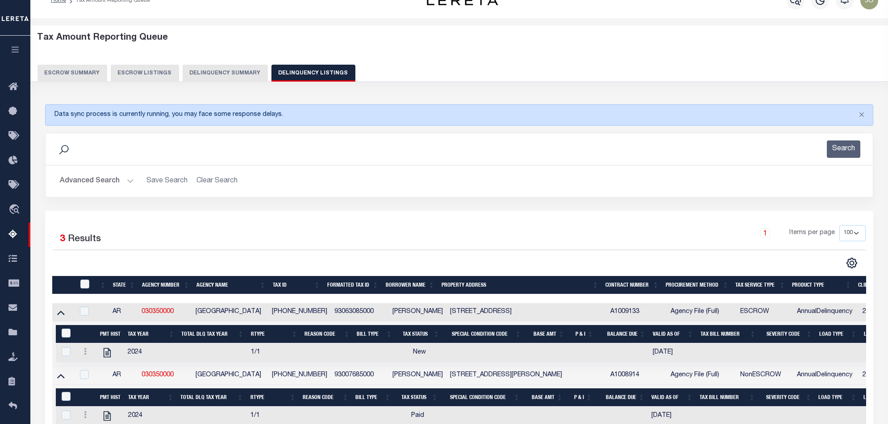
click at [257, 70] on button "Delinquency Summary" at bounding box center [225, 73] width 85 height 17
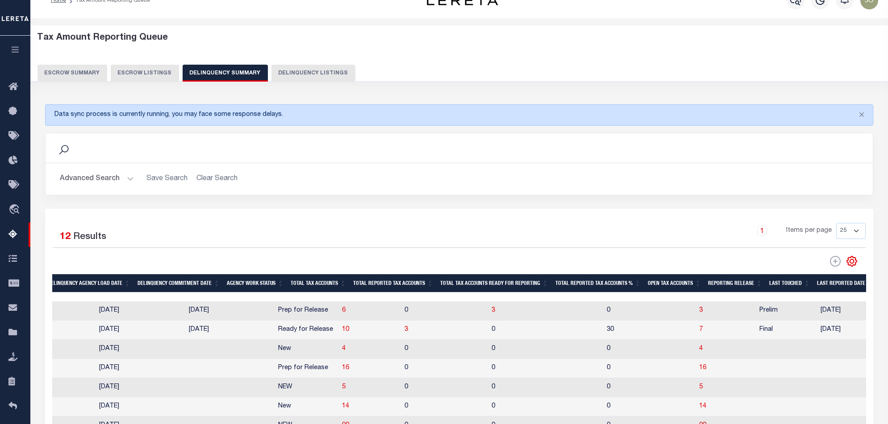
click at [185, 303] on td "[DATE]" at bounding box center [229, 311] width 89 height 19
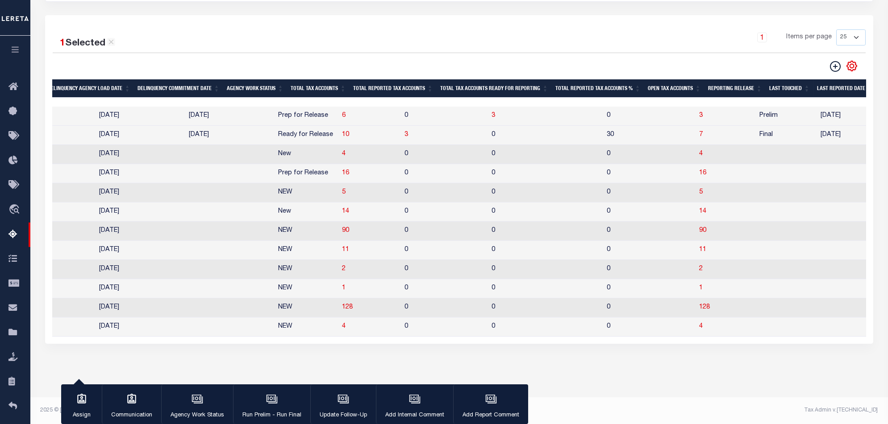
scroll to position [0, 0]
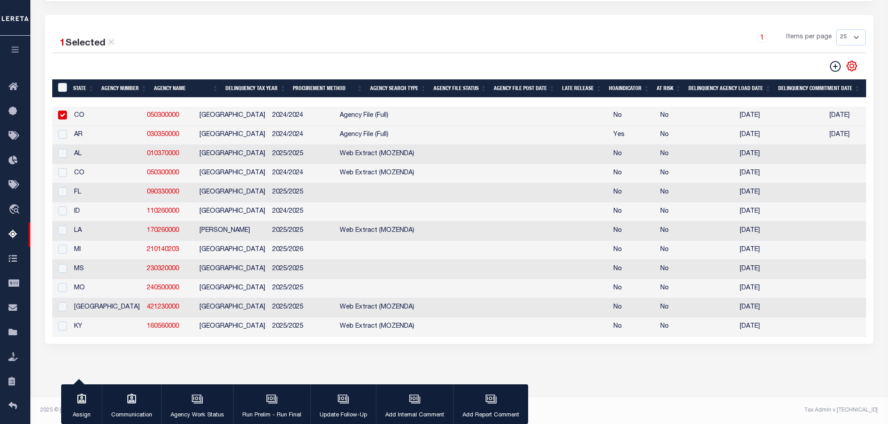
click at [62, 111] on input "checkbox" at bounding box center [62, 115] width 9 height 9
checkbox input "false"
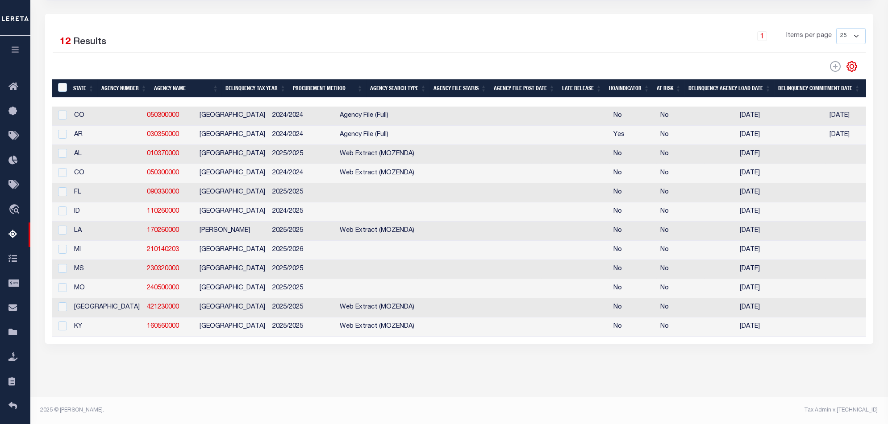
click at [66, 132] on div at bounding box center [61, 135] width 11 height 10
checkbox input "true"
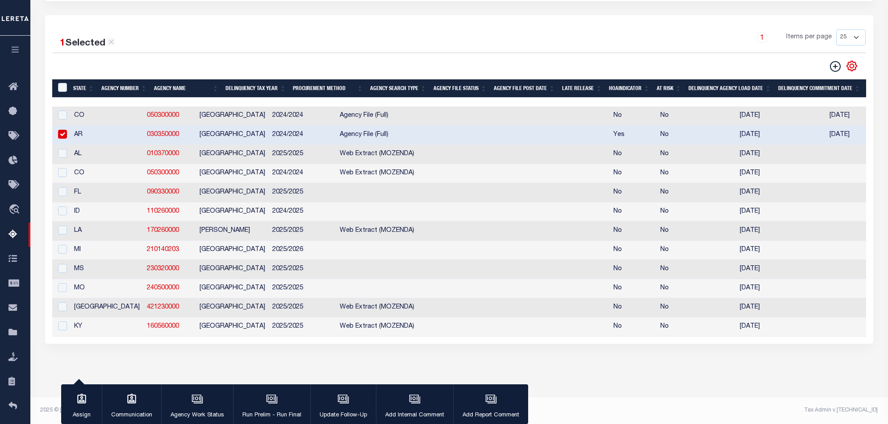
drag, startPoint x: 266, startPoint y: 406, endPoint x: 269, endPoint y: 382, distance: 23.8
click at [266, 405] on icon "button" at bounding box center [272, 400] width 12 height 12
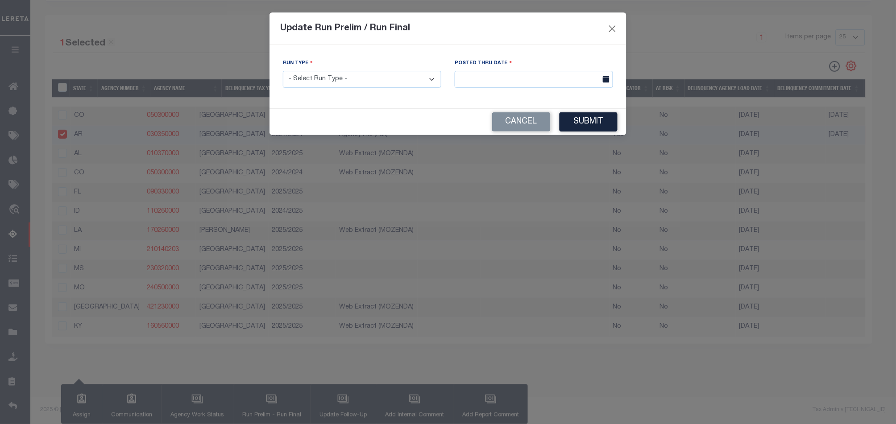
click at [366, 83] on select "- Select Run Type - Prelim Run Final Run" at bounding box center [362, 79] width 158 height 17
select select "F"
click at [283, 71] on select "- Select Run Type - Prelim Run Final Run" at bounding box center [362, 79] width 158 height 17
click at [472, 78] on input "text" at bounding box center [534, 79] width 158 height 17
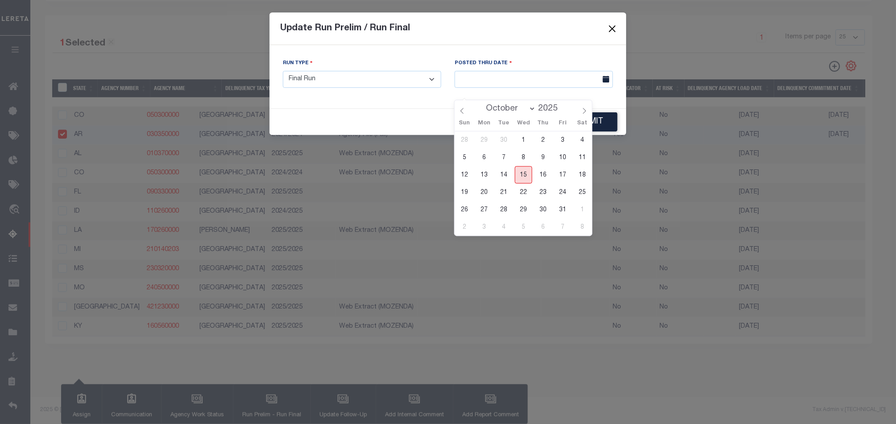
click at [524, 166] on span "15" at bounding box center [523, 174] width 17 height 17
type input "[DATE]"
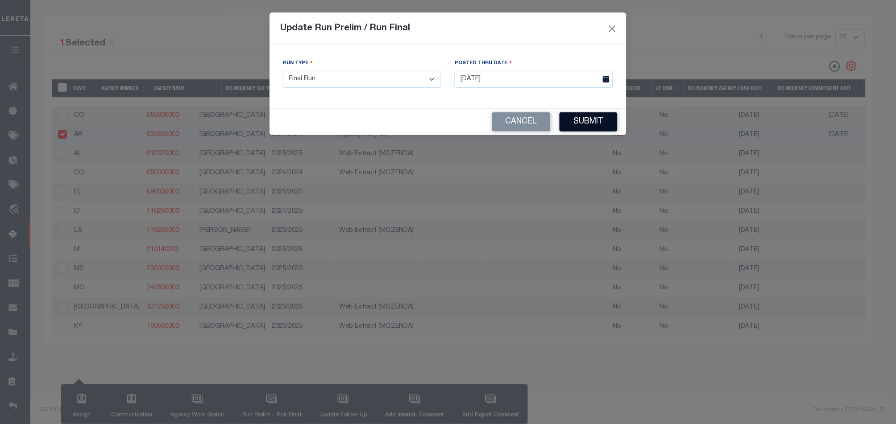
click at [587, 118] on button "Submit" at bounding box center [589, 121] width 58 height 19
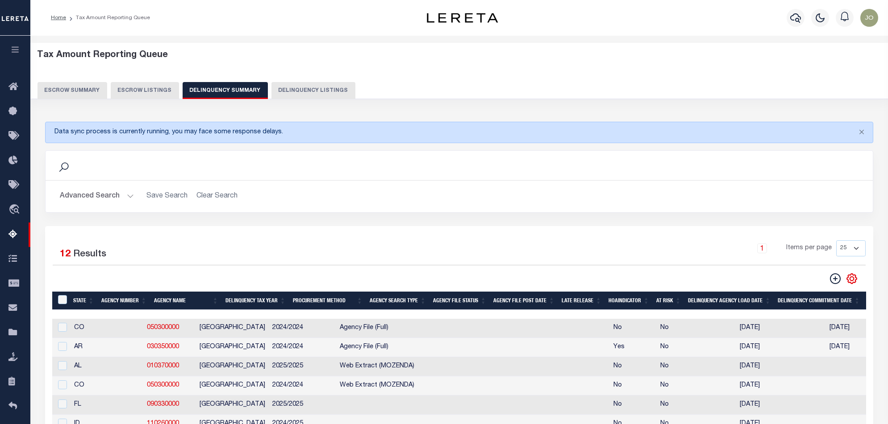
scroll to position [59, 0]
